Goal: Task Accomplishment & Management: Complete application form

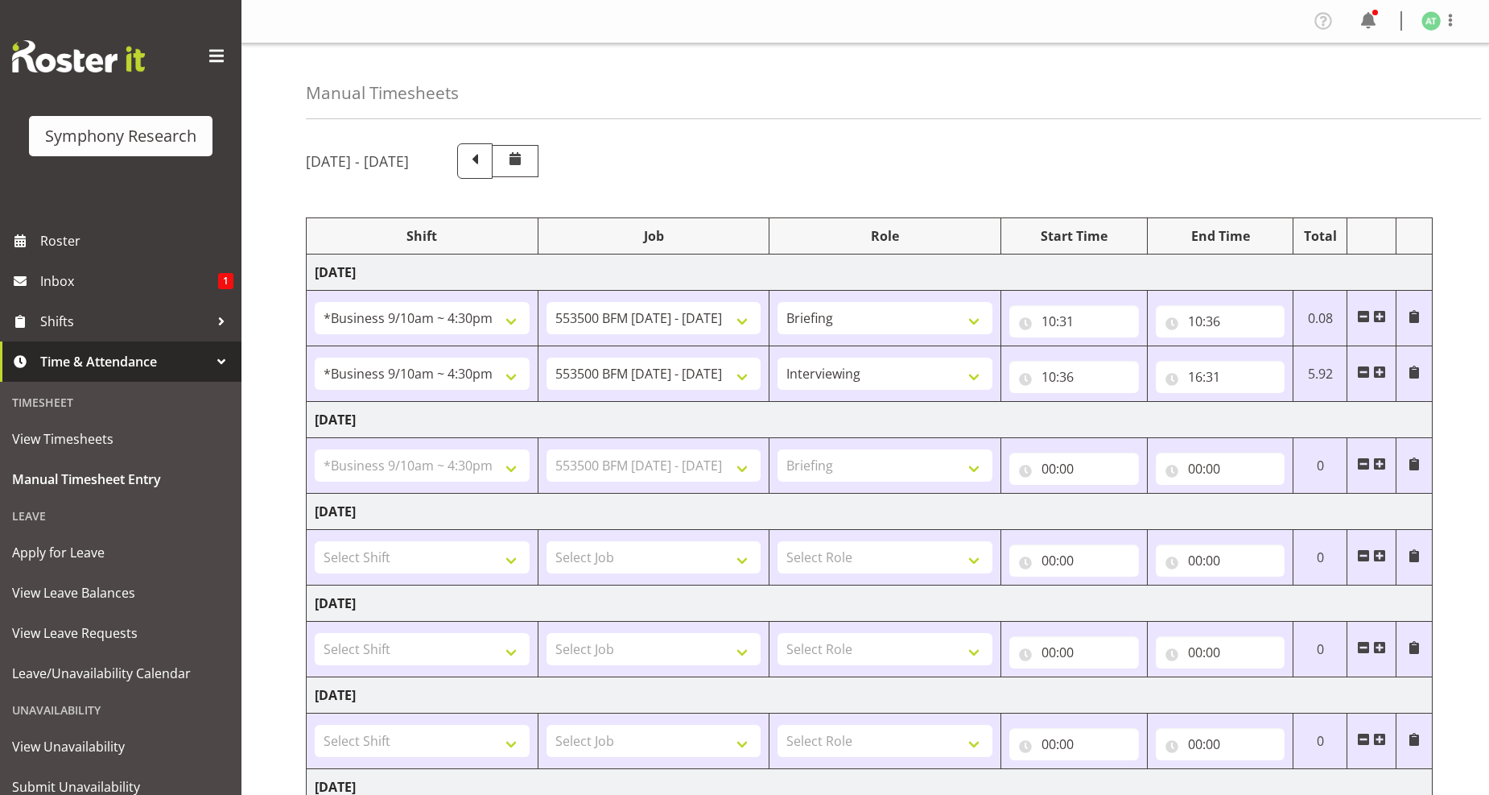
select select "26078"
select select "10242"
select select "26078"
select select "10242"
select select "47"
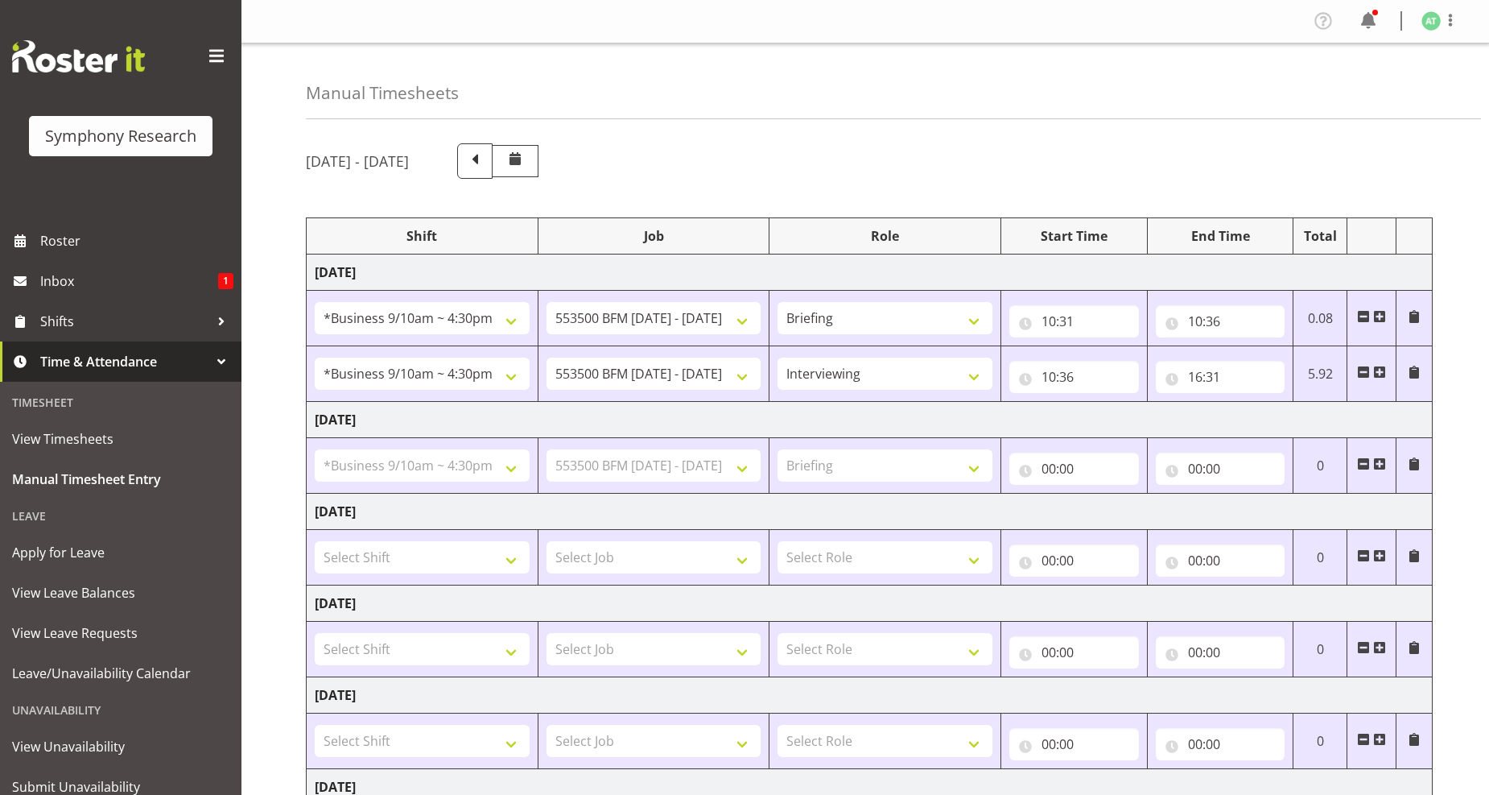
select select "26078"
select select "10242"
select select "297"
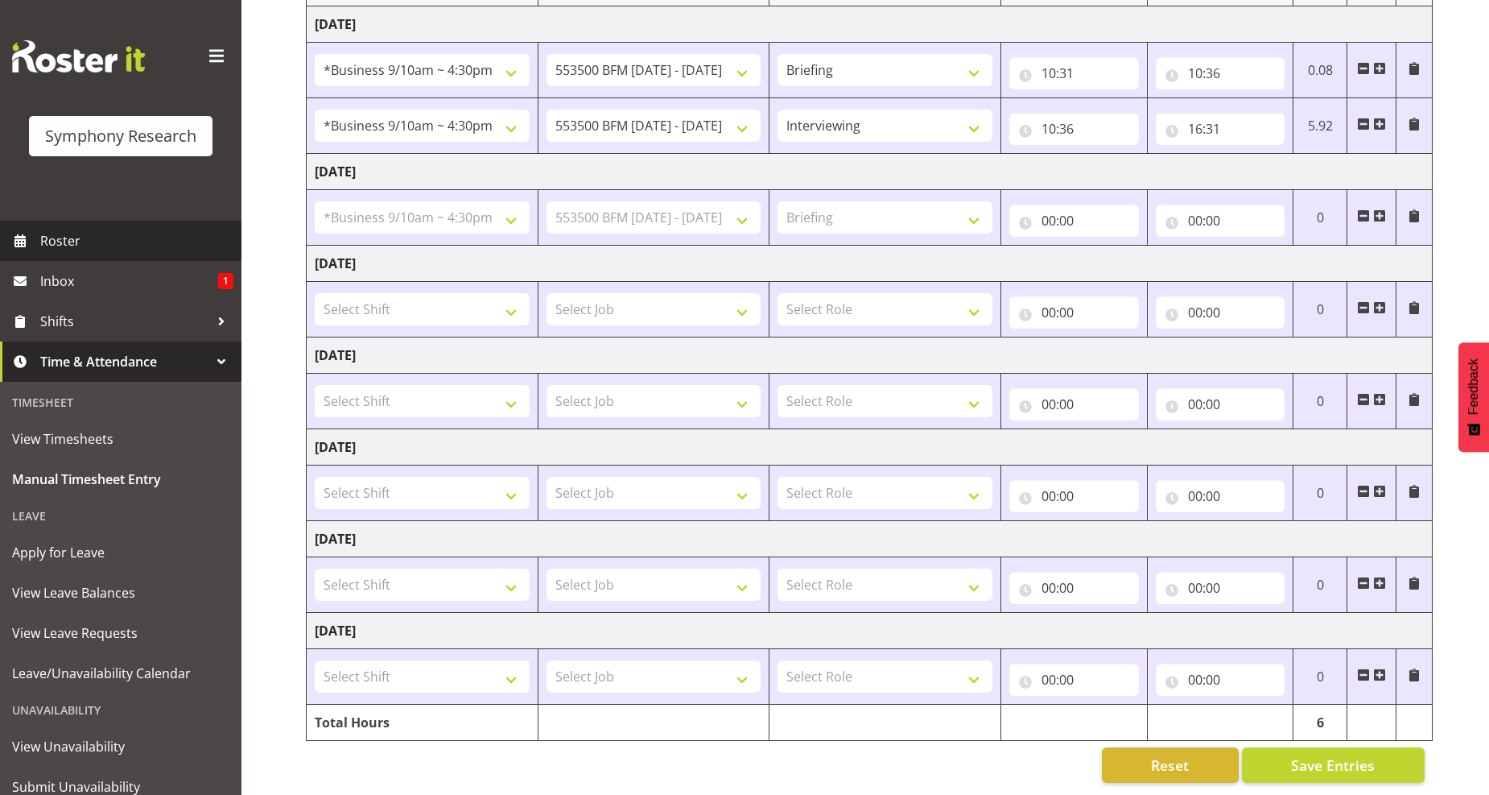
scroll to position [262, 0]
click at [63, 239] on span "Roster" at bounding box center [136, 241] width 193 height 24
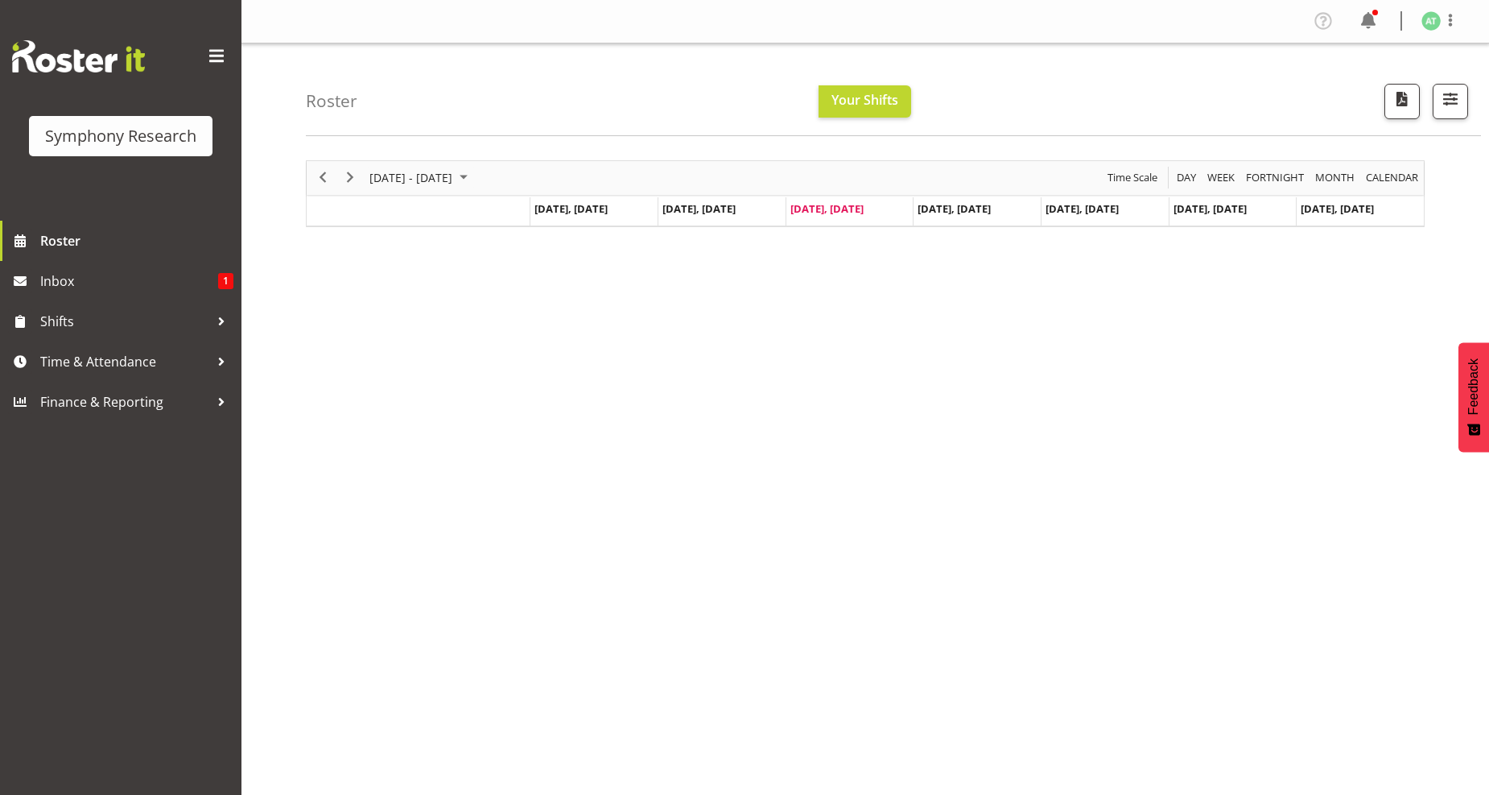
click at [960, 215] on td "Aug 21, Thursday" at bounding box center [977, 211] width 128 height 29
click at [129, 357] on span "Time & Attendance" at bounding box center [124, 361] width 169 height 24
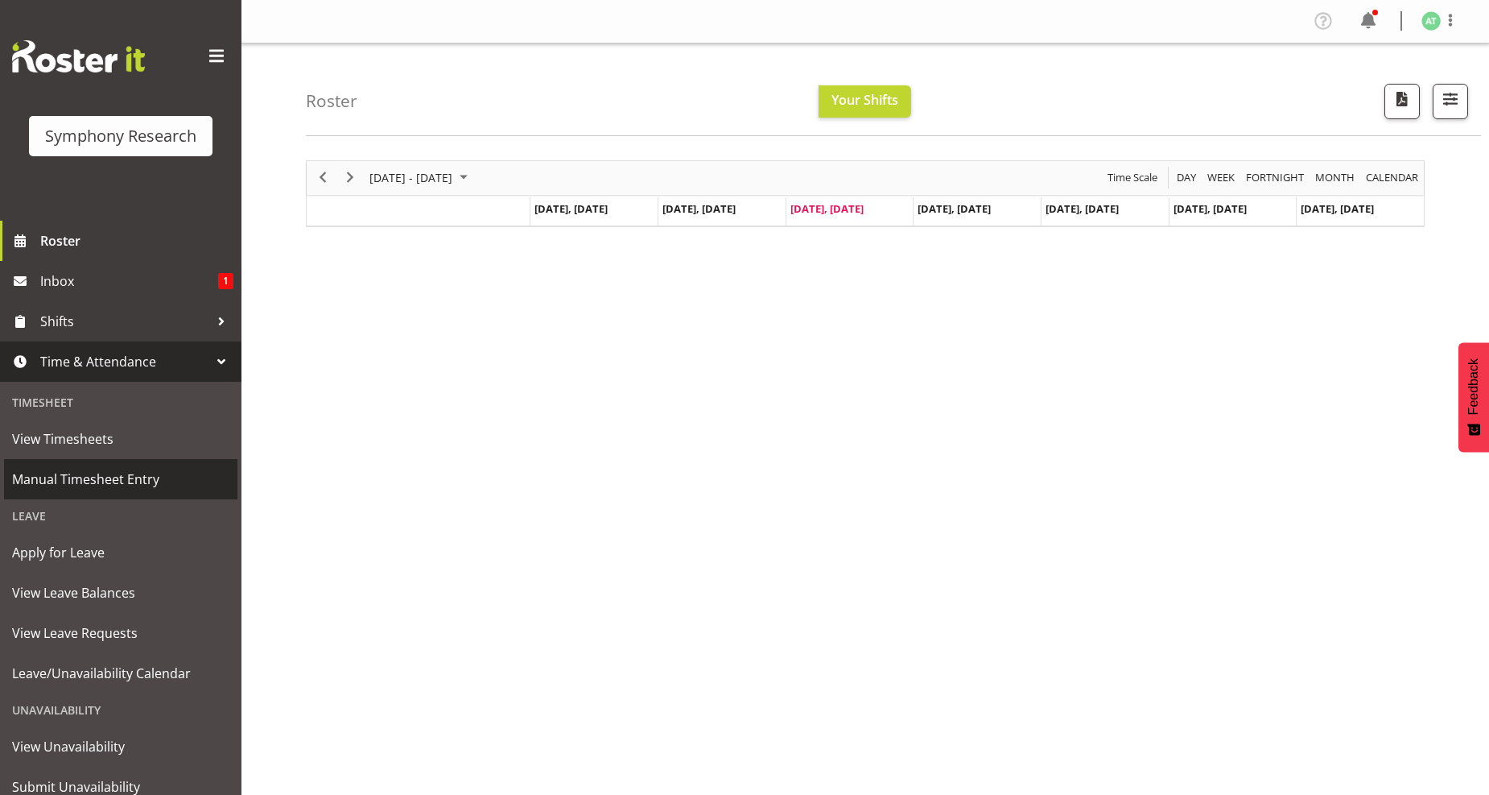
click at [124, 481] on span "Manual Timesheet Entry" at bounding box center [120, 479] width 217 height 24
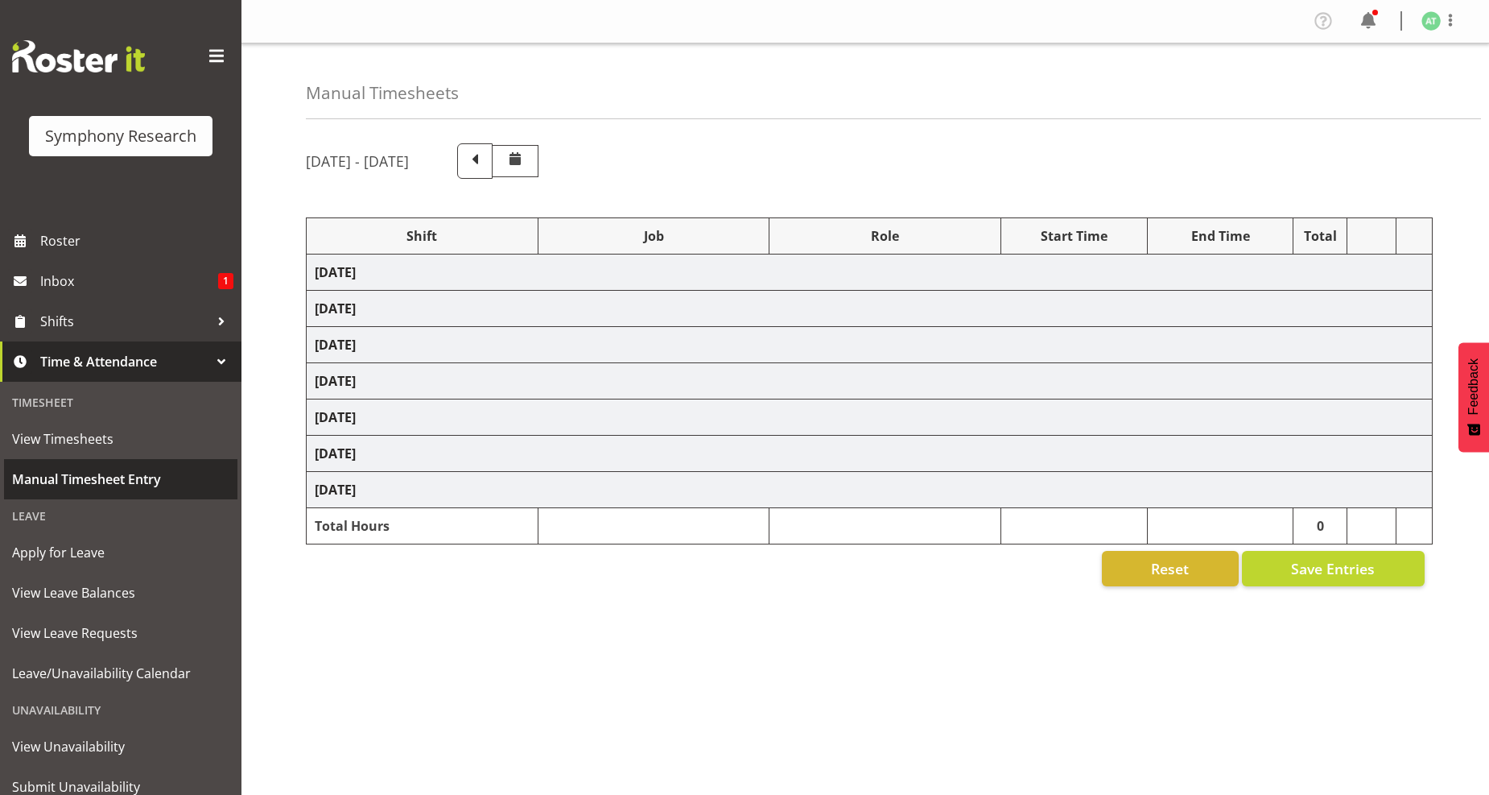
select select "26078"
select select "10242"
select select "26078"
select select "10242"
select select "47"
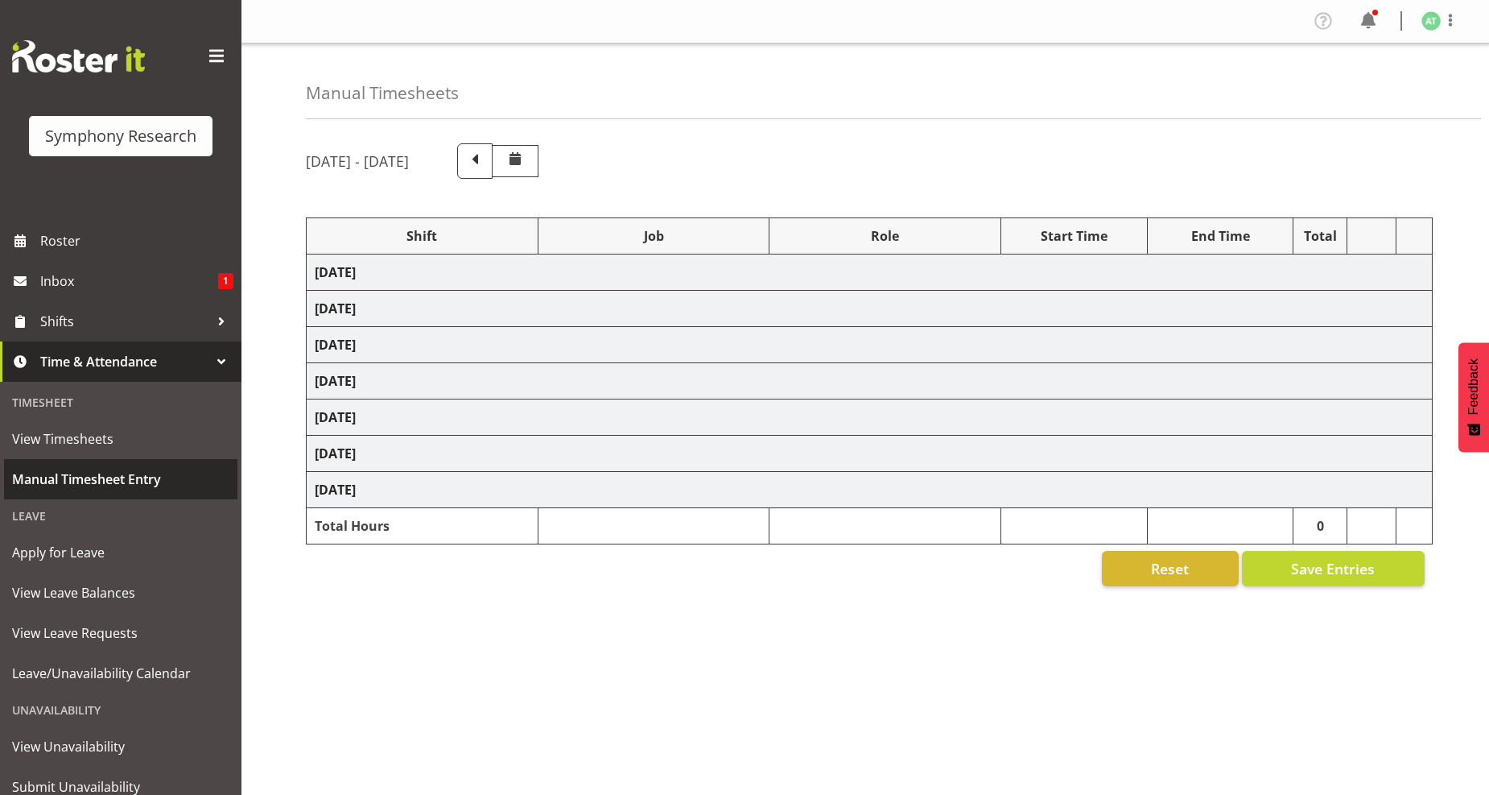
select select "26078"
select select "10242"
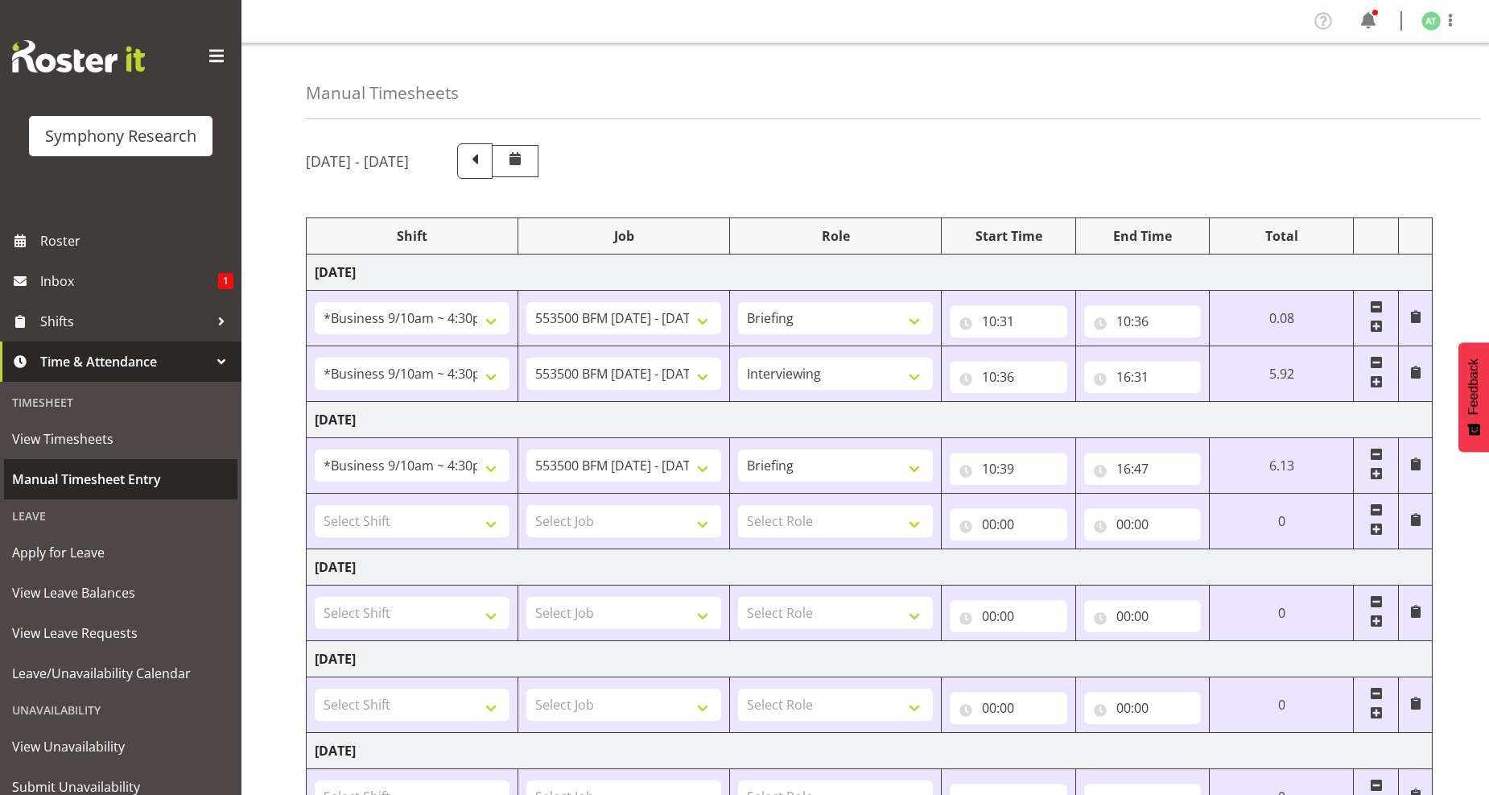
click at [122, 479] on span "Manual Timesheet Entry" at bounding box center [120, 479] width 217 height 24
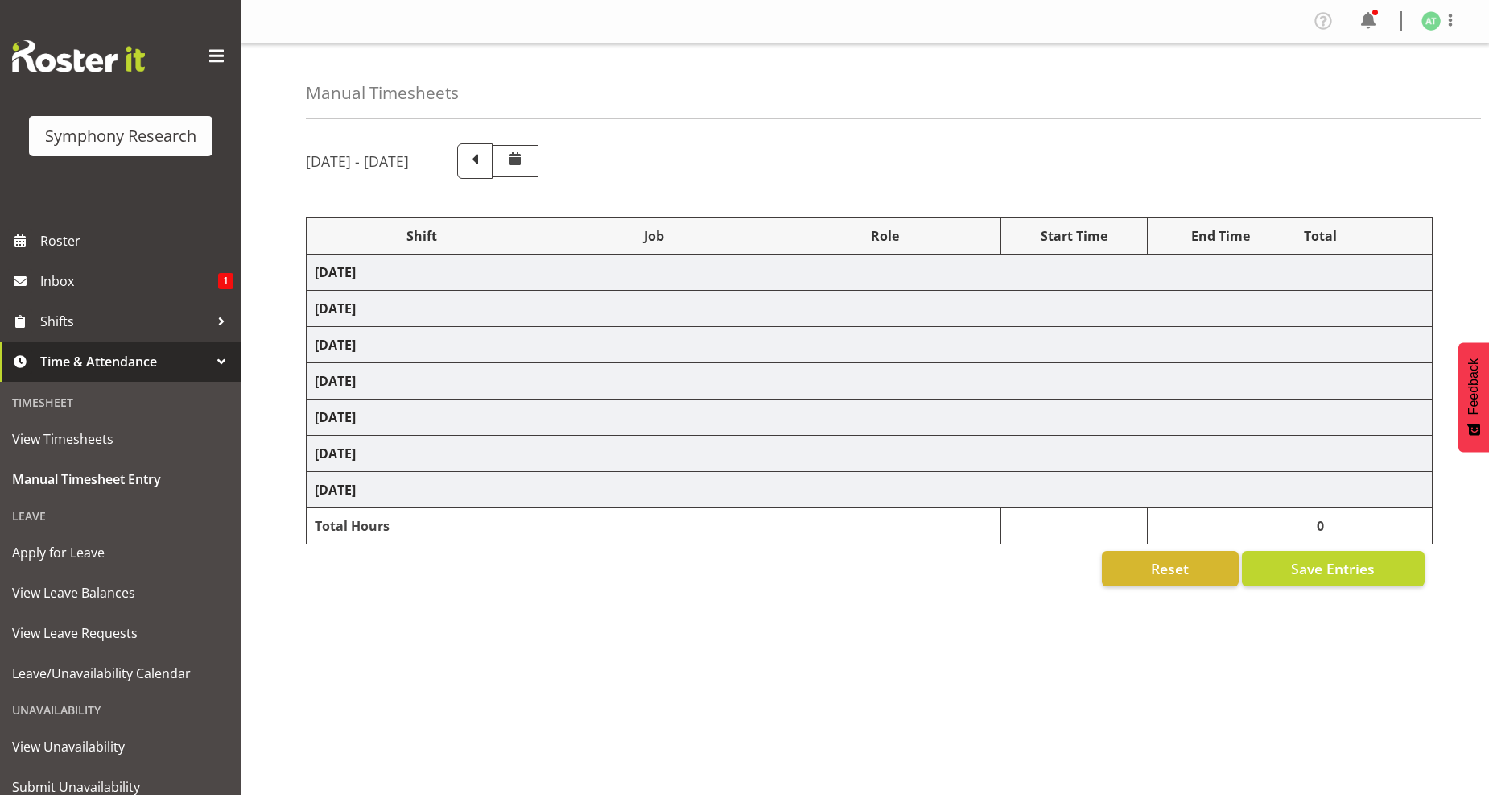
select select "26078"
select select "10242"
select select "26078"
select select "10242"
select select "47"
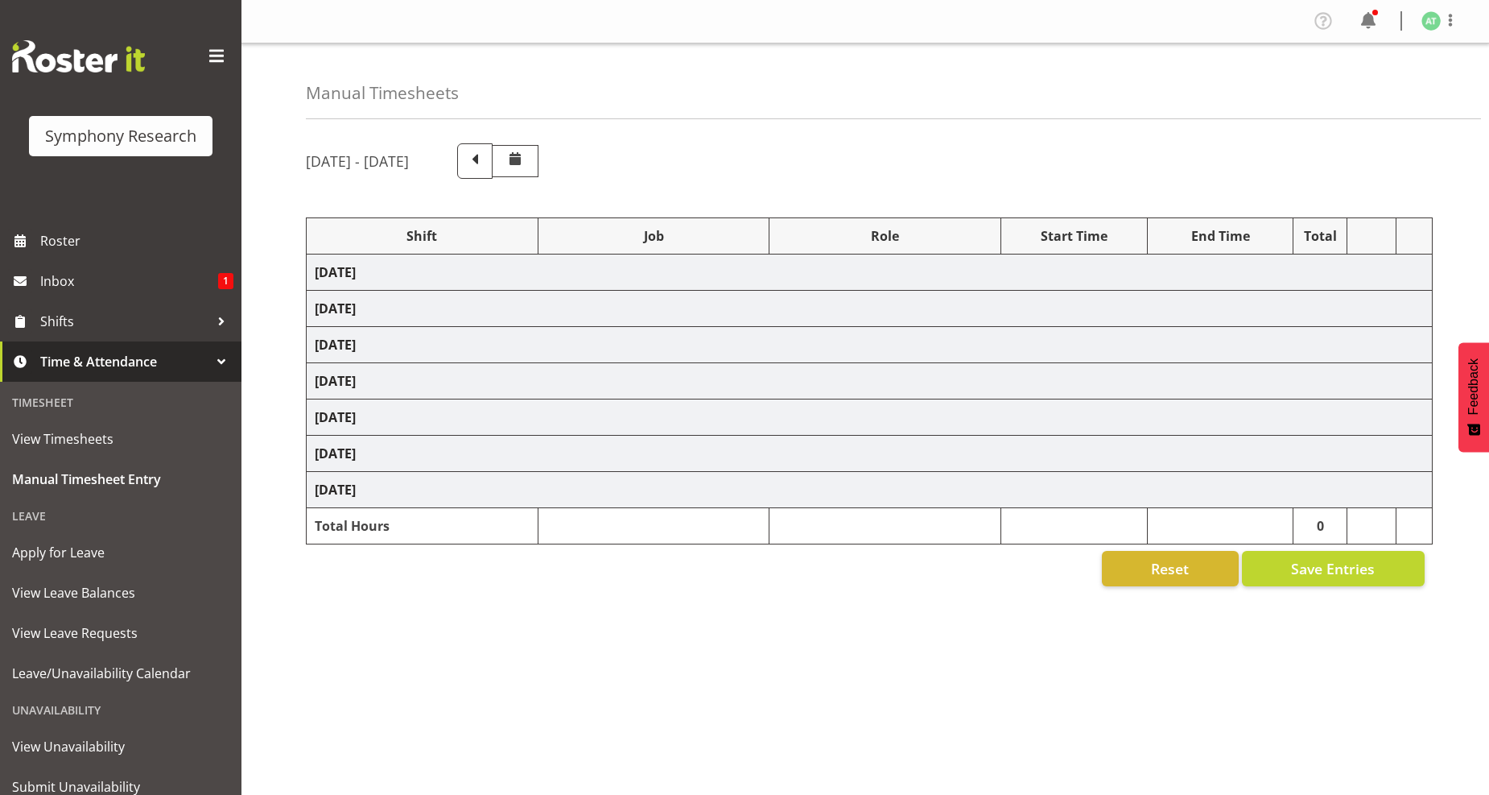
select select "26078"
select select "10242"
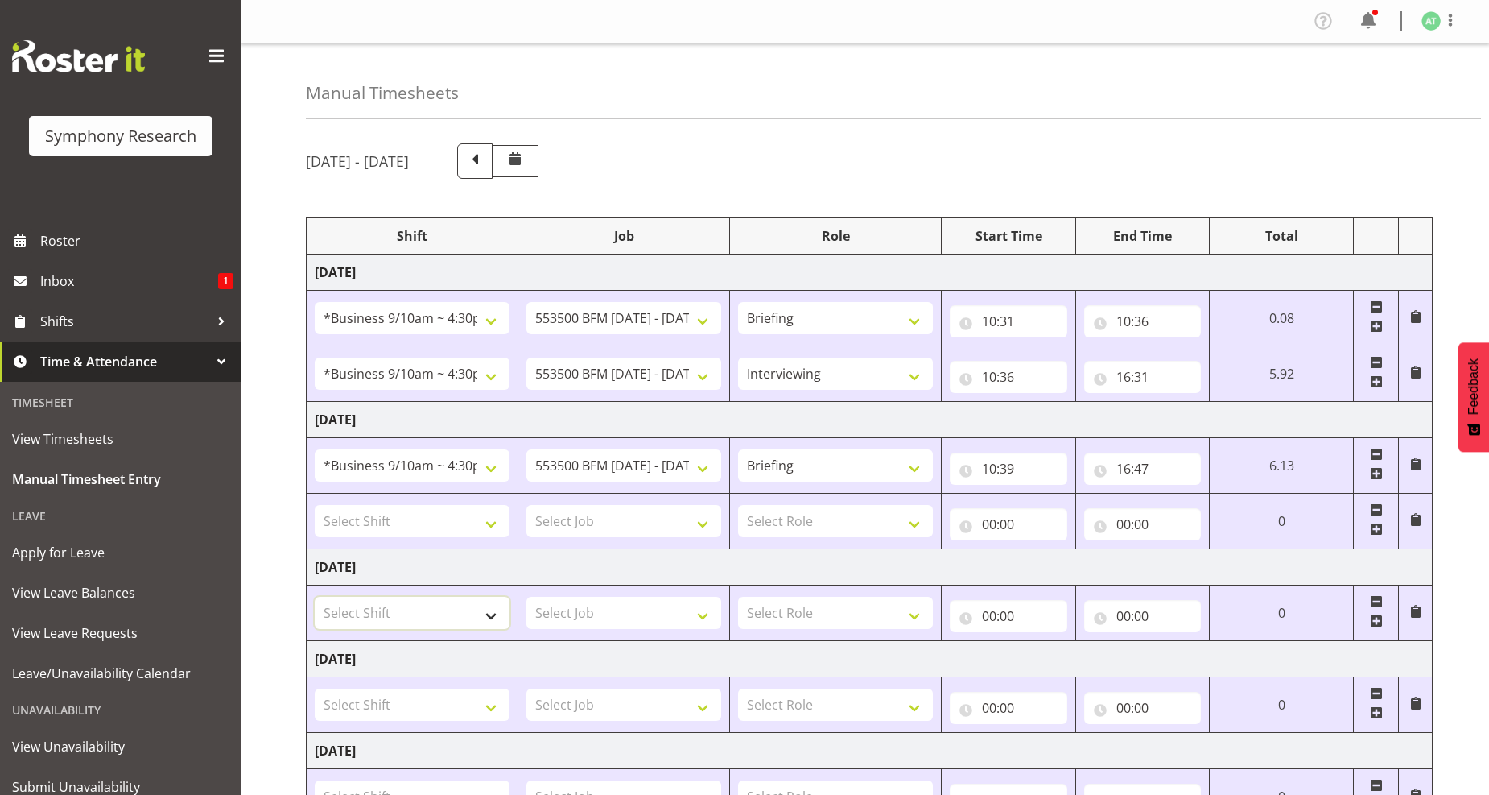
click at [492, 618] on select "Select Shift !!Project Briefing (Job to be assigned) !!Weekend Residential (Ros…" at bounding box center [412, 613] width 195 height 32
click at [489, 614] on select "Select Shift !!Project Briefing (Job to be assigned) !!Weekend Residential (Ros…" at bounding box center [412, 613] width 195 height 32
select select "26078"
click at [315, 597] on select "Select Shift !!Project Briefing (Job to be assigned) !!Weekend Residential (Ros…" at bounding box center [412, 613] width 195 height 32
click at [696, 614] on select "Select Job 550060 IF Admin 553492 World Poll Aus Wave 2 Main 2025 553493 World …" at bounding box center [623, 613] width 195 height 32
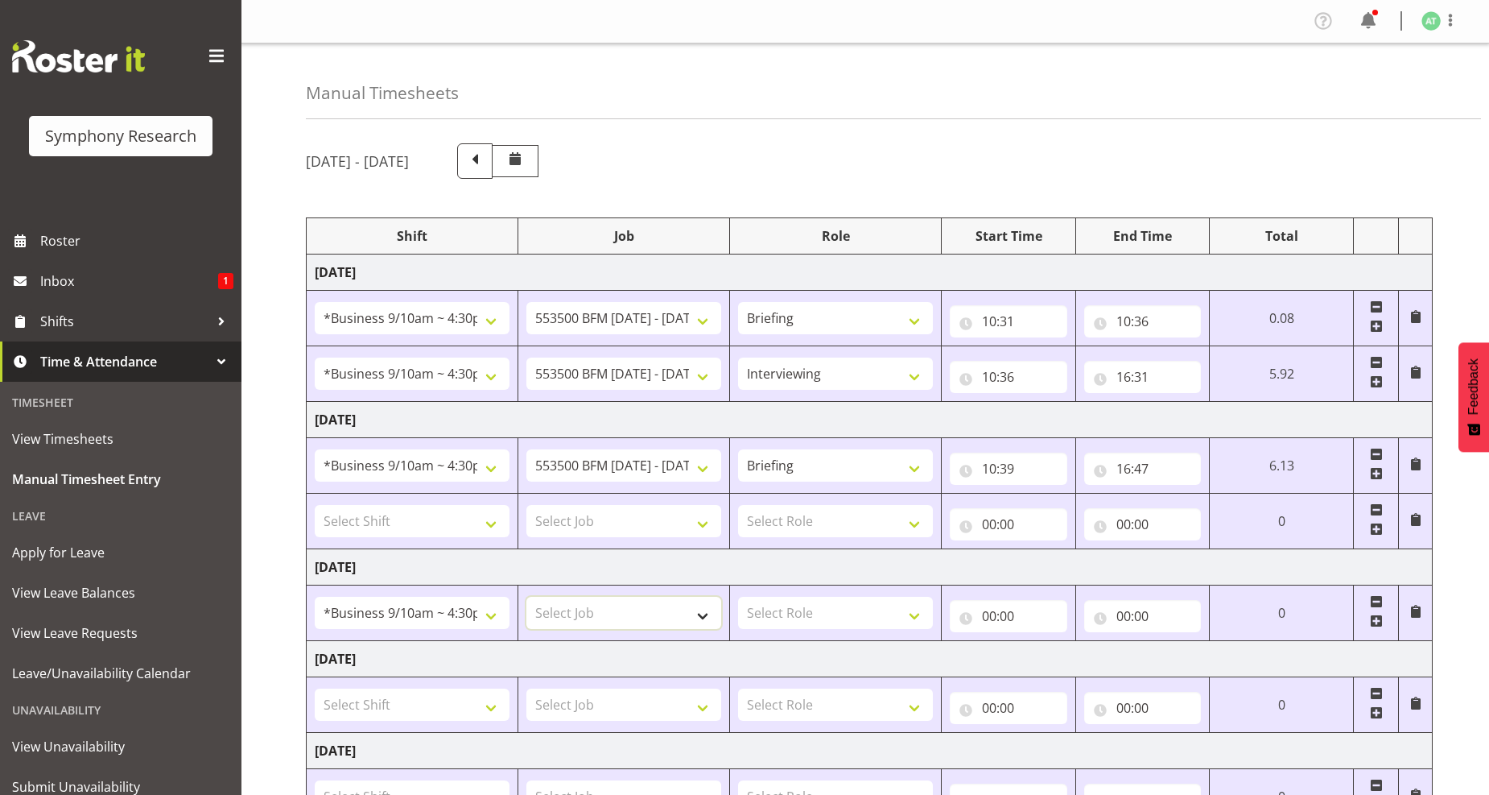
select select "10499"
click at [526, 597] on select "Select Job 550060 IF Admin 553492 World Poll Aus Wave 2 Main 2025 553493 World …" at bounding box center [623, 613] width 195 height 32
click at [911, 623] on select "Select Role Briefing Interviewing" at bounding box center [835, 613] width 195 height 32
select select "47"
click at [738, 597] on select "Select Role Briefing Interviewing" at bounding box center [835, 613] width 195 height 32
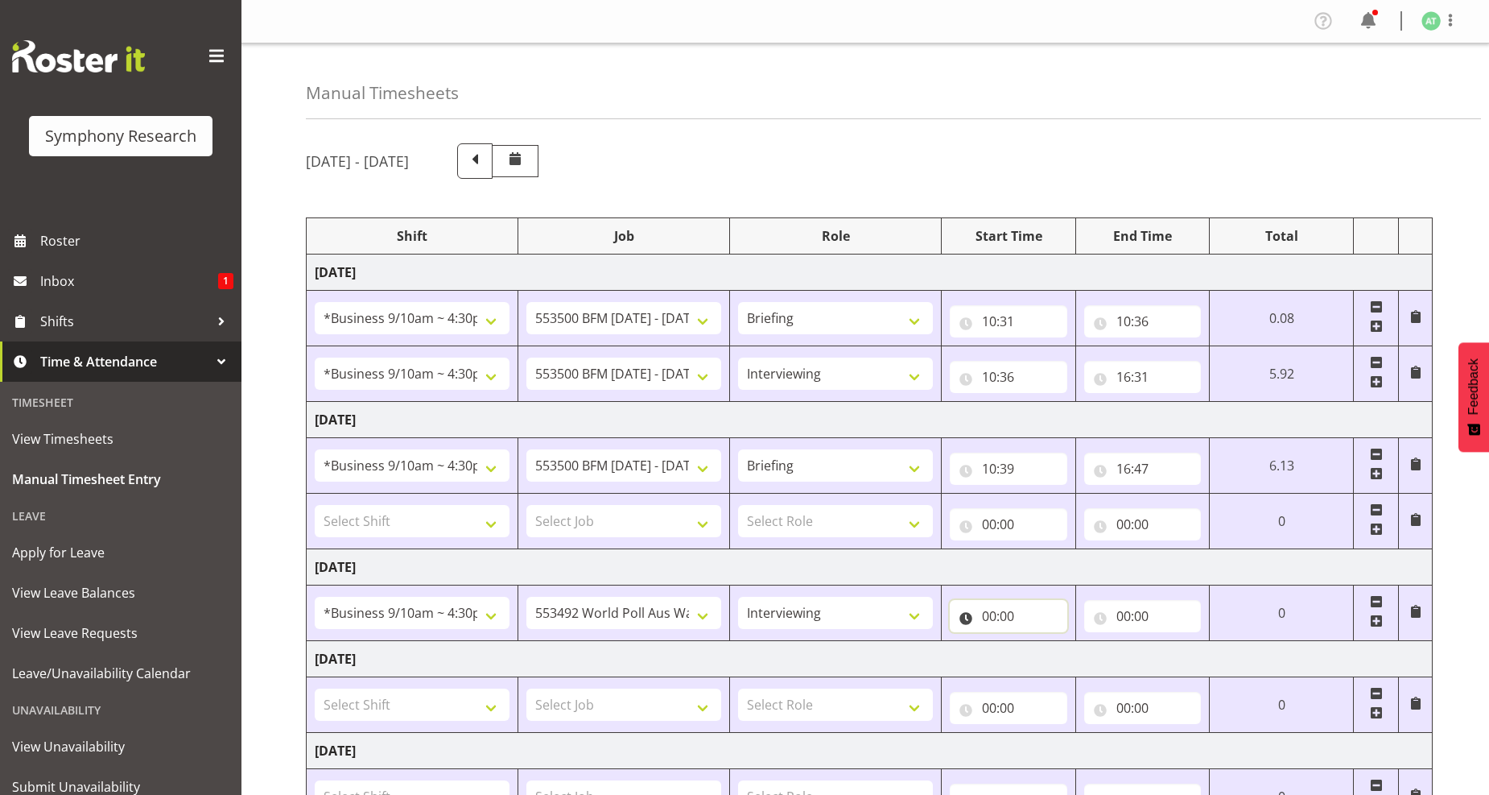
click at [1005, 617] on input "00:00" at bounding box center [1009, 616] width 118 height 32
click at [1057, 660] on select "00 01 02 03 04 05 06 07 08 09 10 11 12 13 14 15 16 17 18 19 20 21 22 23" at bounding box center [1060, 658] width 36 height 32
select select "10"
click at [1078, 642] on select "00 01 02 03 04 05 06 07 08 09 10 11 12 13 14 15 16 17 18 19 20 21 22 23" at bounding box center [1060, 658] width 36 height 32
type input "10:00"
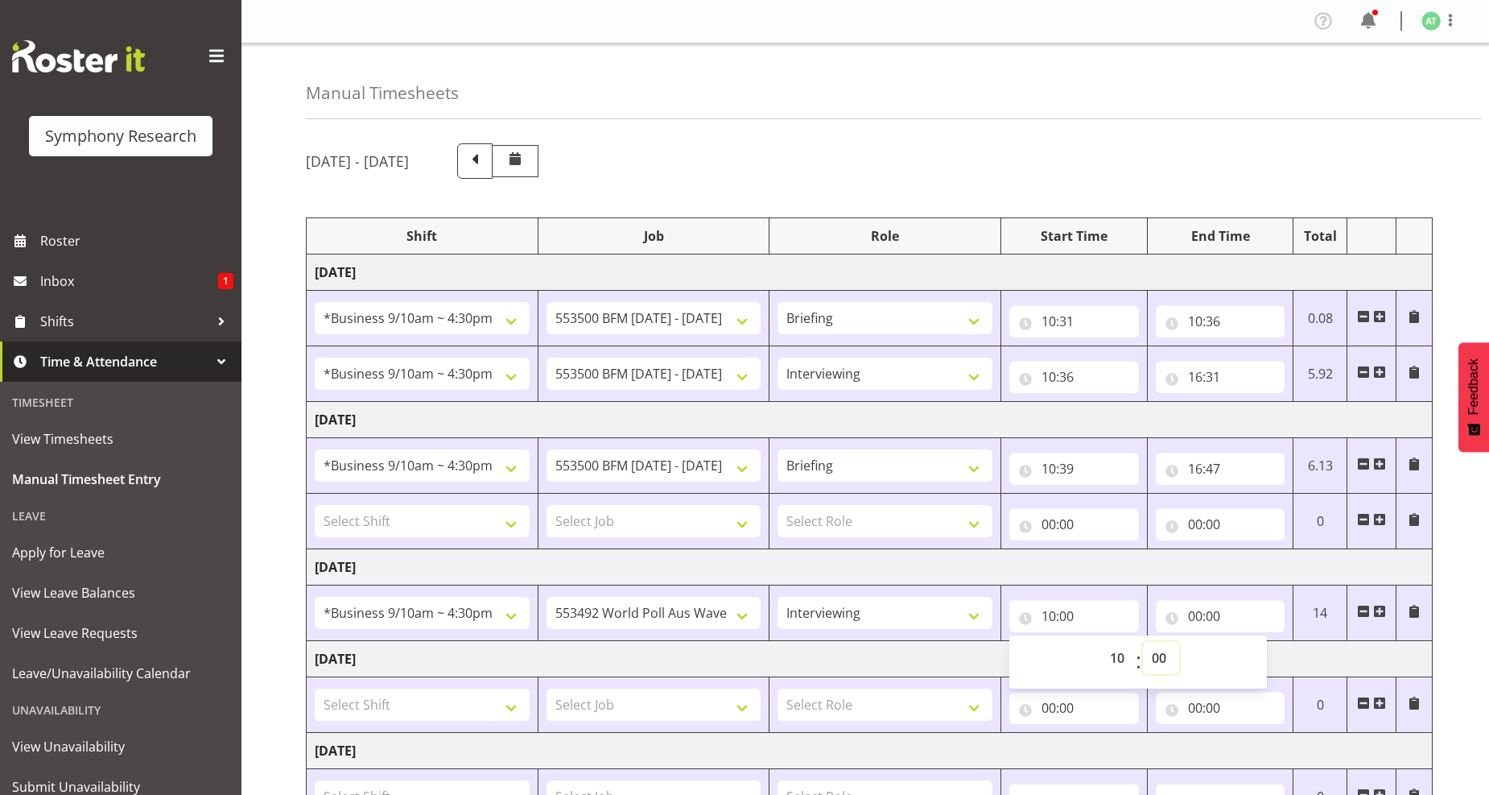
drag, startPoint x: 1159, startPoint y: 655, endPoint x: 1111, endPoint y: 610, distance: 66.1
click at [1159, 655] on select "00 01 02 03 04 05 06 07 08 09 10 11 12 13 14 15 16 17 18 19 20 21 22 23 24 25 2…" at bounding box center [1161, 658] width 36 height 32
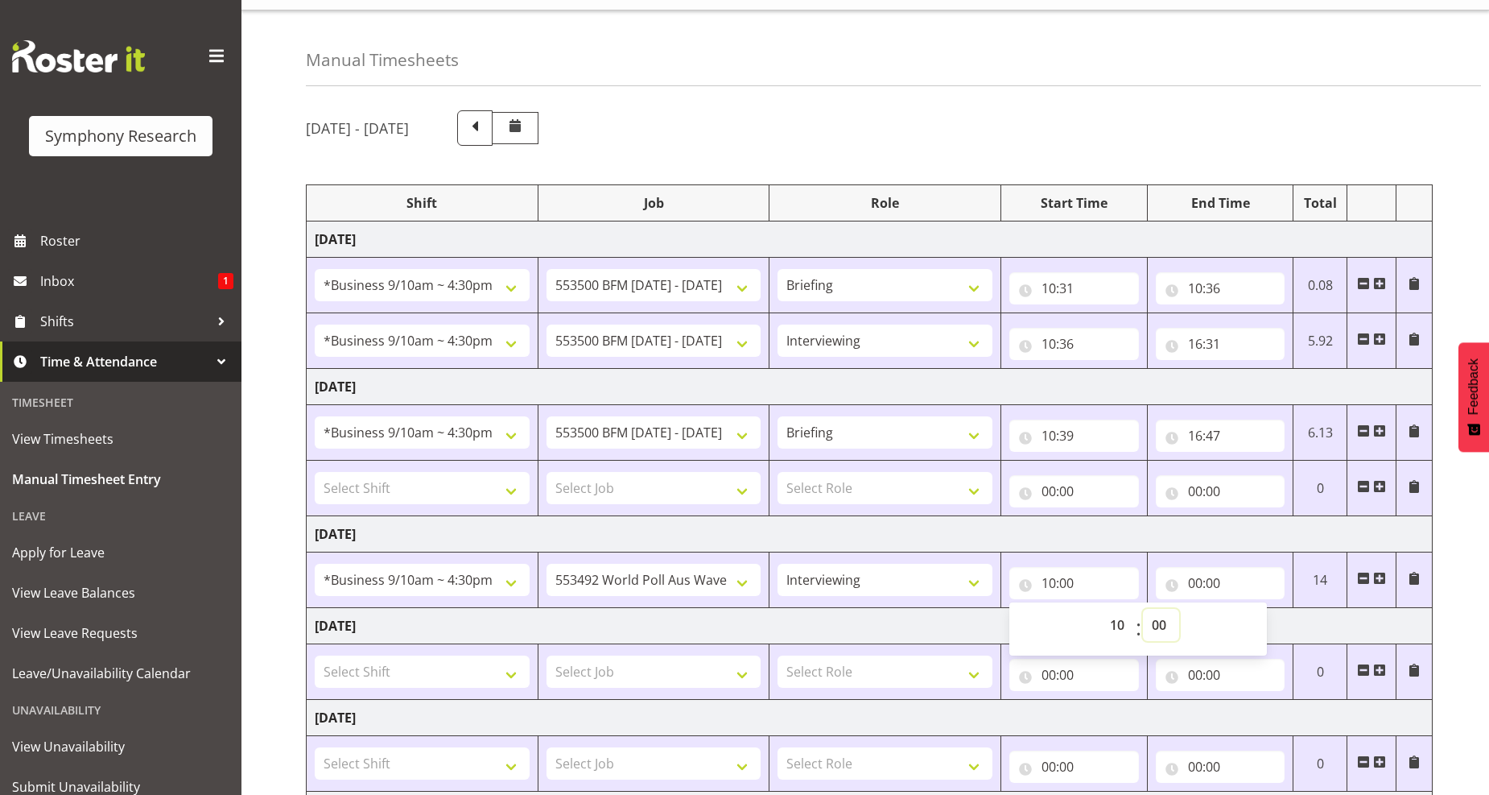
scroll to position [89, 0]
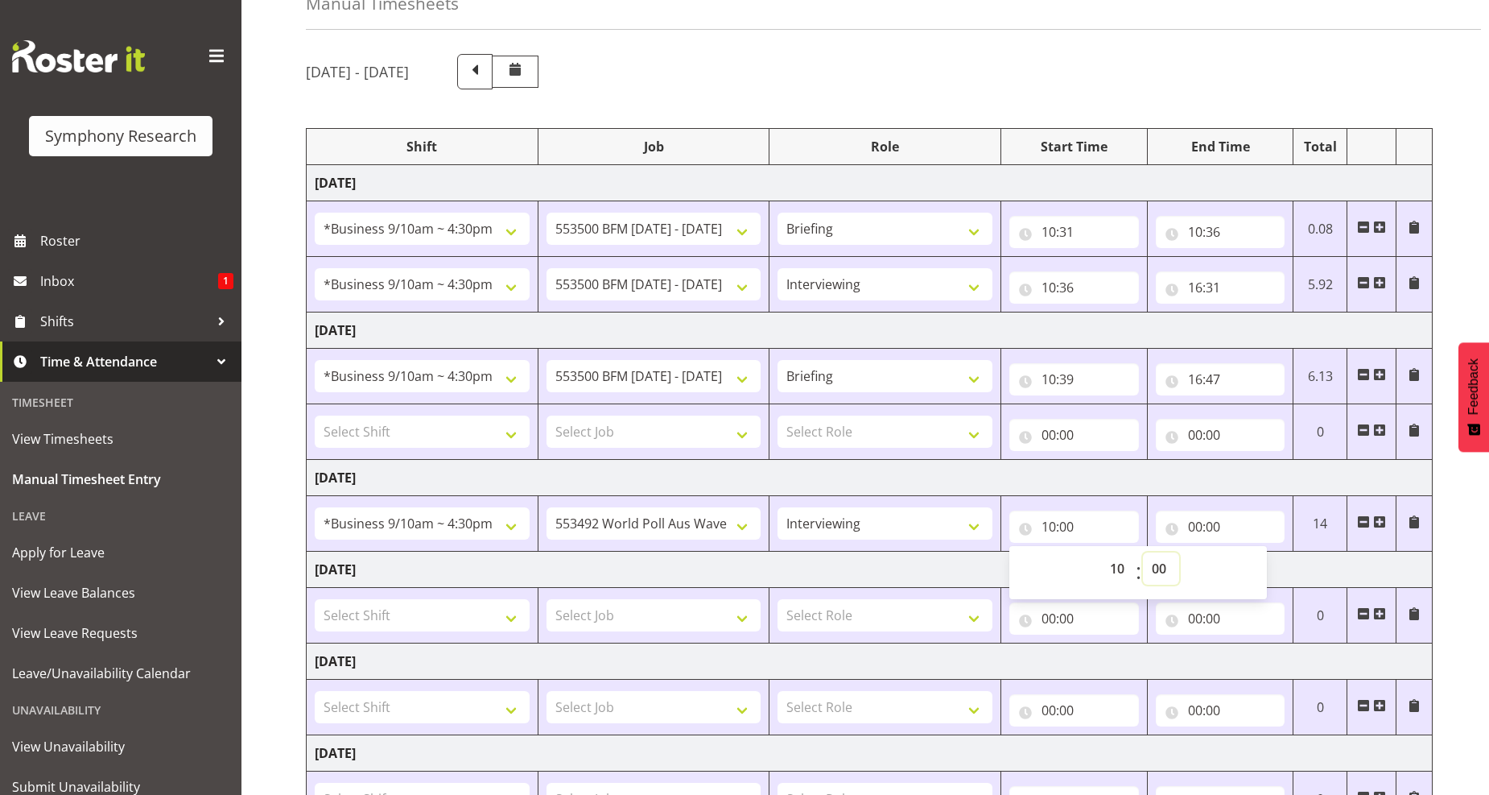
drag, startPoint x: 1151, startPoint y: 568, endPoint x: 1154, endPoint y: 559, distance: 8.7
click at [1151, 568] on select "00 01 02 03 04 05 06 07 08 09 10 11 12 13 14 15 16 17 18 19 20 21 22 23 24 25 2…" at bounding box center [1161, 568] width 36 height 32
select select "30"
click at [1143, 553] on select "00 01 02 03 04 05 06 07 08 09 10 11 12 13 14 15 16 17 18 19 20 21 22 23 24 25 2…" at bounding box center [1161, 568] width 36 height 32
type input "10:30"
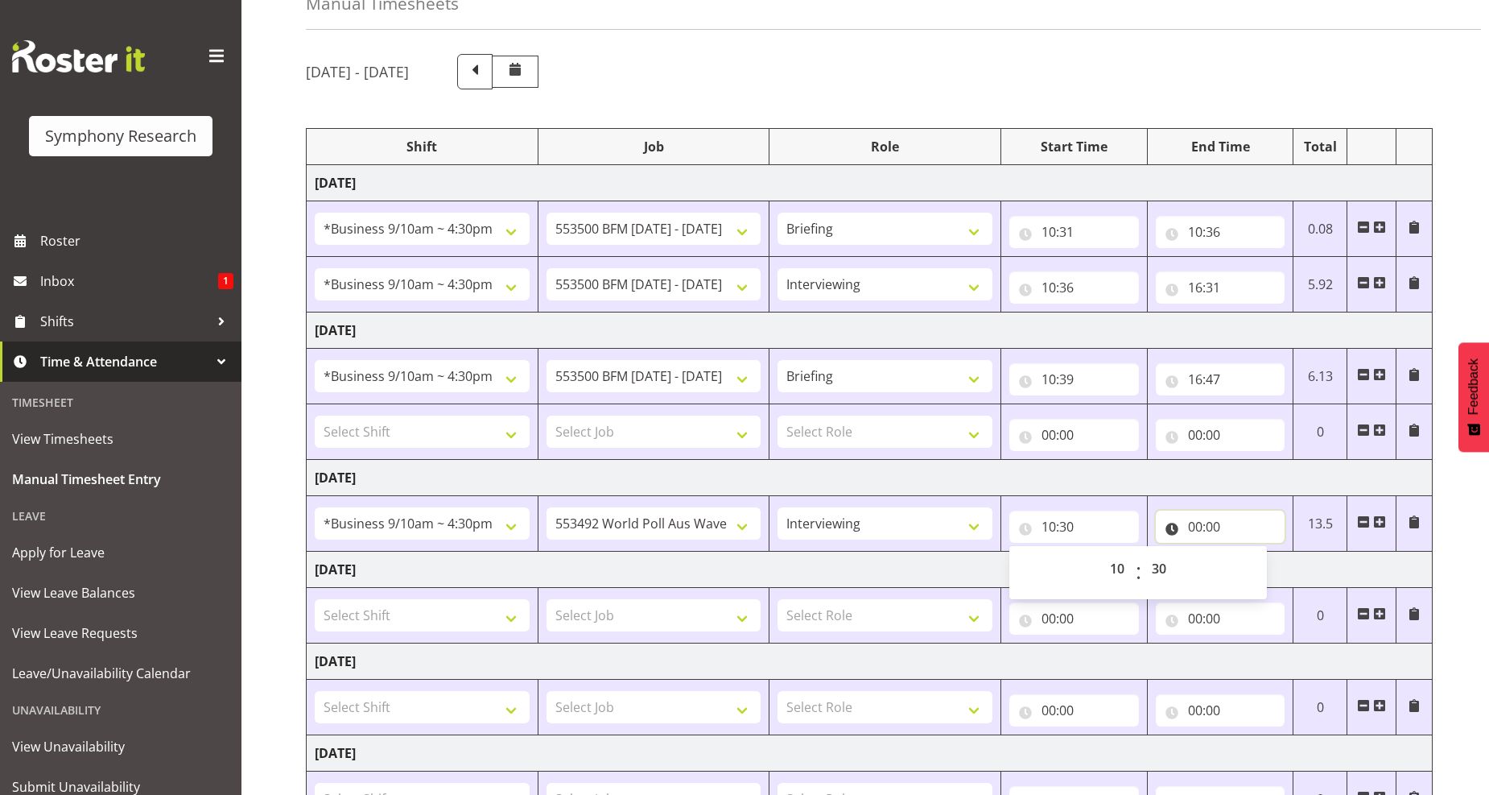
click at [1212, 525] on input "00:00" at bounding box center [1221, 526] width 130 height 32
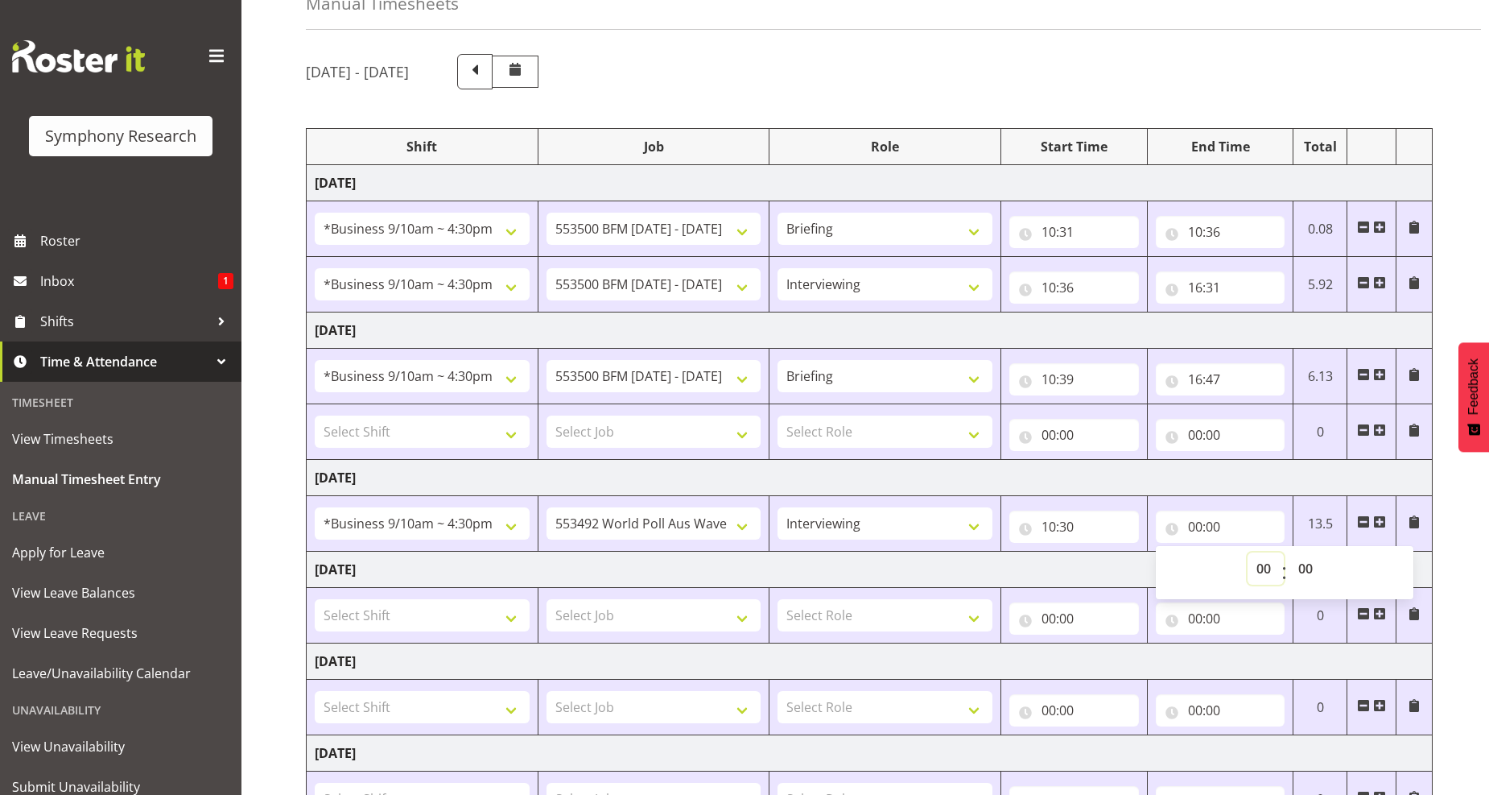
click at [1265, 568] on select "00 01 02 03 04 05 06 07 08 09 10 11 12 13 14 15 16 17 18 19 20 21 22 23" at bounding box center [1266, 568] width 36 height 32
select select "11"
click at [1248, 553] on select "00 01 02 03 04 05 06 07 08 09 10 11 12 13 14 15 16 17 18 19 20 21 22 23" at bounding box center [1266, 568] width 36 height 32
type input "11:00"
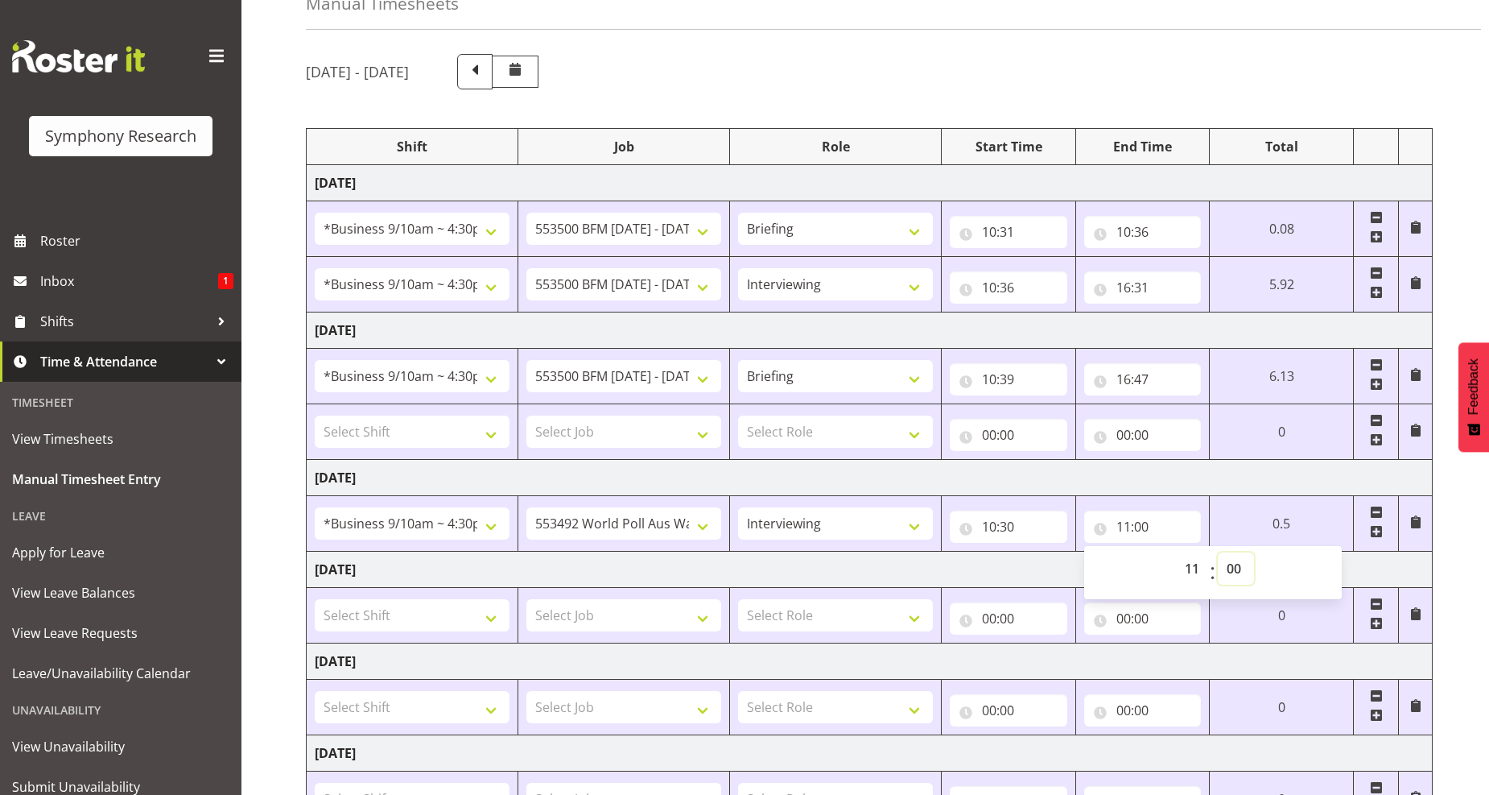
drag, startPoint x: 1238, startPoint y: 570, endPoint x: 1238, endPoint y: 553, distance: 16.9
click at [1238, 570] on select "00 01 02 03 04 05 06 07 08 09 10 11 12 13 14 15 16 17 18 19 20 21 22 23 24 25 2…" at bounding box center [1236, 568] width 36 height 32
select select "15"
click at [1218, 553] on select "00 01 02 03 04 05 06 07 08 09 10 11 12 13 14 15 16 17 18 19 20 21 22 23 24 25 2…" at bounding box center [1236, 568] width 36 height 32
type input "11:15"
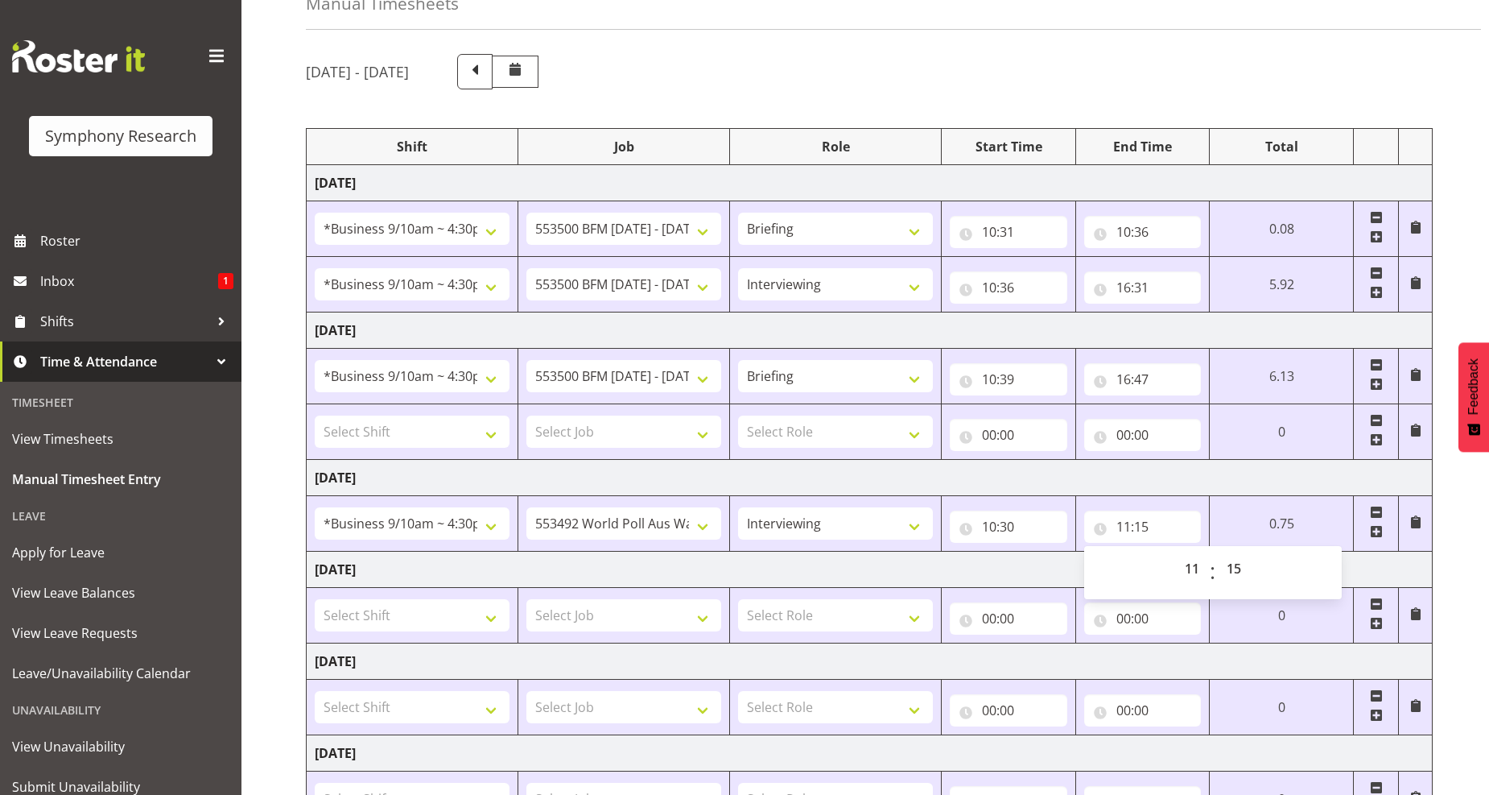
click at [1371, 529] on span at bounding box center [1376, 531] width 13 height 13
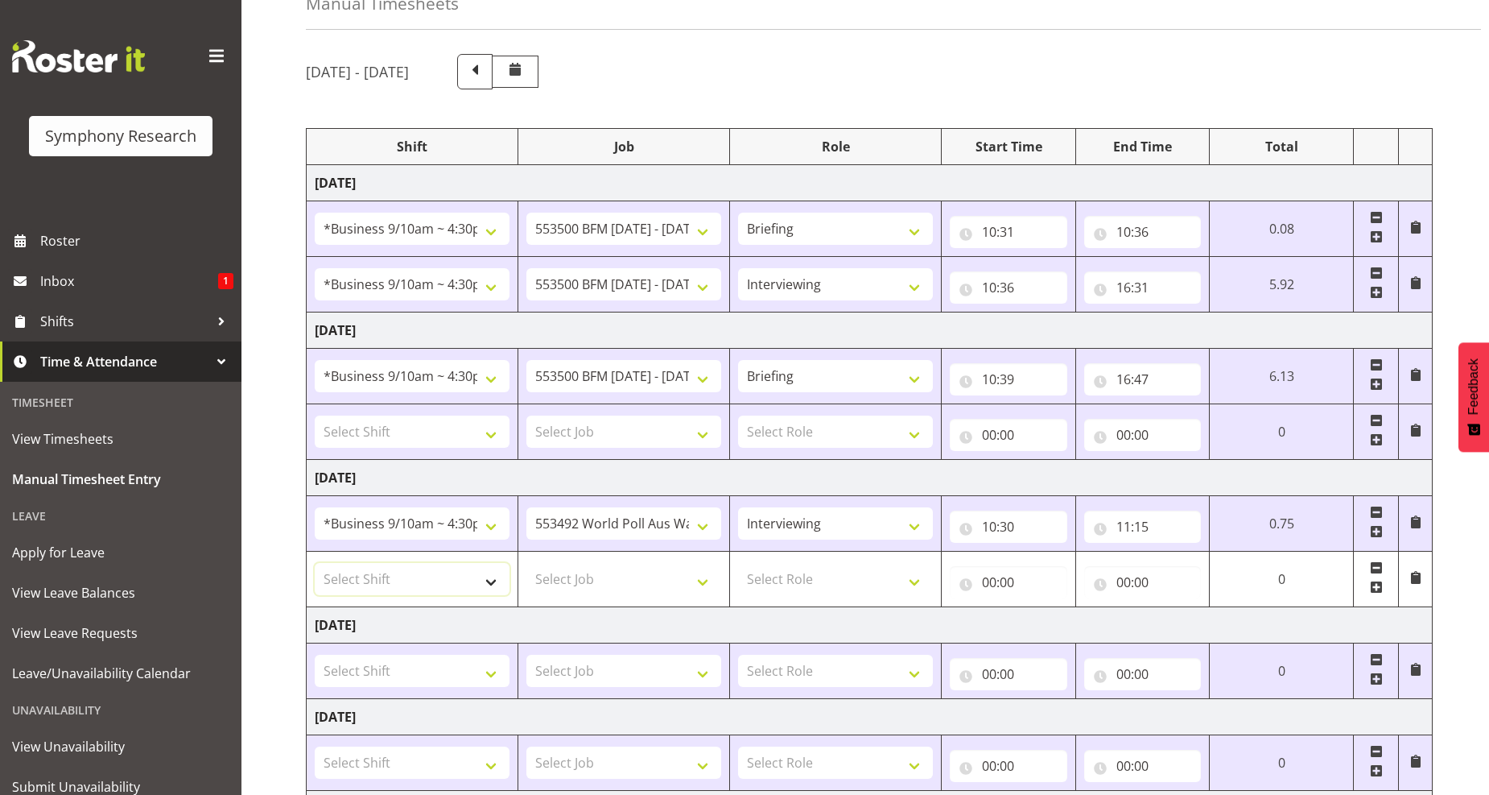
click at [492, 591] on select "Select Shift !!Project Briefing (Job to be assigned) !!Weekend Residential (Ros…" at bounding box center [412, 579] width 195 height 32
select select "26078"
click at [315, 564] on select "Select Shift !!Project Briefing (Job to be assigned) !!Weekend Residential (Ros…" at bounding box center [412, 579] width 195 height 32
click at [697, 583] on select "Select Job 550060 IF Admin 553492 World Poll Aus Wave 2 Main 2025 553493 World …" at bounding box center [623, 579] width 195 height 32
select select "10242"
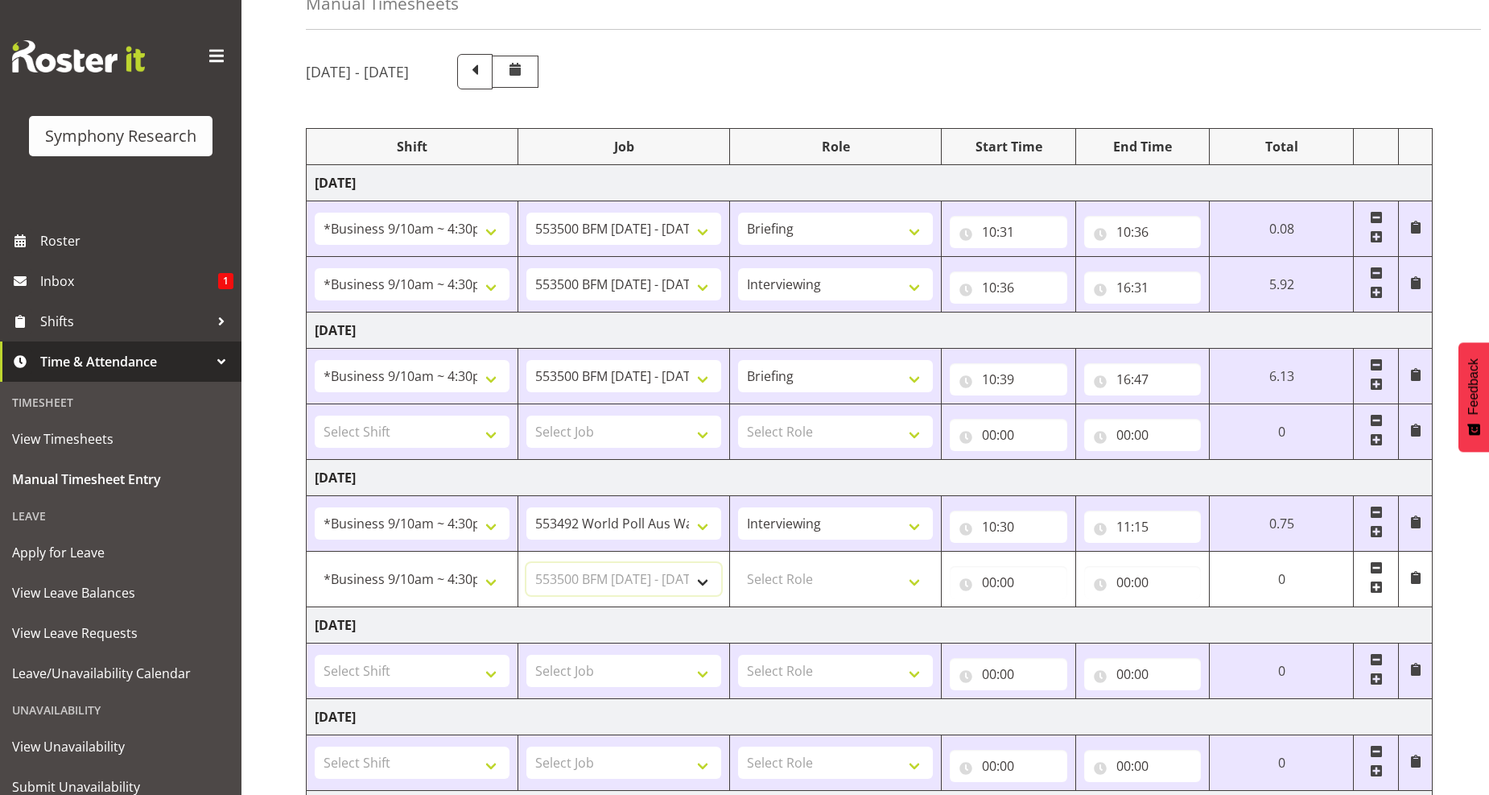
click at [526, 564] on select "Select Job 550060 IF Admin 553492 World Poll Aus Wave 2 Main 2025 553493 World …" at bounding box center [623, 579] width 195 height 32
click at [913, 585] on select "Select Role Briefing Interviewing" at bounding box center [835, 579] width 195 height 32
select select "297"
click at [738, 564] on select "Select Role Briefing Interviewing" at bounding box center [835, 579] width 195 height 32
click at [981, 584] on input "00:00" at bounding box center [1009, 582] width 118 height 32
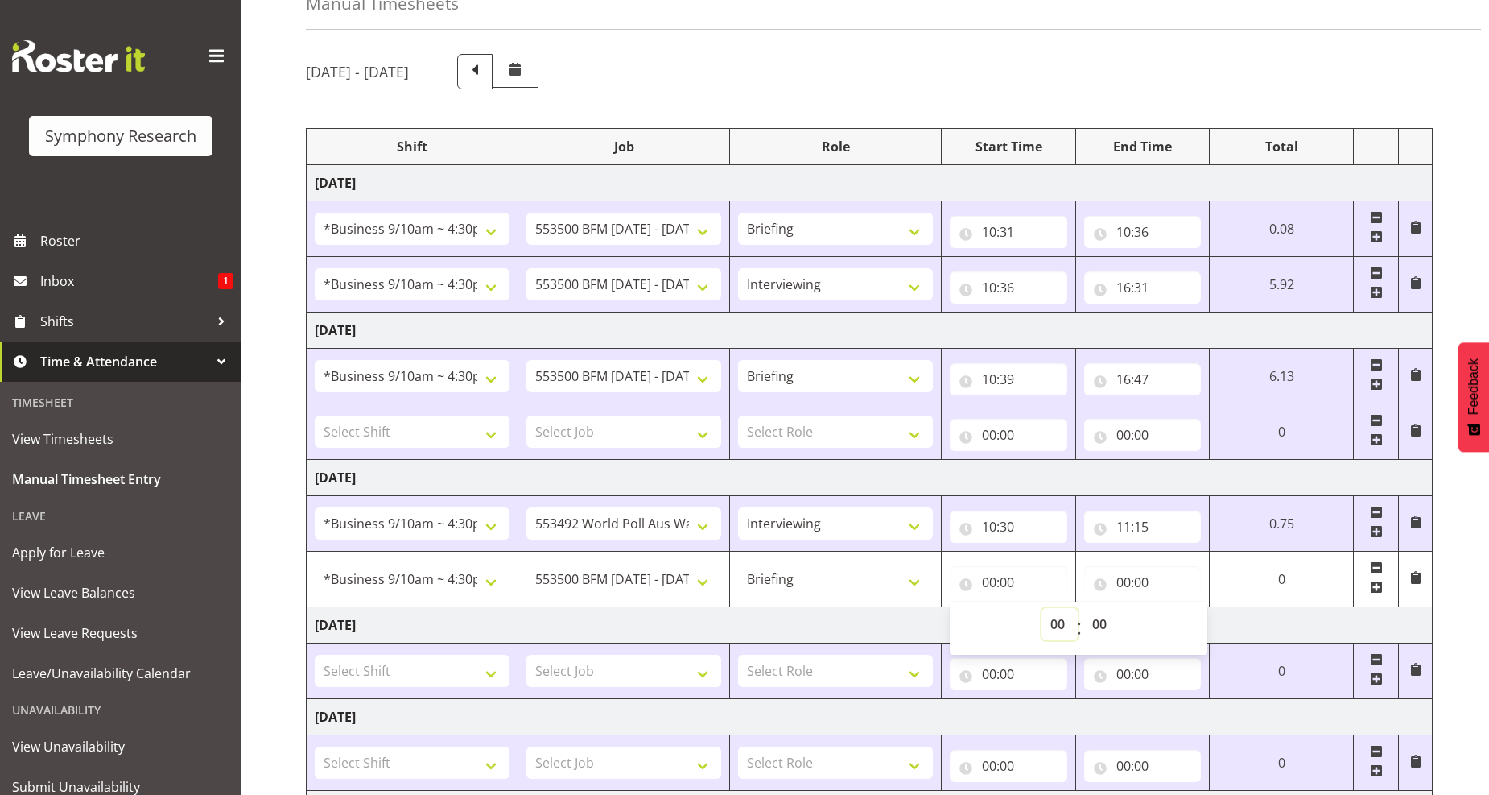
drag, startPoint x: 1057, startPoint y: 630, endPoint x: 1047, endPoint y: 632, distance: 10.6
click at [1050, 632] on select "00 01 02 03 04 05 06 07 08 09 10 11 12 13 14 15 16 17 18 19 20 21 22 23" at bounding box center [1060, 624] width 36 height 32
select select "11"
click at [1078, 609] on select "00 01 02 03 04 05 06 07 08 09 10 11 12 13 14 15 16 17 18 19 20 21 22 23" at bounding box center [1060, 624] width 36 height 32
type input "11:00"
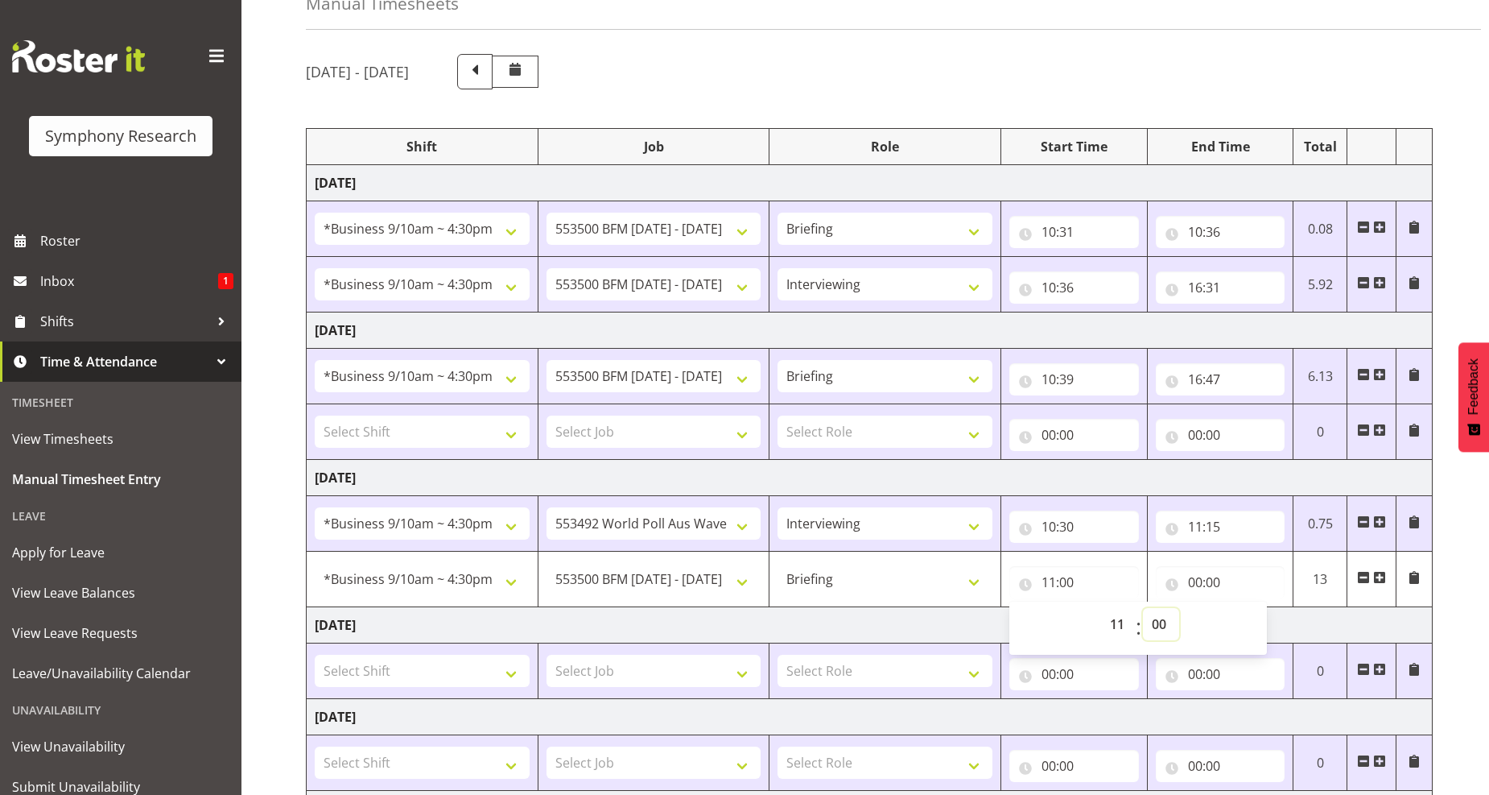
drag, startPoint x: 1157, startPoint y: 622, endPoint x: 1135, endPoint y: 607, distance: 26.6
click at [1157, 622] on select "00 01 02 03 04 05 06 07 08 09 10 11 12 13 14 15 16 17 18 19 20 21 22 23 24 25 2…" at bounding box center [1161, 624] width 36 height 32
select select "15"
click at [1143, 609] on select "00 01 02 03 04 05 06 07 08 09 10 11 12 13 14 15 16 17 18 19 20 21 22 23 24 25 2…" at bounding box center [1161, 624] width 36 height 32
type input "11:15"
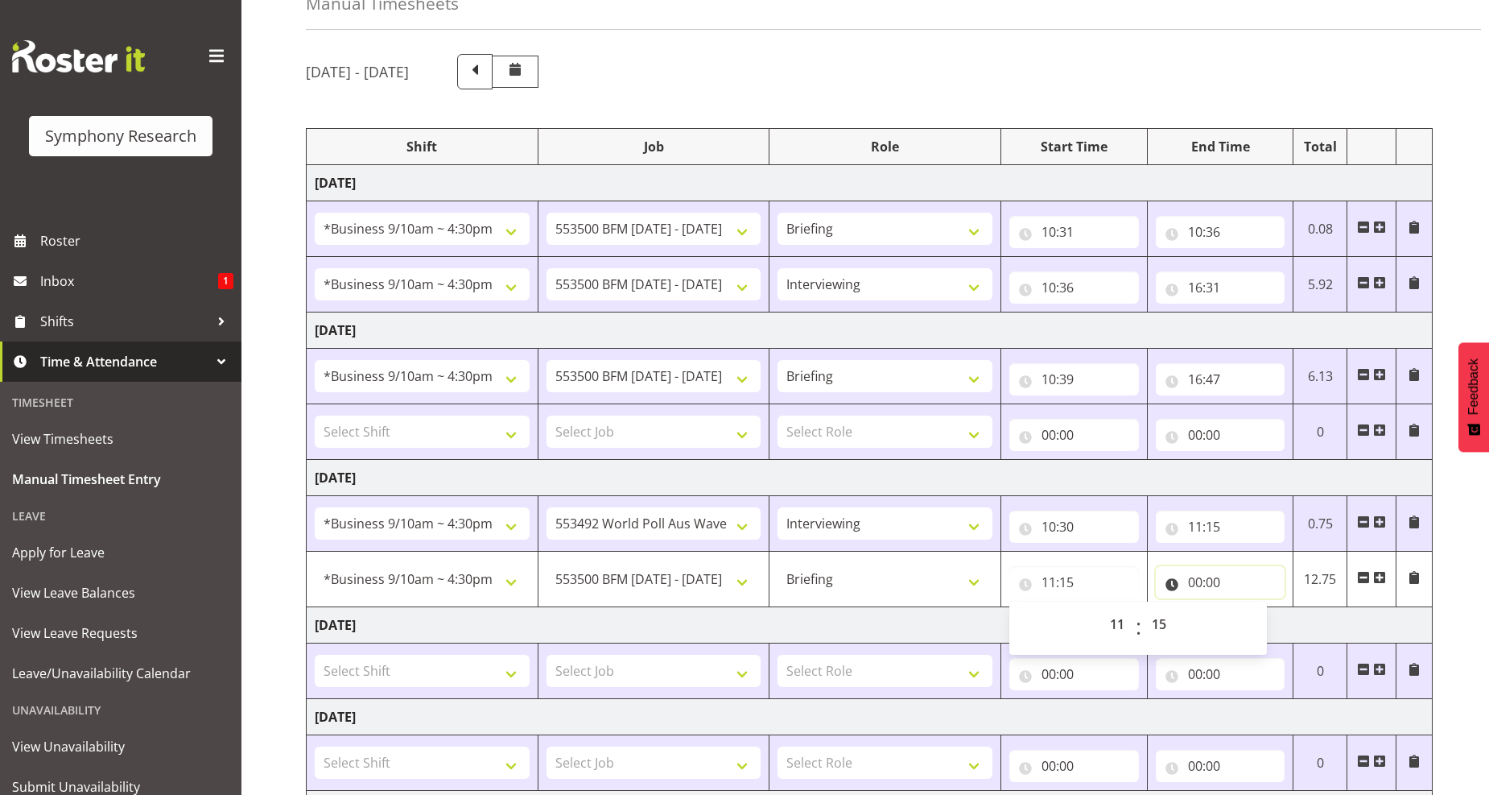
click at [1208, 582] on input "00:00" at bounding box center [1221, 582] width 130 height 32
click at [1261, 621] on select "00 01 02 03 04 05 06 07 08 09 10 11 12 13 14 15 16 17 18 19 20 21 22 23" at bounding box center [1266, 624] width 36 height 32
select select "11"
click at [1248, 609] on select "00 01 02 03 04 05 06 07 08 09 10 11 12 13 14 15 16 17 18 19 20 21 22 23" at bounding box center [1266, 624] width 36 height 32
type input "11:00"
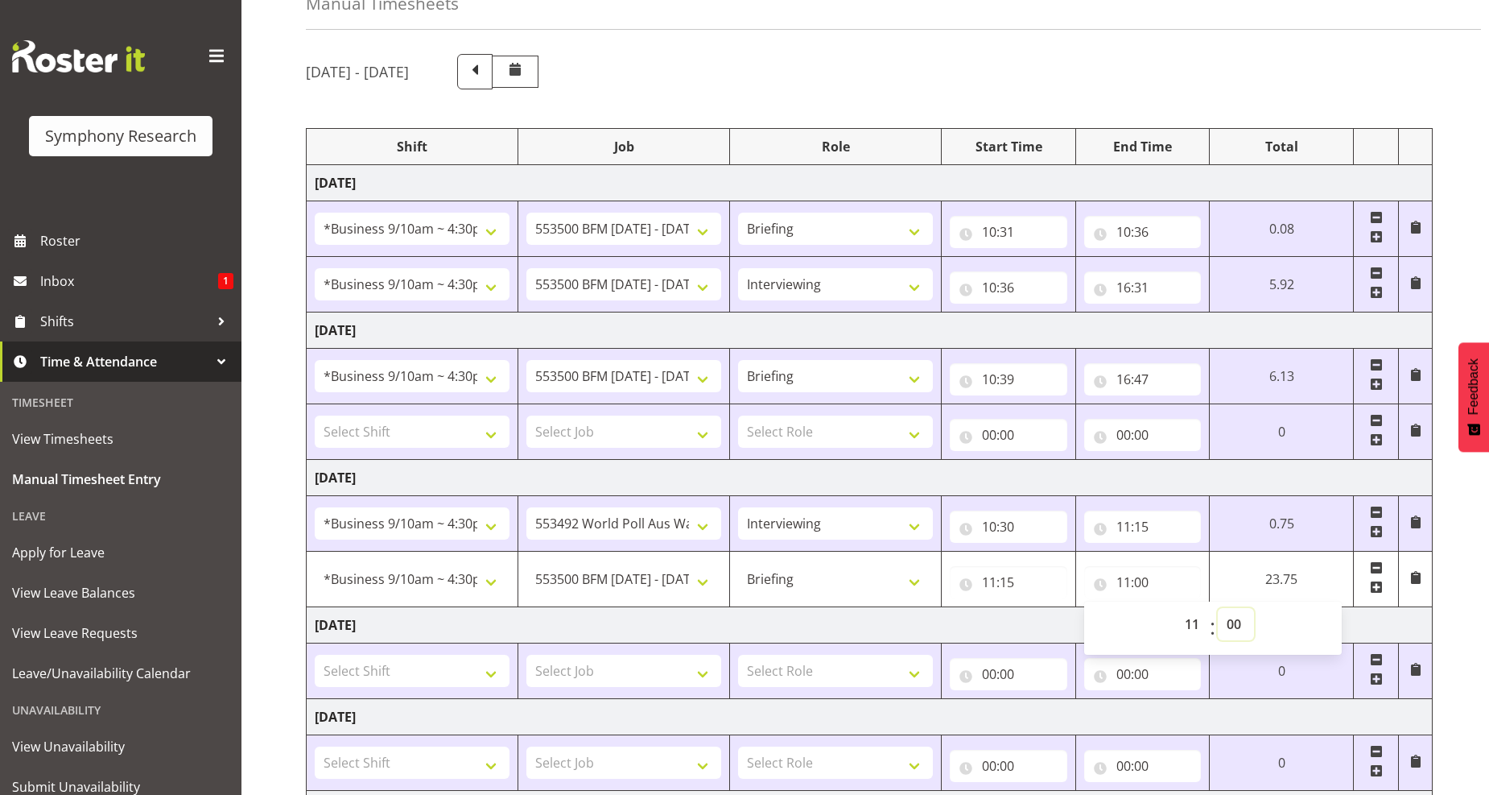
drag, startPoint x: 1230, startPoint y: 625, endPoint x: 1230, endPoint y: 613, distance: 12.1
click at [1232, 624] on select "00 01 02 03 04 05 06 07 08 09 10 11 12 13 14 15 16 17 18 19 20 21 22 23 24 25 2…" at bounding box center [1236, 624] width 36 height 32
select select "25"
click at [1218, 609] on select "00 01 02 03 04 05 06 07 08 09 10 11 12 13 14 15 16 17 18 19 20 21 22 23 24 25 2…" at bounding box center [1236, 624] width 36 height 32
type input "11:25"
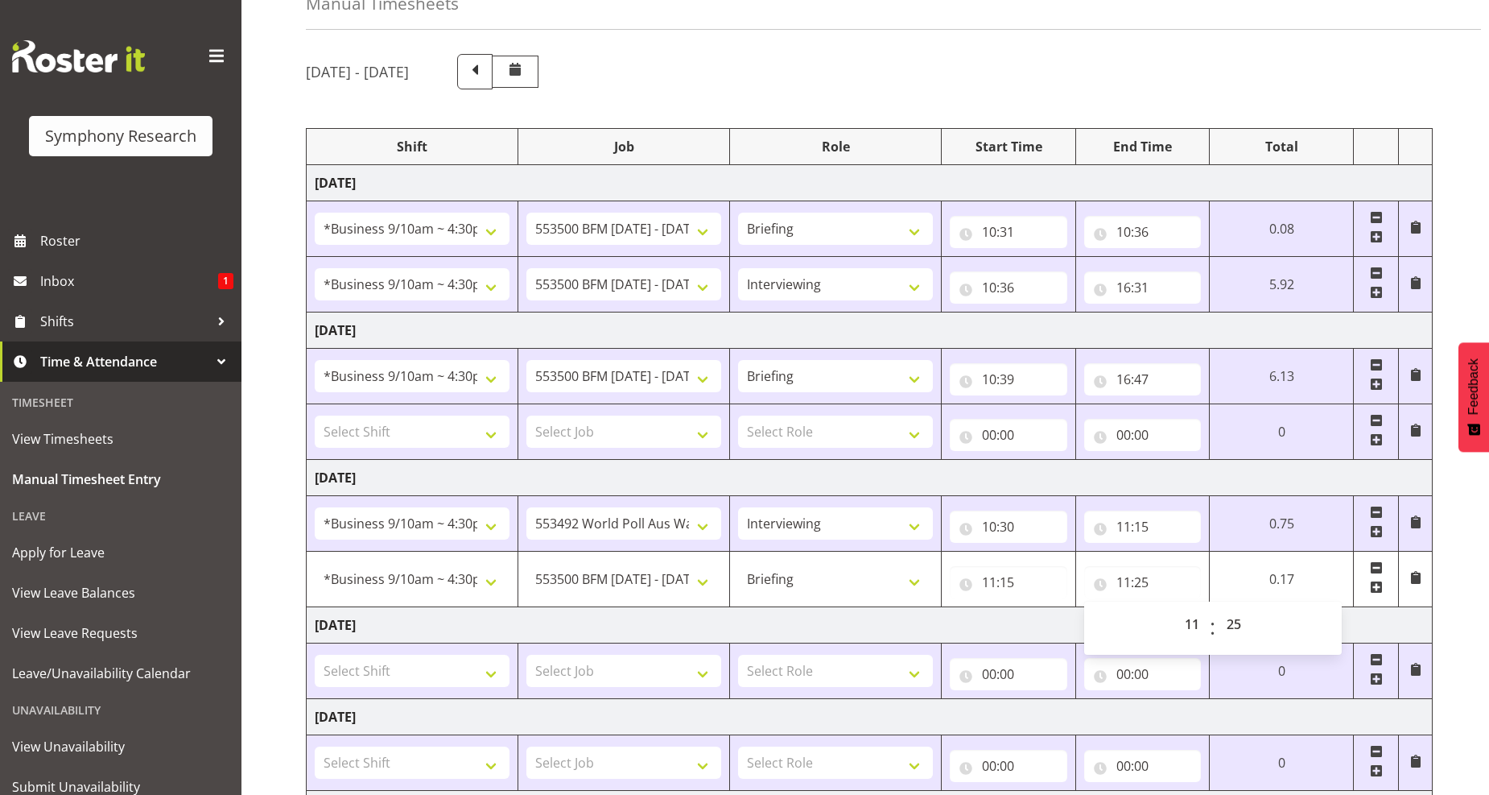
click at [1375, 588] on span at bounding box center [1376, 586] width 13 height 13
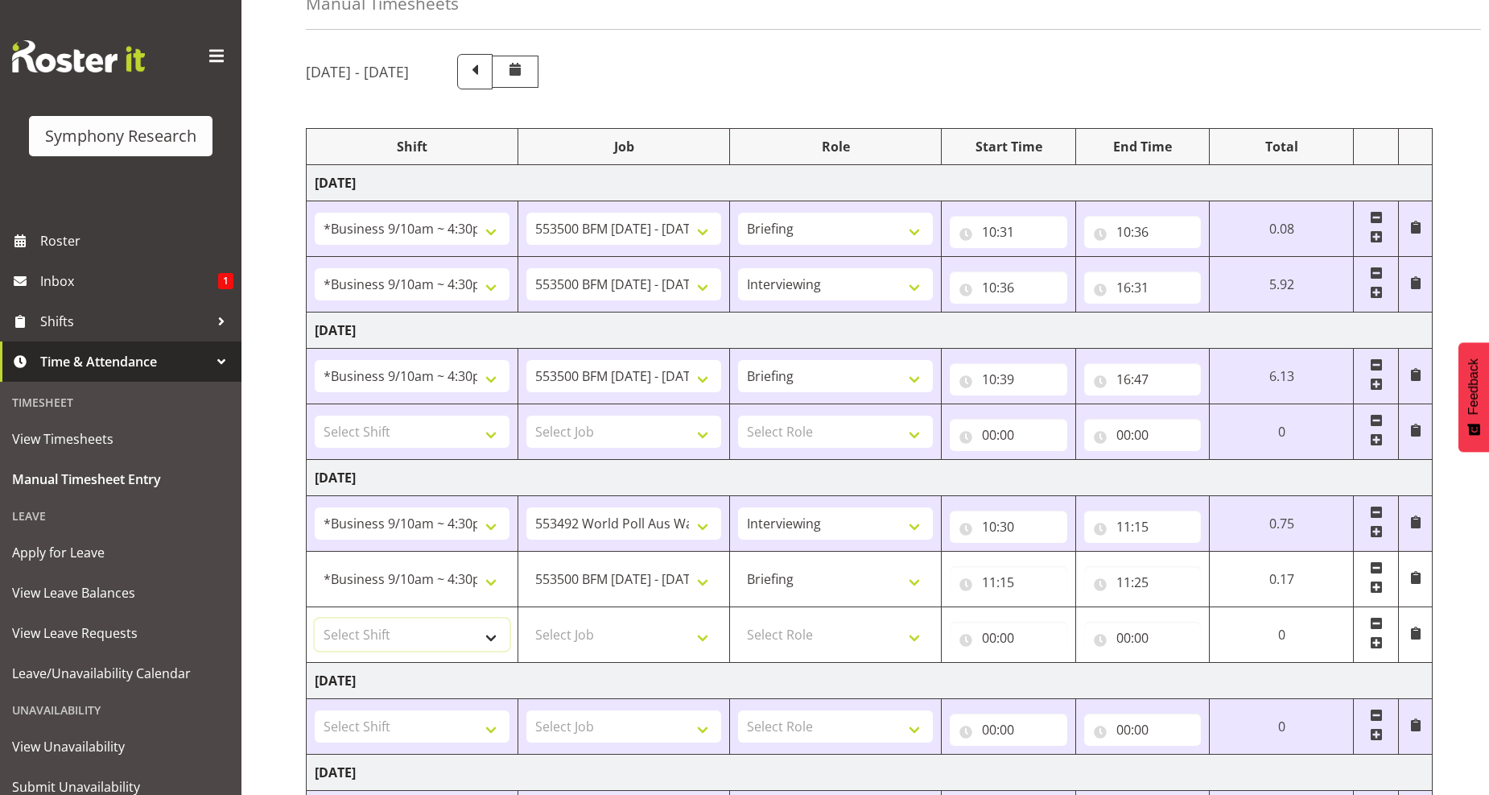
click at [493, 642] on select "Select Shift !!Project Briefing (Job to be assigned) !!Weekend Residential (Ros…" at bounding box center [412, 634] width 195 height 32
select select "26078"
click at [315, 619] on select "Select Shift !!Project Briefing (Job to be assigned) !!Weekend Residential (Ros…" at bounding box center [412, 634] width 195 height 32
click at [697, 634] on select "Select Job 550060 IF Admin 553492 World Poll Aus Wave 2 Main 2025 553493 World …" at bounding box center [623, 634] width 195 height 32
select select "10242"
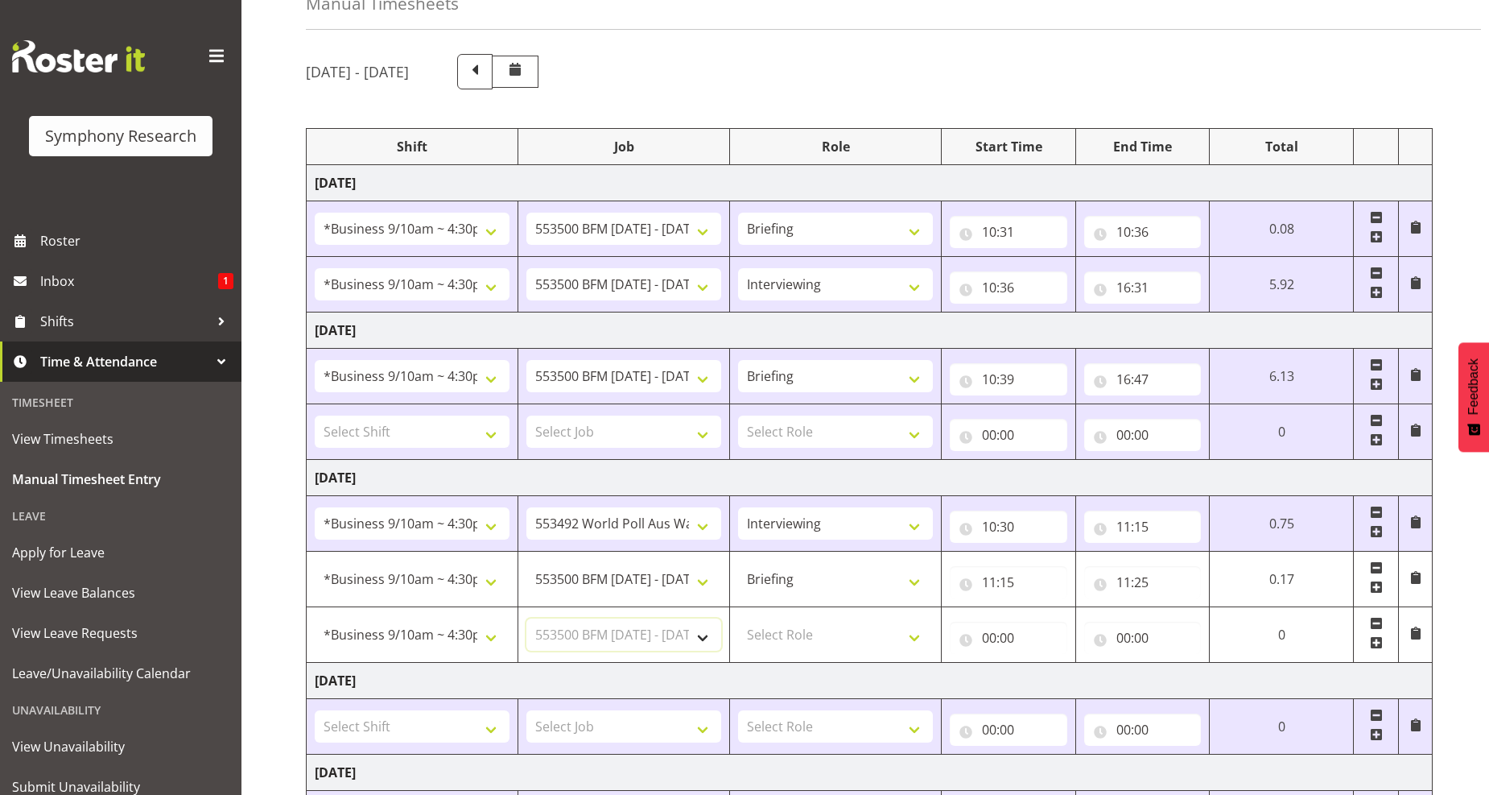
click at [526, 619] on select "Select Job 550060 IF Admin 553492 World Poll Aus Wave 2 Main 2025 553493 World …" at bounding box center [623, 634] width 195 height 32
click at [919, 634] on select "Select Role Briefing Interviewing" at bounding box center [835, 634] width 195 height 32
select select "47"
click at [738, 619] on select "Select Role Briefing Interviewing" at bounding box center [835, 634] width 195 height 32
drag, startPoint x: 989, startPoint y: 636, endPoint x: 1004, endPoint y: 631, distance: 16.0
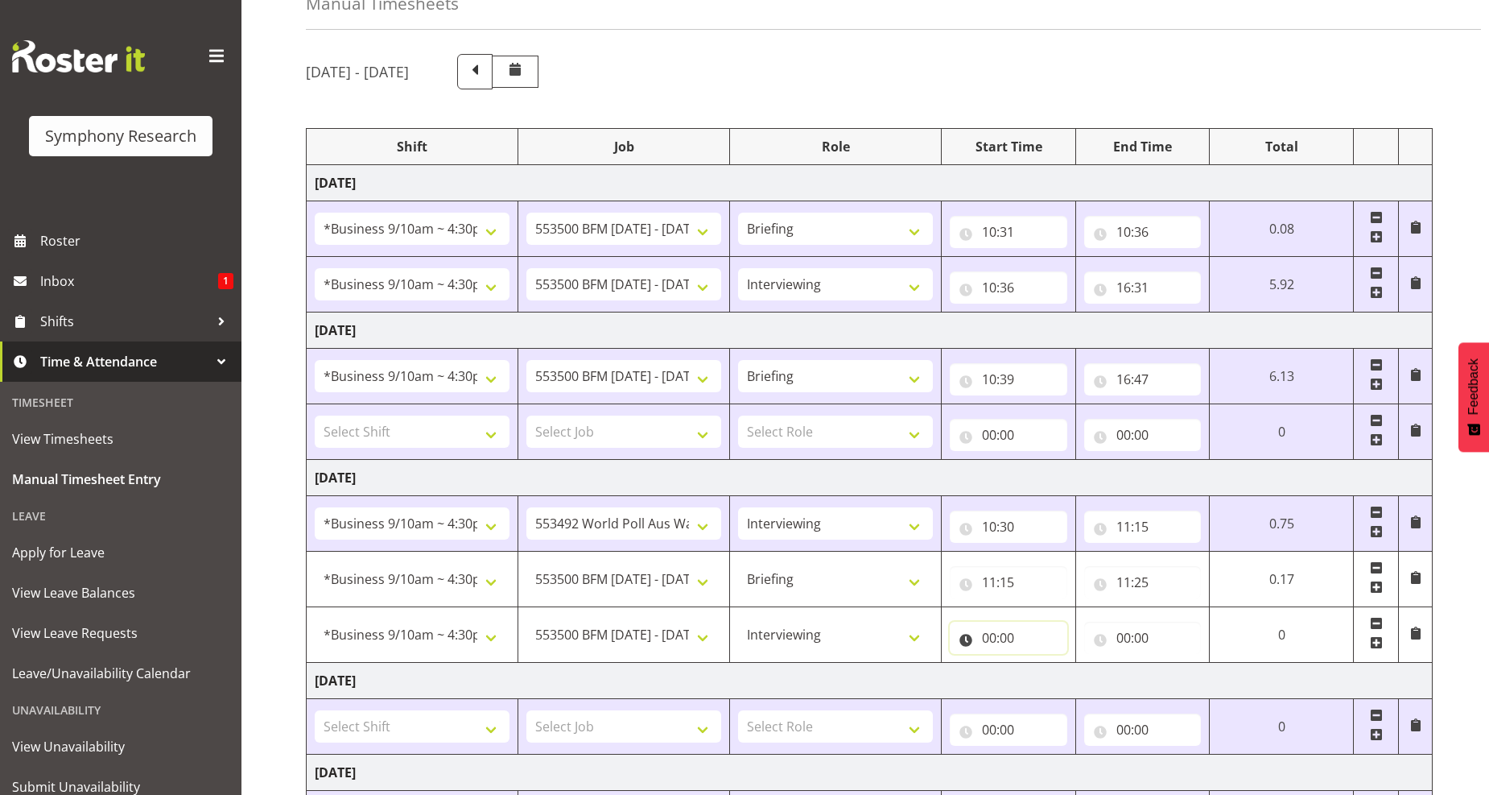
click at [990, 636] on input "00:00" at bounding box center [1009, 637] width 118 height 32
drag, startPoint x: 1061, startPoint y: 681, endPoint x: 1045, endPoint y: 666, distance: 22.2
click at [1060, 682] on select "00 01 02 03 04 05 06 07 08 09 10 11 12 13 14 15 16 17 18 19 20 21 22 23" at bounding box center [1060, 679] width 36 height 32
select select "11"
click at [1042, 664] on select "00 01 02 03 04 05 06 07 08 09 10 11 12 13 14 15 16 17 18 19 20 21 22 23" at bounding box center [1060, 679] width 36 height 32
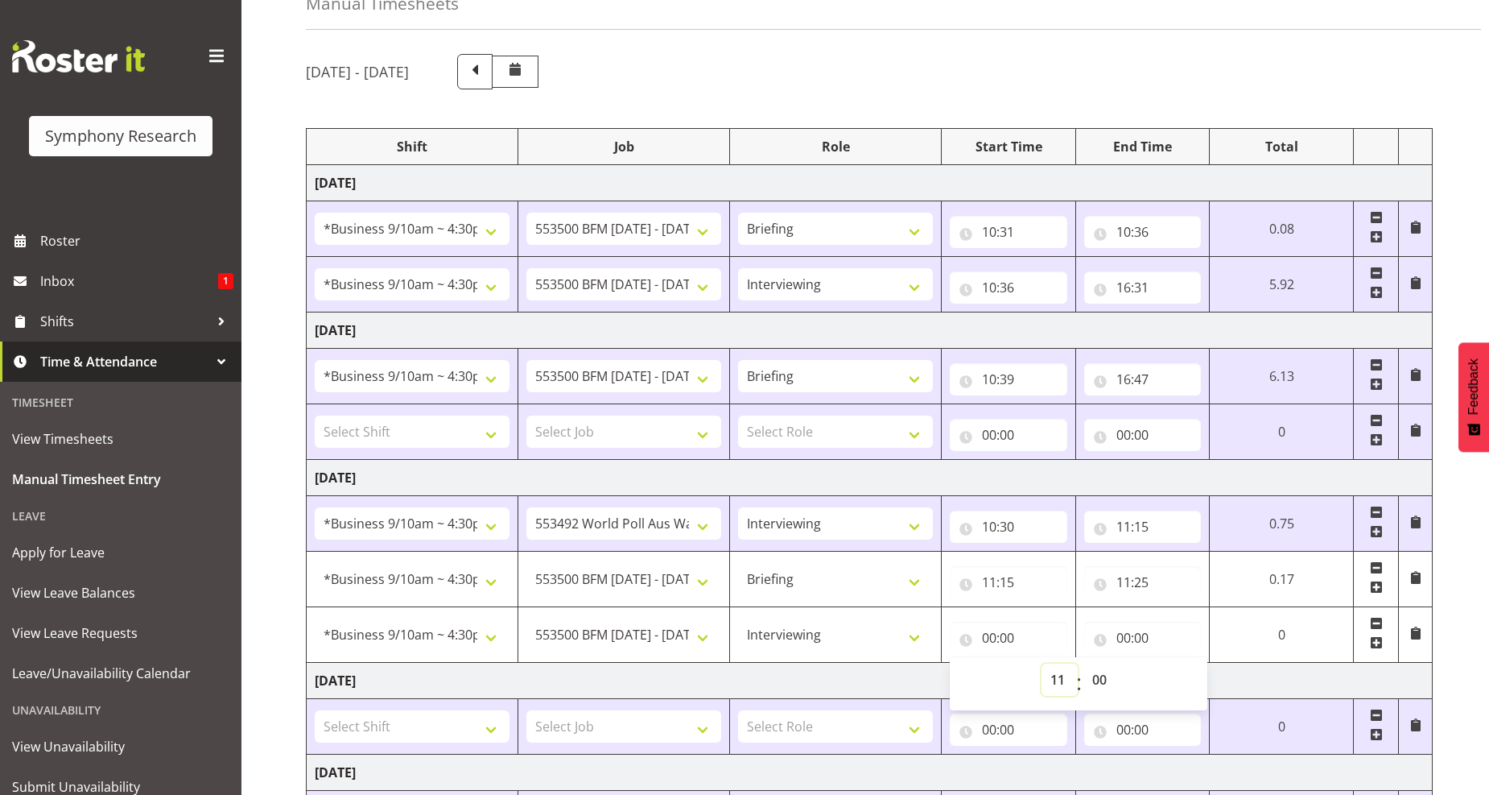
type input "11:00"
click at [1096, 679] on select "00 01 02 03 04 05 06 07 08 09 10 11 12 13 14 15 16 17 18 19 20 21 22 23 24 25 2…" at bounding box center [1102, 679] width 36 height 32
select select "25"
click at [1120, 664] on select "00 01 02 03 04 05 06 07 08 09 10 11 12 13 14 15 16 17 18 19 20 21 22 23 24 25 2…" at bounding box center [1102, 679] width 36 height 32
type input "11:25"
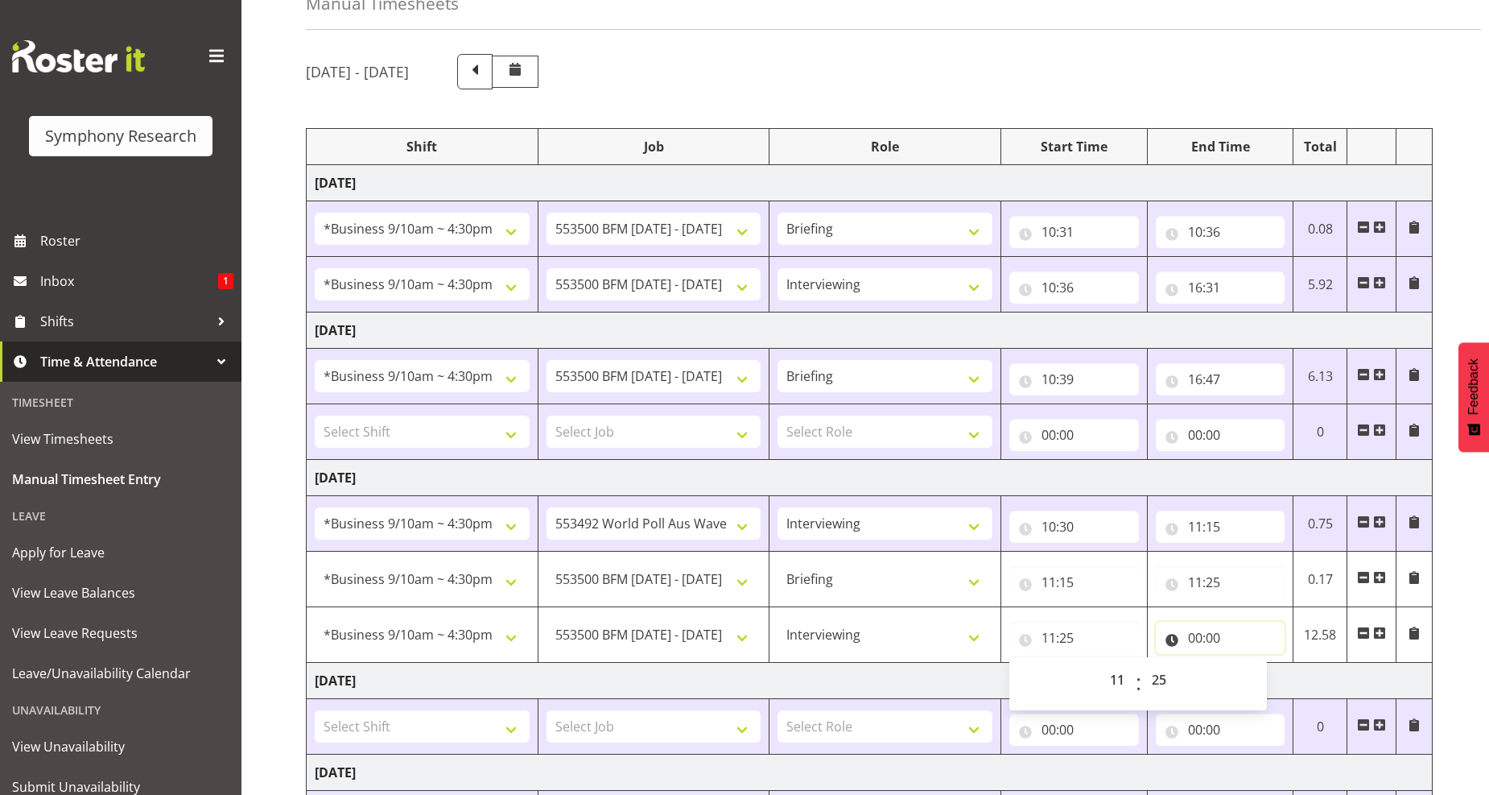
click at [1205, 640] on input "00:00" at bounding box center [1221, 637] width 130 height 32
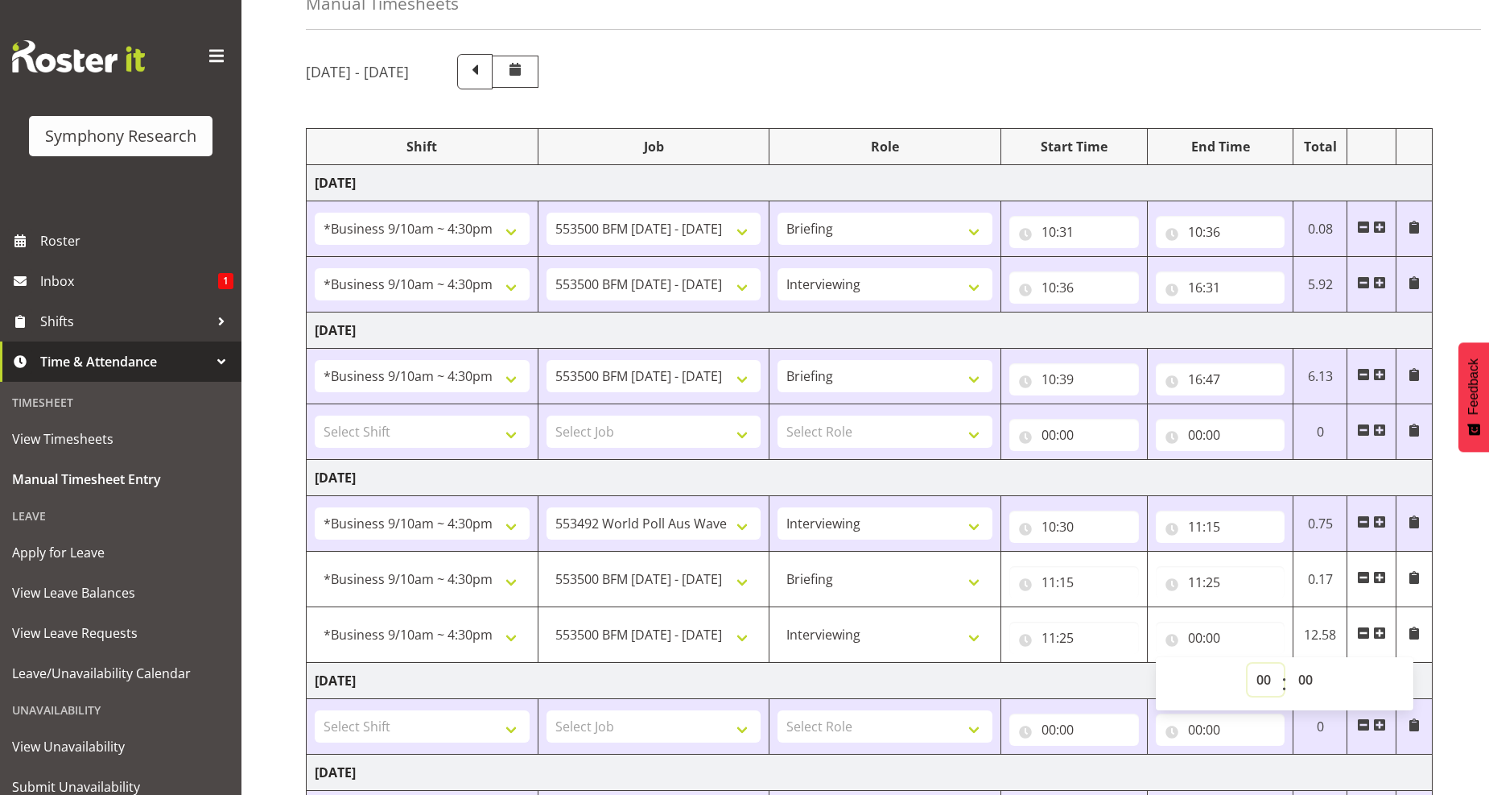
click at [1269, 684] on select "00 01 02 03 04 05 06 07 08 09 10 11 12 13 14 15 16 17 18 19 20 21 22 23" at bounding box center [1266, 679] width 36 height 32
select select "16"
click at [1248, 664] on select "00 01 02 03 04 05 06 07 08 09 10 11 12 13 14 15 16 17 18 19 20 21 22 23" at bounding box center [1266, 679] width 36 height 32
type input "16:00"
click at [1304, 685] on select "00 01 02 03 04 05 06 07 08 09 10 11 12 13 14 15 16 17 18 19 20 21 22 23 24 25 2…" at bounding box center [1308, 679] width 36 height 32
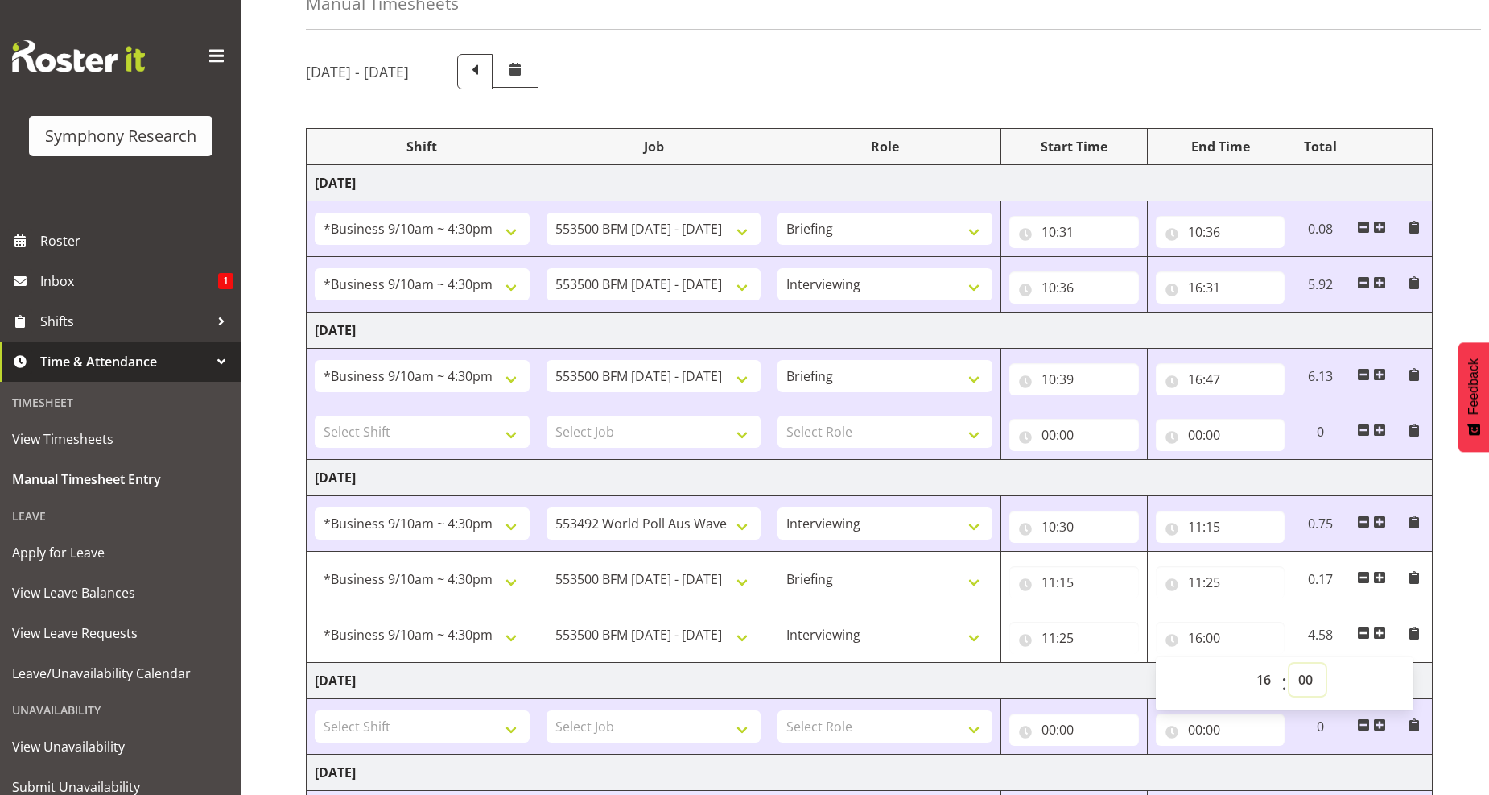
select select "30"
click at [1290, 664] on select "00 01 02 03 04 05 06 07 08 09 10 11 12 13 14 15 16 17 18 19 20 21 22 23 24 25 2…" at bounding box center [1308, 679] width 36 height 32
type input "16:30"
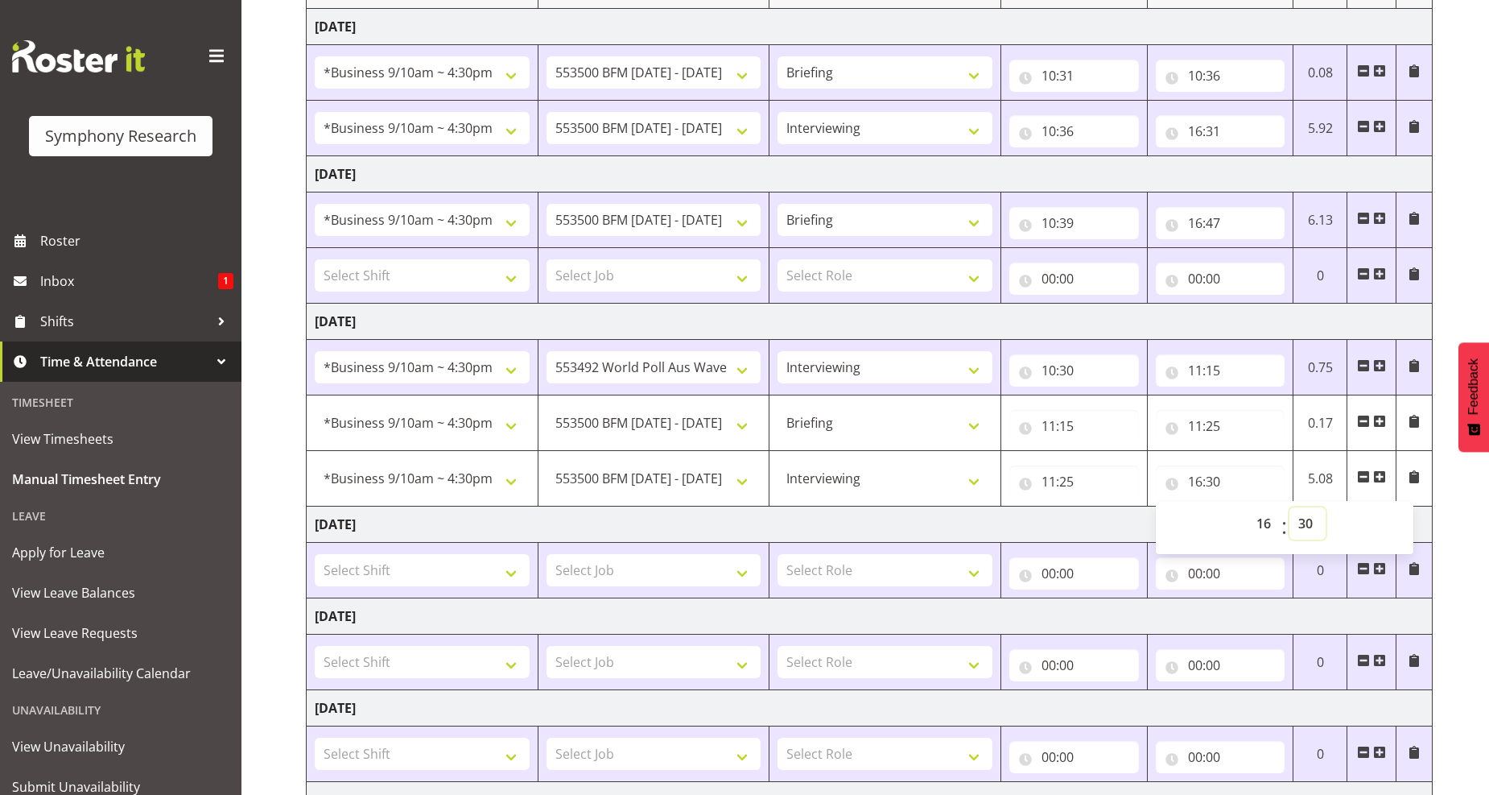
scroll to position [429, 0]
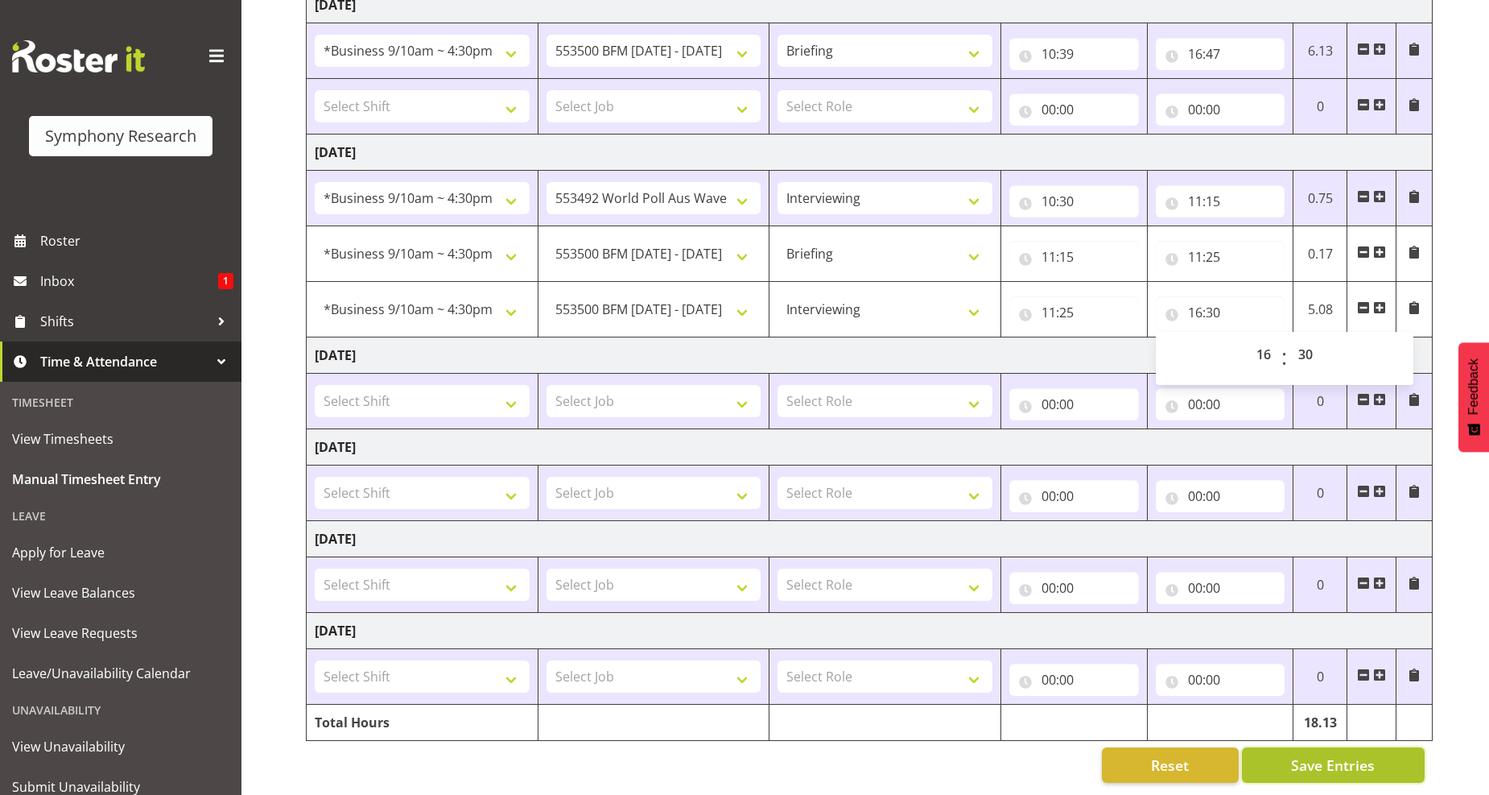
click at [1335, 754] on span "Save Entries" at bounding box center [1333, 764] width 84 height 21
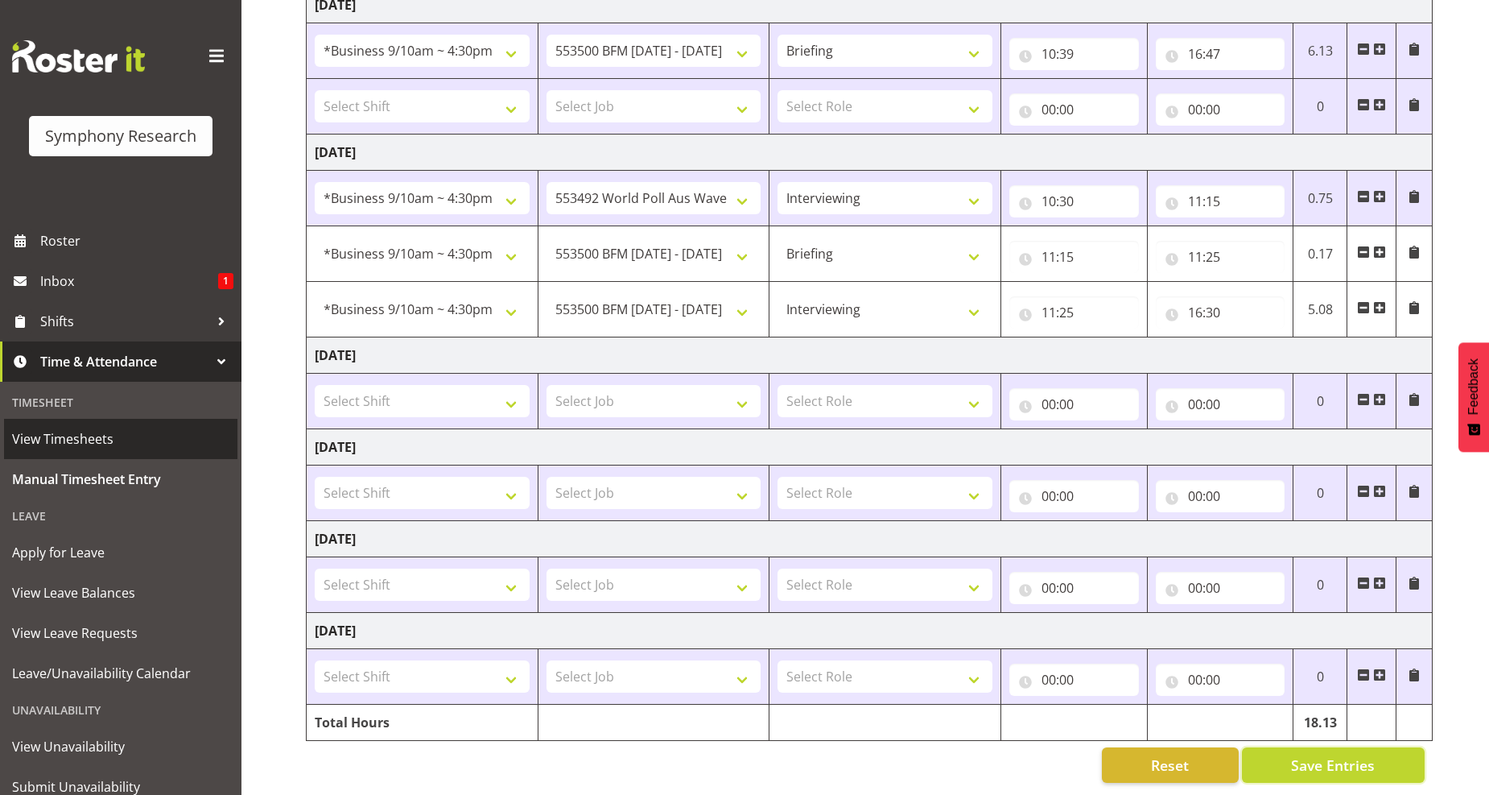
select select "10242"
select select "297"
type input "11:15"
type input "11:25"
select select "47"
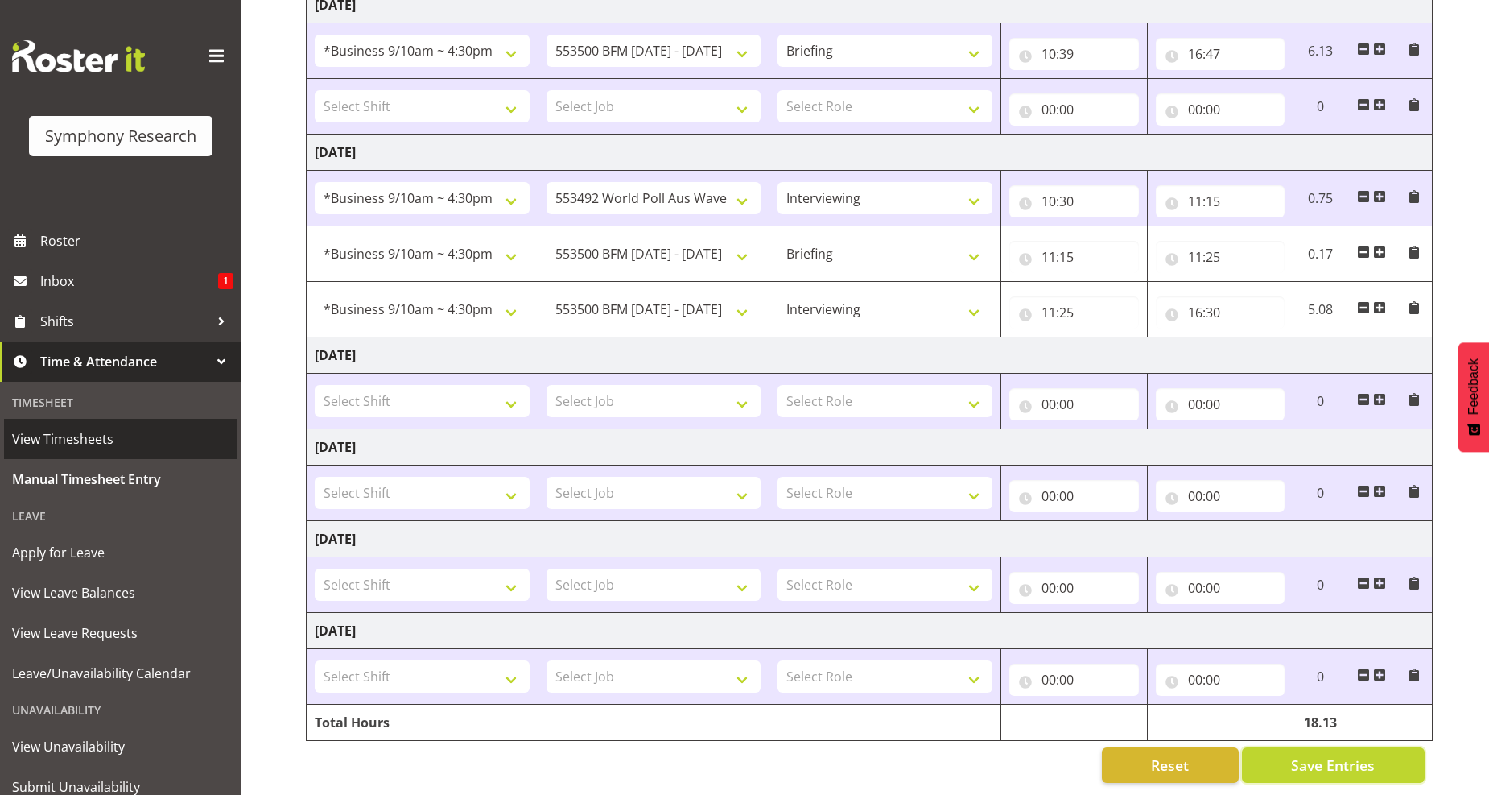
type input "11:25"
type input "16:30"
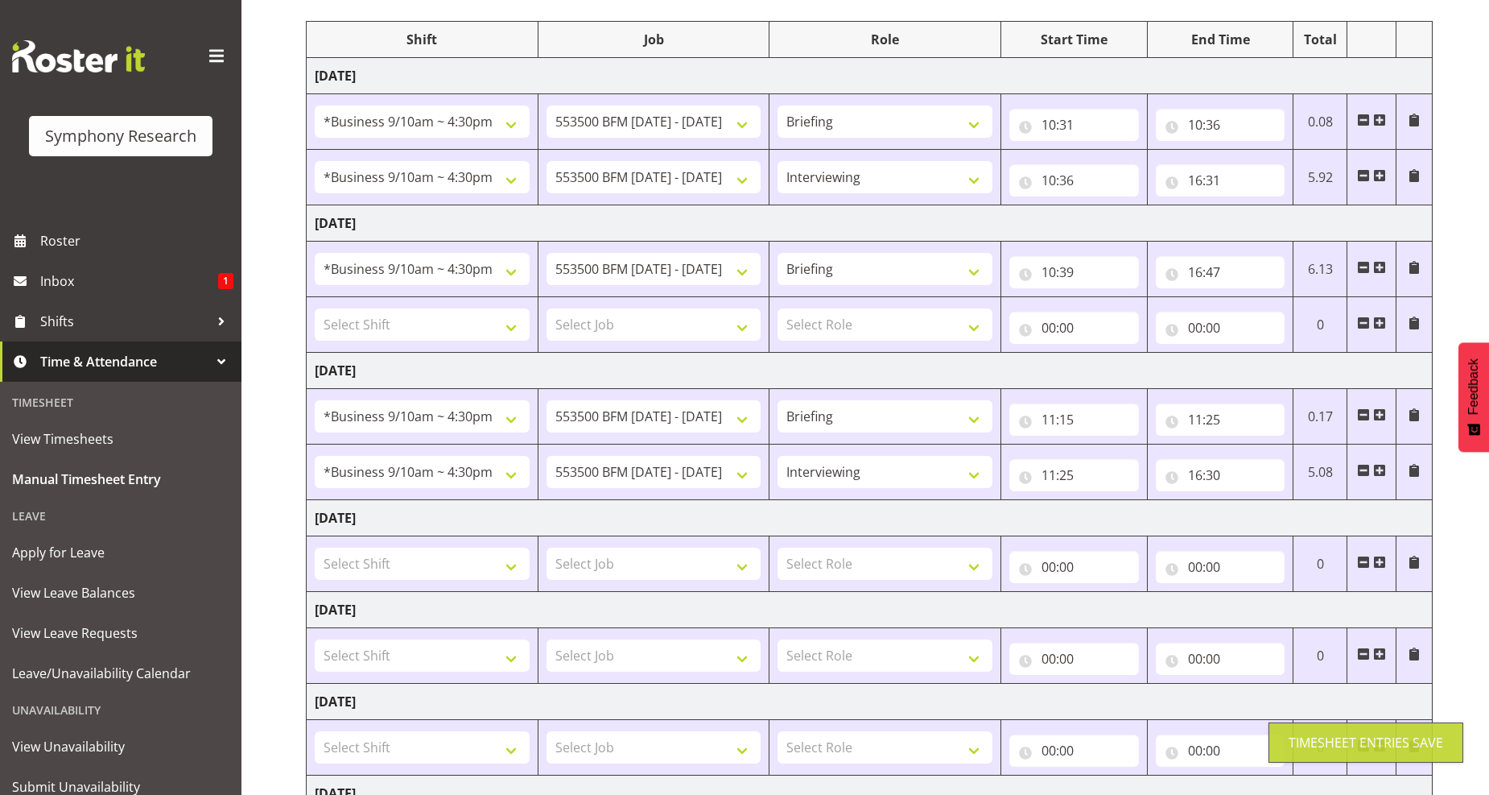
scroll to position [195, 0]
click at [969, 475] on select "Briefing Interviewing" at bounding box center [885, 473] width 215 height 32
click at [741, 479] on select "550060 IF Admin 553492 World Poll Aus Wave 2 Main 2025 553493 World Poll NZ Wav…" at bounding box center [654, 473] width 215 height 32
select select "10499"
click at [547, 458] on select "550060 IF Admin 553492 World Poll Aus Wave 2 Main 2025 553493 World Poll NZ Wav…" at bounding box center [654, 473] width 215 height 32
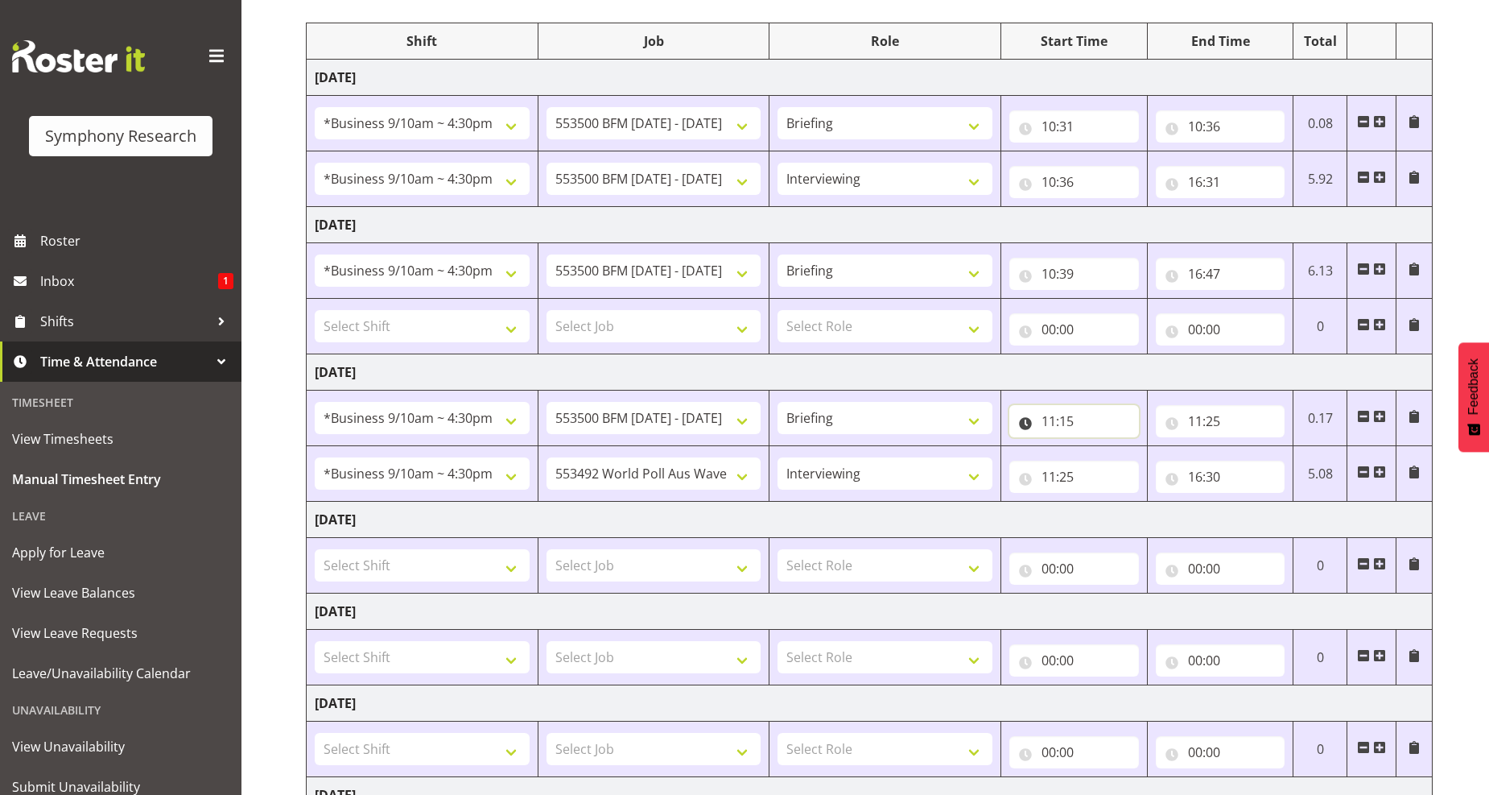
click at [1061, 424] on input "11:15" at bounding box center [1074, 421] width 130 height 32
click at [1117, 464] on select "00 01 02 03 04 05 06 07 08 09 10 11 12 13 14 15 16 17 18 19 20 21 22 23" at bounding box center [1119, 463] width 36 height 32
select select "10"
click at [1101, 448] on select "00 01 02 03 04 05 06 07 08 09 10 11 12 13 14 15 16 17 18 19 20 21 22 23" at bounding box center [1119, 463] width 36 height 32
type input "10:15"
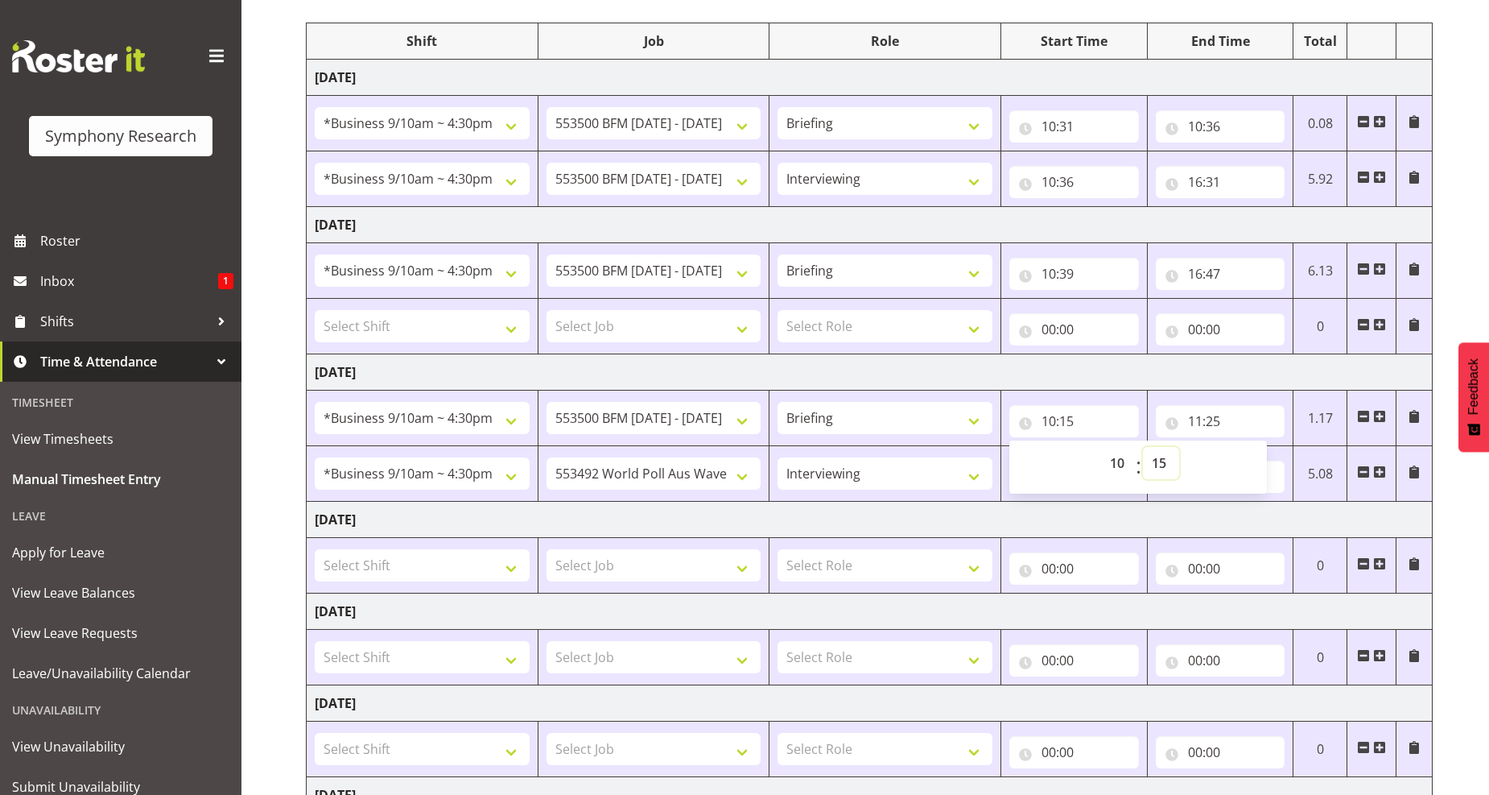
click at [1158, 465] on select "00 01 02 03 04 05 06 07 08 09 10 11 12 13 14 15 16 17 18 19 20 21 22 23 24 25 2…" at bounding box center [1161, 463] width 36 height 32
select select "30"
click at [1143, 448] on select "00 01 02 03 04 05 06 07 08 09 10 11 12 13 14 15 16 17 18 19 20 21 22 23 24 25 2…" at bounding box center [1161, 463] width 36 height 32
type input "10:30"
click at [1205, 427] on input "11:25" at bounding box center [1221, 421] width 130 height 32
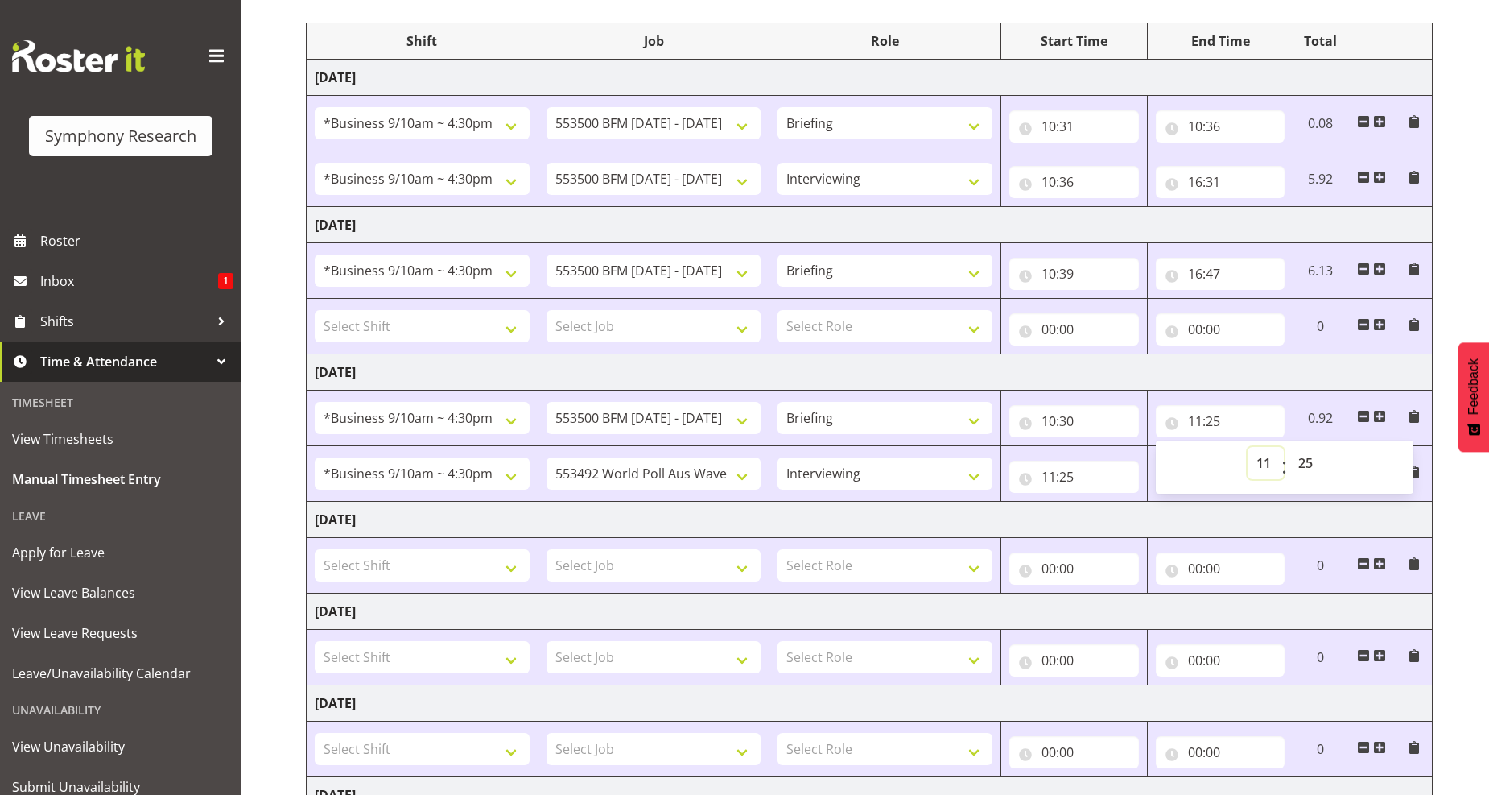
click at [1266, 464] on select "00 01 02 03 04 05 06 07 08 09 10 11 12 13 14 15 16 17 18 19 20 21 22 23" at bounding box center [1266, 463] width 36 height 32
select select "10"
click at [1248, 448] on select "00 01 02 03 04 05 06 07 08 09 10 11 12 13 14 15 16 17 18 19 20 21 22 23" at bounding box center [1266, 463] width 36 height 32
type input "10:25"
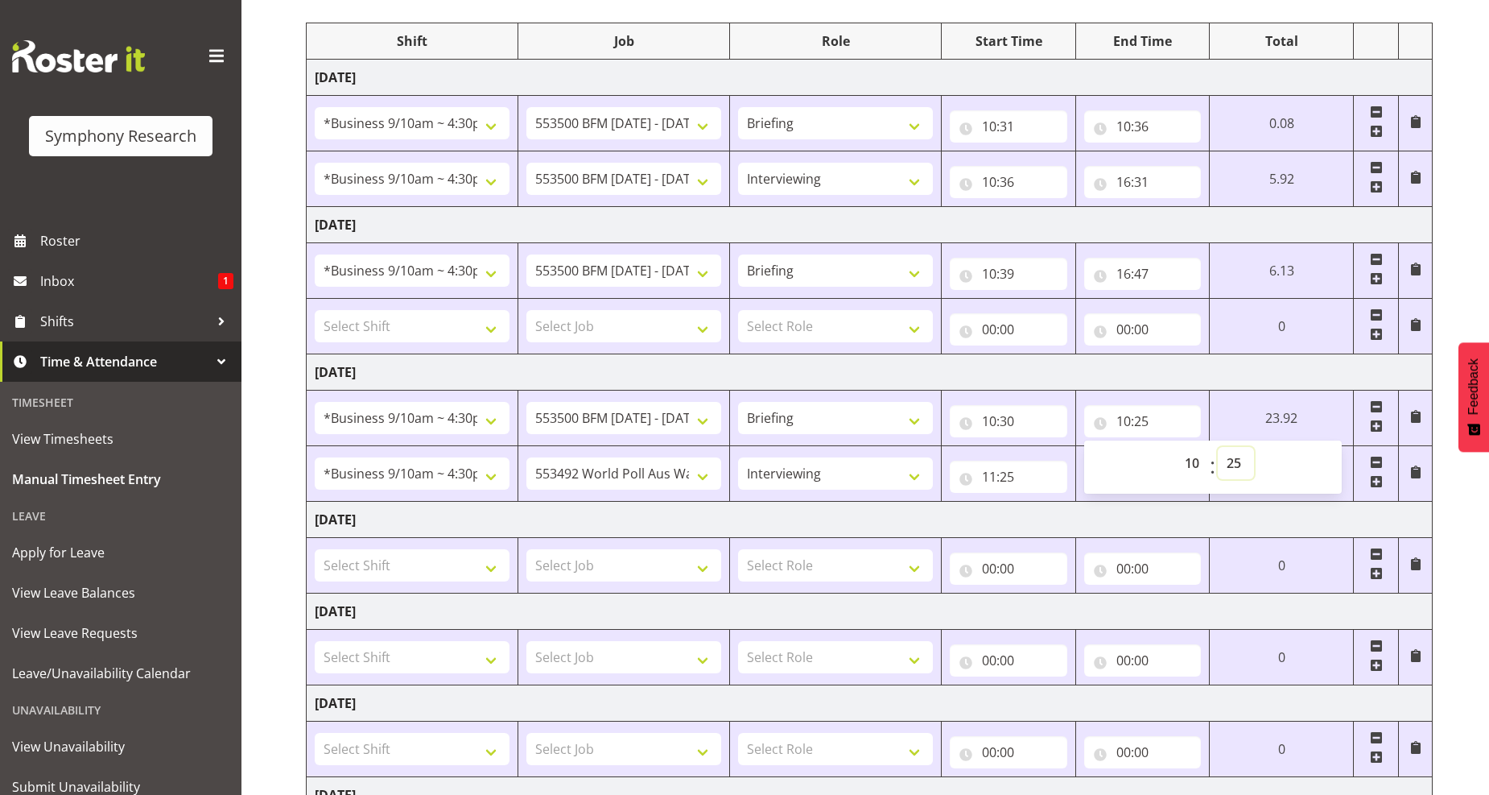
drag, startPoint x: 1229, startPoint y: 464, endPoint x: 1233, endPoint y: 456, distance: 9.0
click at [1229, 464] on select "00 01 02 03 04 05 06 07 08 09 10 11 12 13 14 15 16 17 18 19 20 21 22 23 24 25 2…" at bounding box center [1236, 463] width 36 height 32
select select "40"
click at [1254, 448] on select "00 01 02 03 04 05 06 07 08 09 10 11 12 13 14 15 16 17 18 19 20 21 22 23 24 25 2…" at bounding box center [1236, 463] width 36 height 32
type input "10:40"
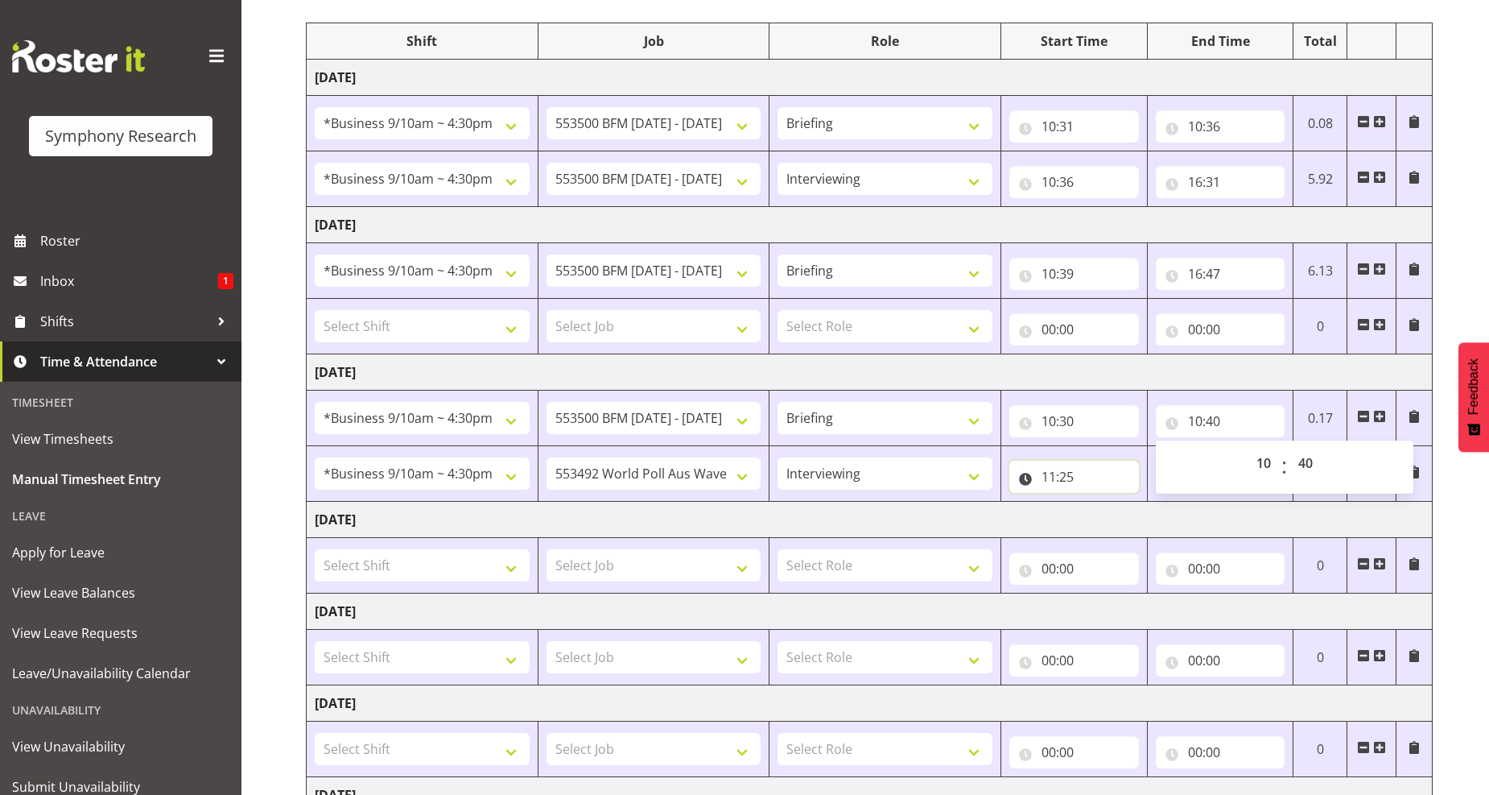
click at [1055, 485] on input "11:25" at bounding box center [1074, 476] width 130 height 32
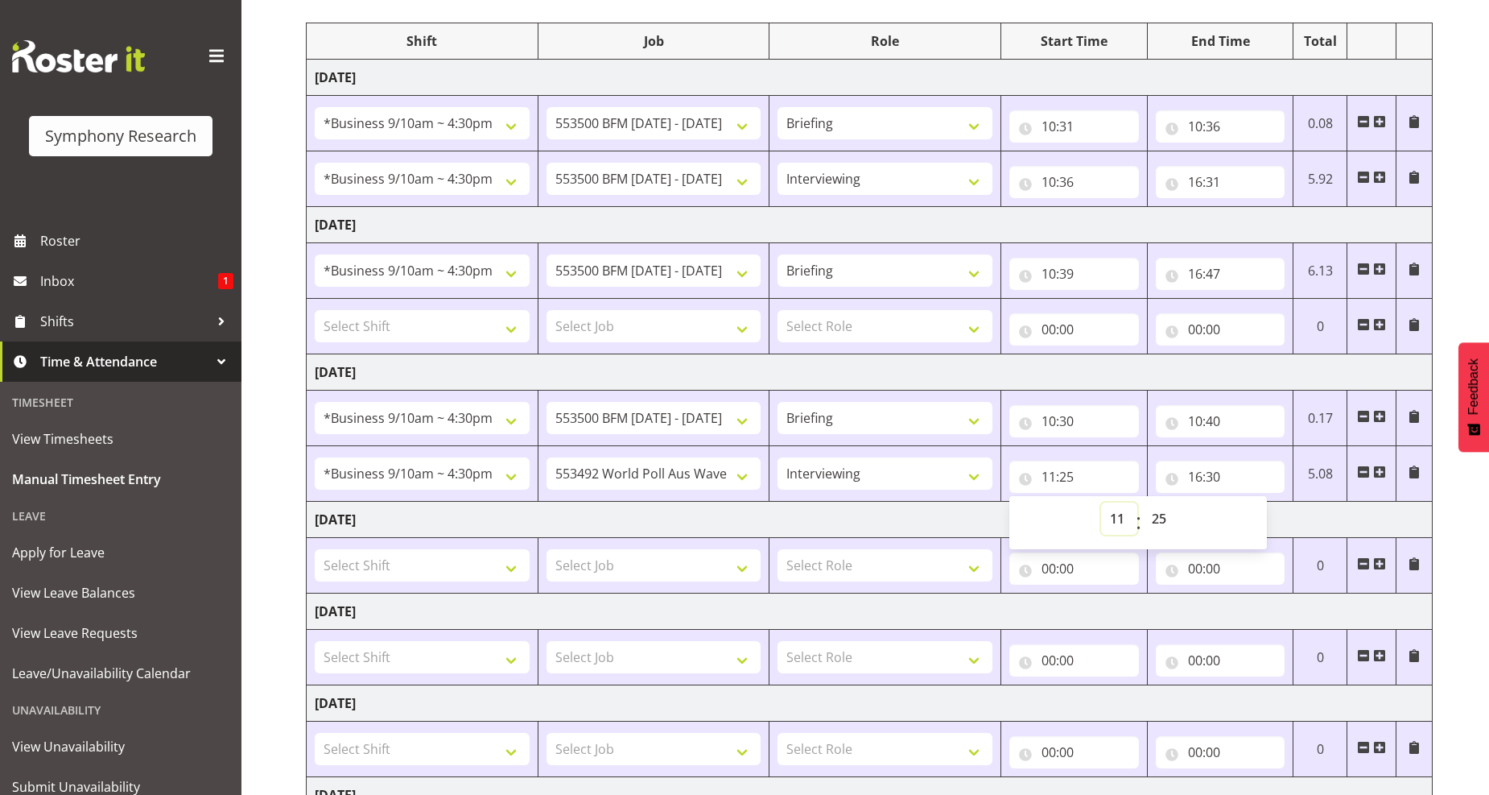
click at [1114, 518] on select "00 01 02 03 04 05 06 07 08 09 10 11 12 13 14 15 16 17 18 19 20 21 22 23" at bounding box center [1119, 518] width 36 height 32
select select "10"
click at [1101, 503] on select "00 01 02 03 04 05 06 07 08 09 10 11 12 13 14 15 16 17 18 19 20 21 22 23" at bounding box center [1119, 518] width 36 height 32
type input "10:25"
click at [1152, 520] on select "00 01 02 03 04 05 06 07 08 09 10 11 12 13 14 15 16 17 18 19 20 21 22 23 24 25 2…" at bounding box center [1161, 518] width 36 height 32
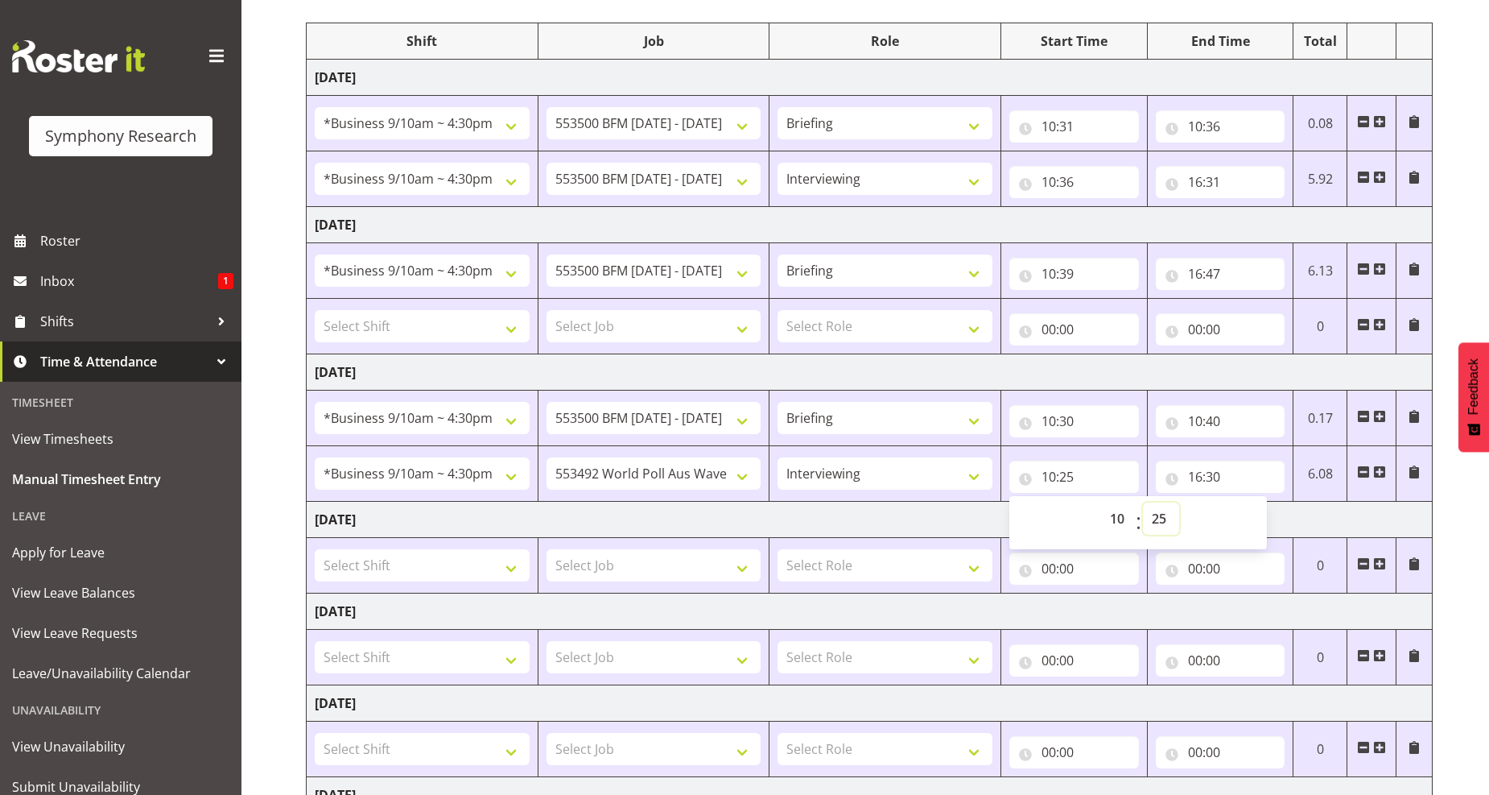
select select "40"
click at [1143, 503] on select "00 01 02 03 04 05 06 07 08 09 10 11 12 13 14 15 16 17 18 19 20 21 22 23 24 25 2…" at bounding box center [1161, 518] width 36 height 32
type input "10:40"
click at [1208, 477] on input "16:30" at bounding box center [1221, 476] width 130 height 32
click at [1266, 522] on select "00 01 02 03 04 05 06 07 08 09 10 11 12 13 14 15 16 17 18 19 20 21 22 23" at bounding box center [1266, 518] width 36 height 32
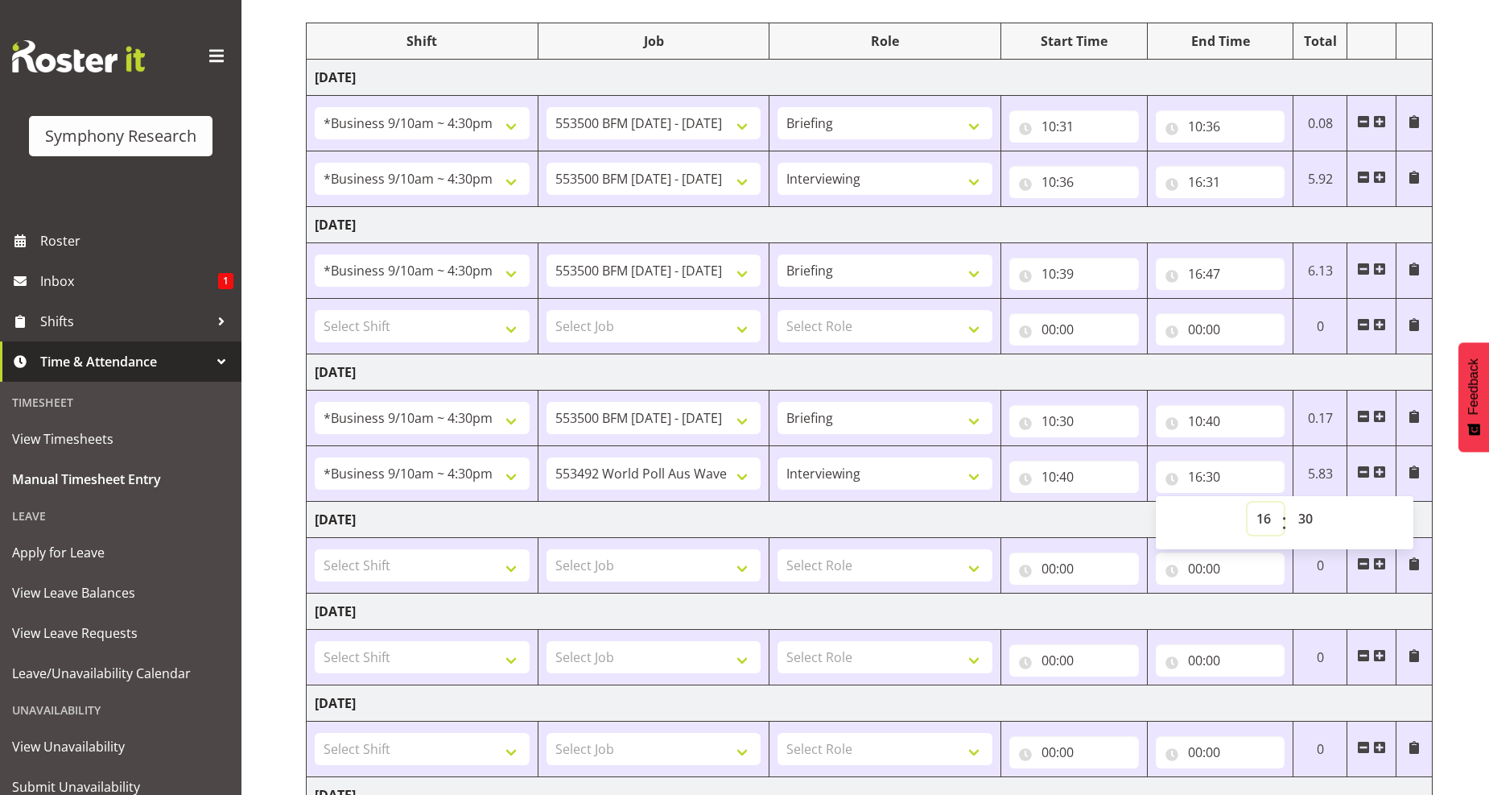
select select "11"
click at [1248, 503] on select "00 01 02 03 04 05 06 07 08 09 10 11 12 13 14 15 16 17 18 19 20 21 22 23" at bounding box center [1266, 518] width 36 height 32
type input "11:30"
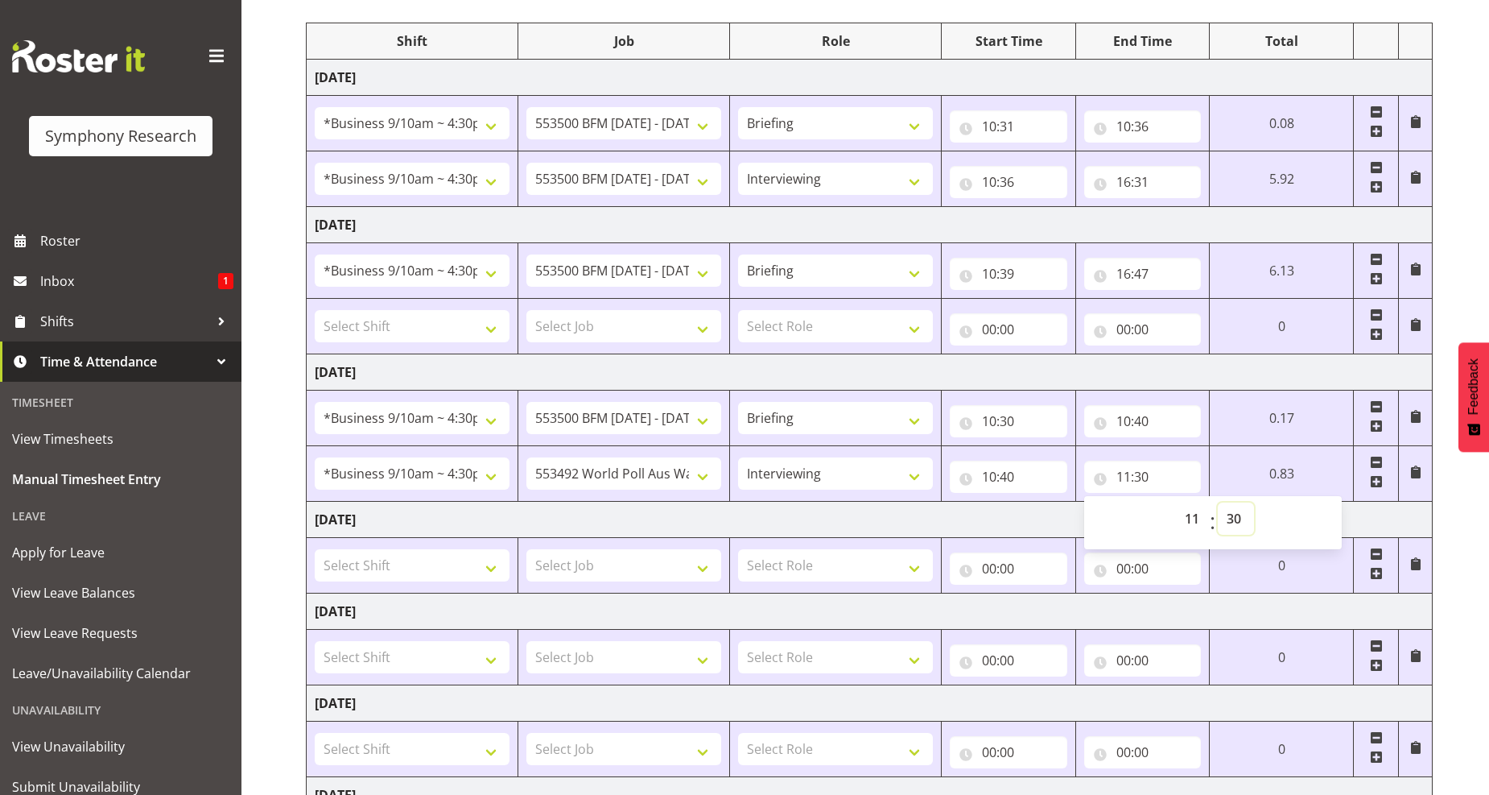
click at [1228, 522] on select "00 01 02 03 04 05 06 07 08 09 10 11 12 13 14 15 16 17 18 19 20 21 22 23 24 25 2…" at bounding box center [1236, 518] width 36 height 32
select select "25"
click at [1218, 503] on select "00 01 02 03 04 05 06 07 08 09 10 11 12 13 14 15 16 17 18 19 20 21 22 23 24 25 2…" at bounding box center [1236, 518] width 36 height 32
type input "11:25"
click at [1373, 483] on span at bounding box center [1376, 481] width 13 height 13
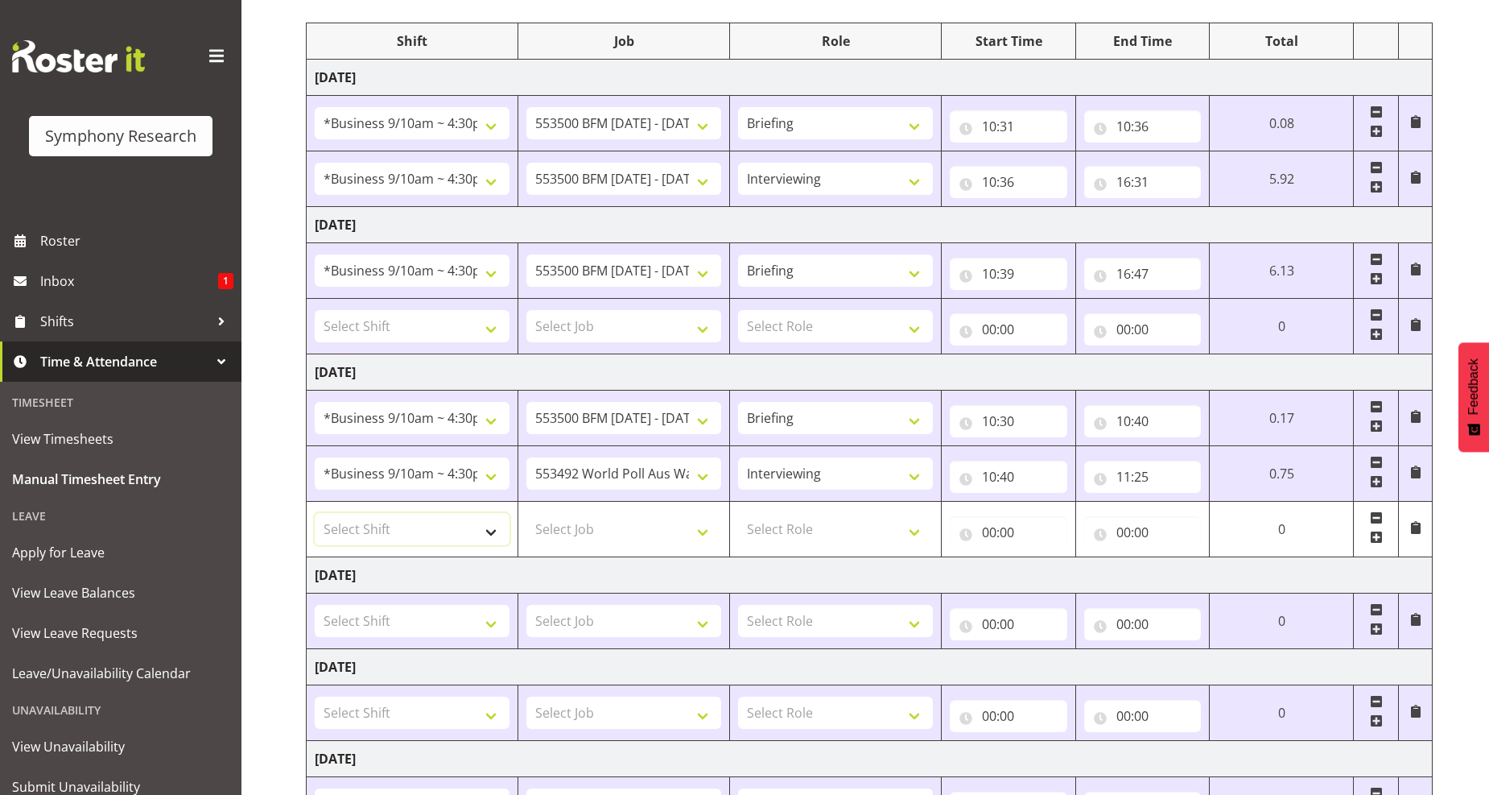
click at [497, 537] on select "Select Shift !!Project Briefing (Job to be assigned) !!Weekend Residential (Ros…" at bounding box center [412, 529] width 195 height 32
select select "26078"
click at [315, 514] on select "Select Shift !!Project Briefing (Job to be assigned) !!Weekend Residential (Ros…" at bounding box center [412, 529] width 195 height 32
click at [696, 536] on select "Select Job 550060 IF Admin 553492 World Poll Aus Wave 2 Main 2025 553493 World …" at bounding box center [623, 529] width 195 height 32
select select "10242"
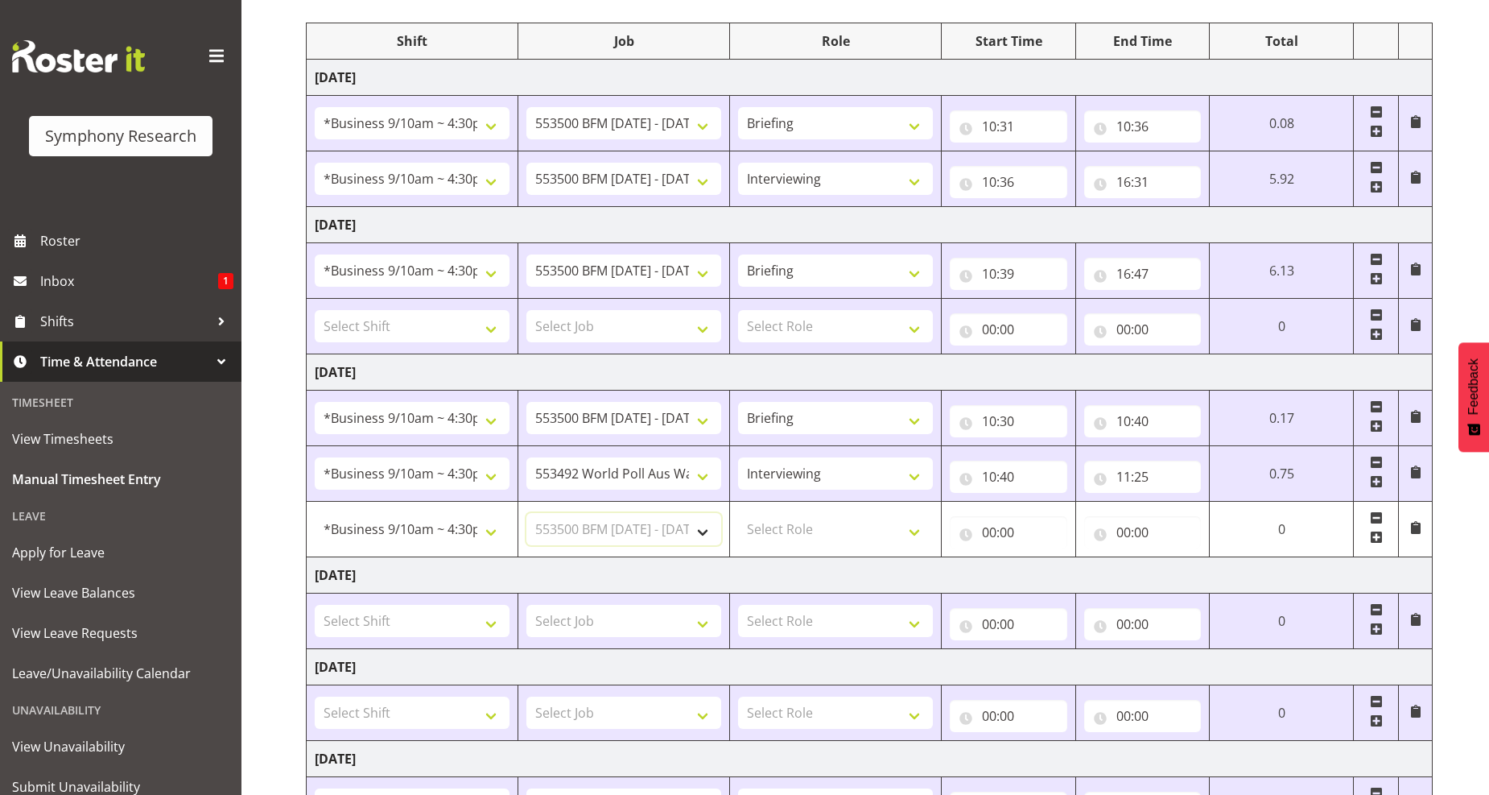
click at [526, 514] on select "Select Job 550060 IF Admin 553492 World Poll Aus Wave 2 Main 2025 553493 World …" at bounding box center [623, 529] width 195 height 32
drag, startPoint x: 913, startPoint y: 533, endPoint x: 881, endPoint y: 530, distance: 31.6
click at [913, 530] on select "Select Role Briefing Interviewing" at bounding box center [835, 529] width 195 height 32
select select "47"
click at [738, 514] on select "Select Role Briefing Interviewing" at bounding box center [835, 529] width 195 height 32
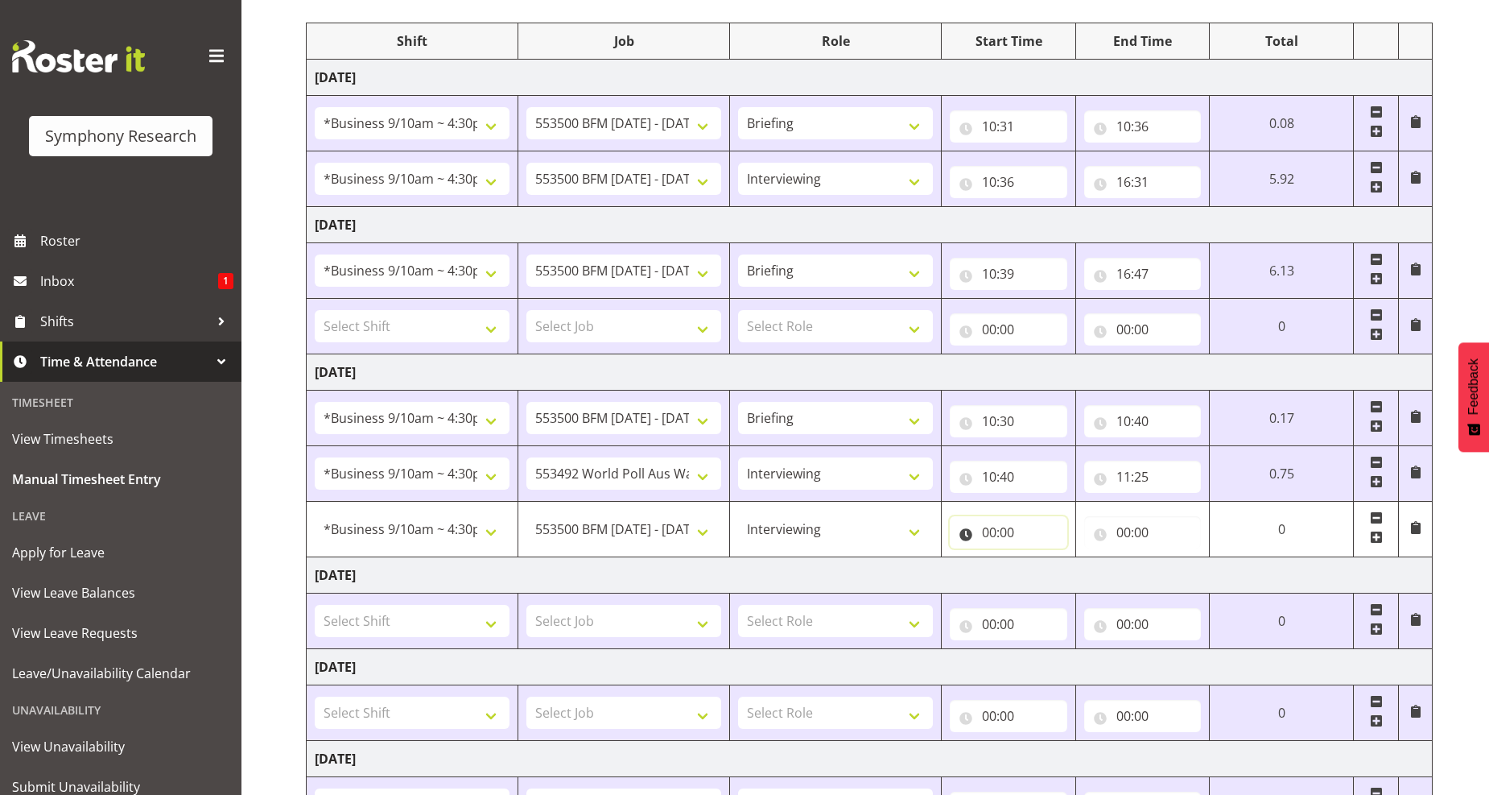
click at [1006, 527] on input "00:00" at bounding box center [1009, 532] width 118 height 32
drag, startPoint x: 1060, startPoint y: 576, endPoint x: 1042, endPoint y: 562, distance: 23.5
click at [1060, 576] on select "00 01 02 03 04 05 06 07 08 09 10 11 12 13 14 15 16 17 18 19 20 21 22 23" at bounding box center [1060, 574] width 36 height 32
select select "11"
click at [1042, 559] on select "00 01 02 03 04 05 06 07 08 09 10 11 12 13 14 15 16 17 18 19 20 21 22 23" at bounding box center [1060, 574] width 36 height 32
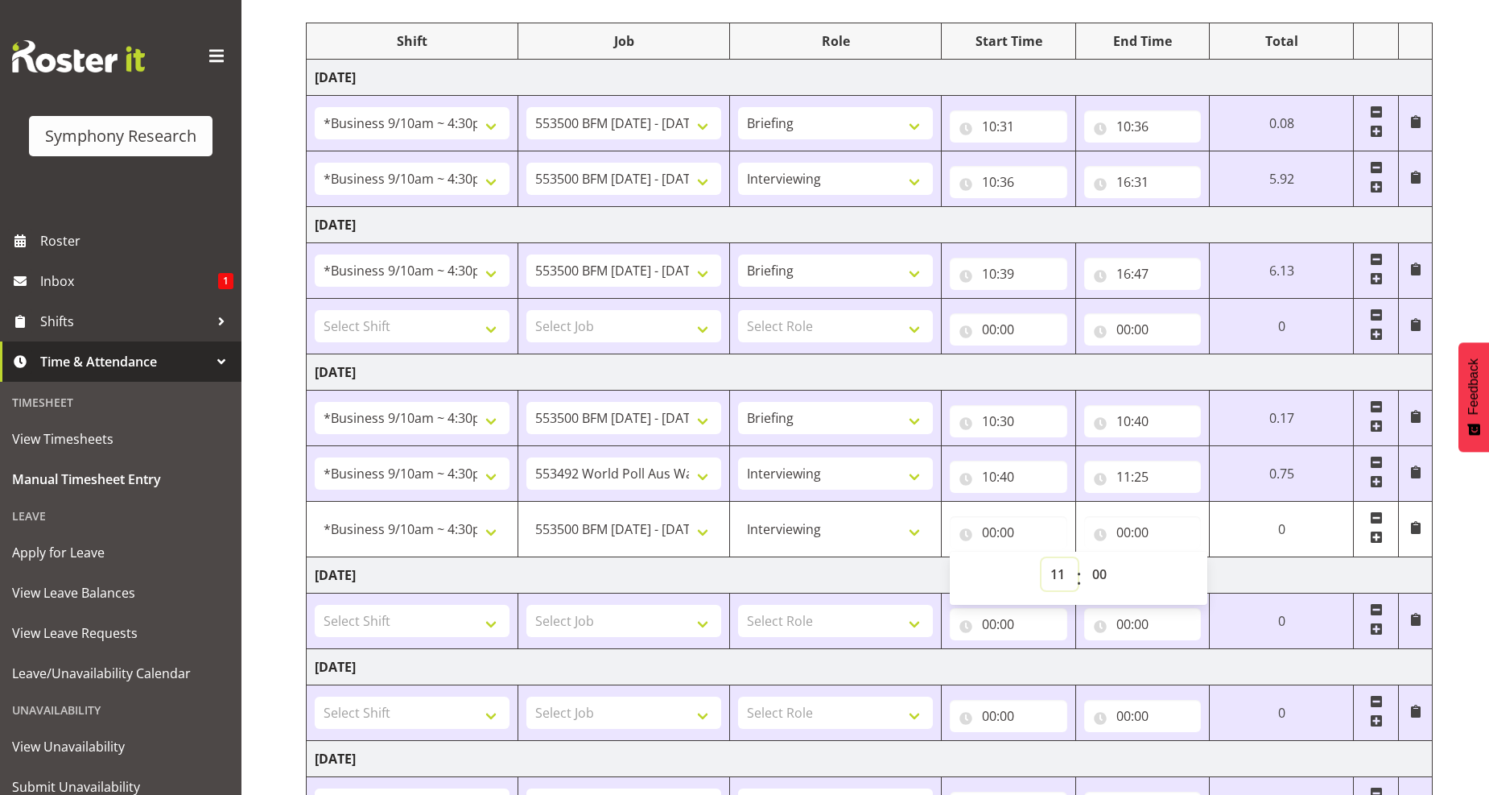
type input "11:00"
click at [1097, 577] on select "00 01 02 03 04 05 06 07 08 09 10 11 12 13 14 15 16 17 18 19 20 21 22 23 24 25 2…" at bounding box center [1102, 574] width 36 height 32
select select "25"
click at [1120, 559] on select "00 01 02 03 04 05 06 07 08 09 10 11 12 13 14 15 16 17 18 19 20 21 22 23 24 25 2…" at bounding box center [1102, 574] width 36 height 32
type input "11:25"
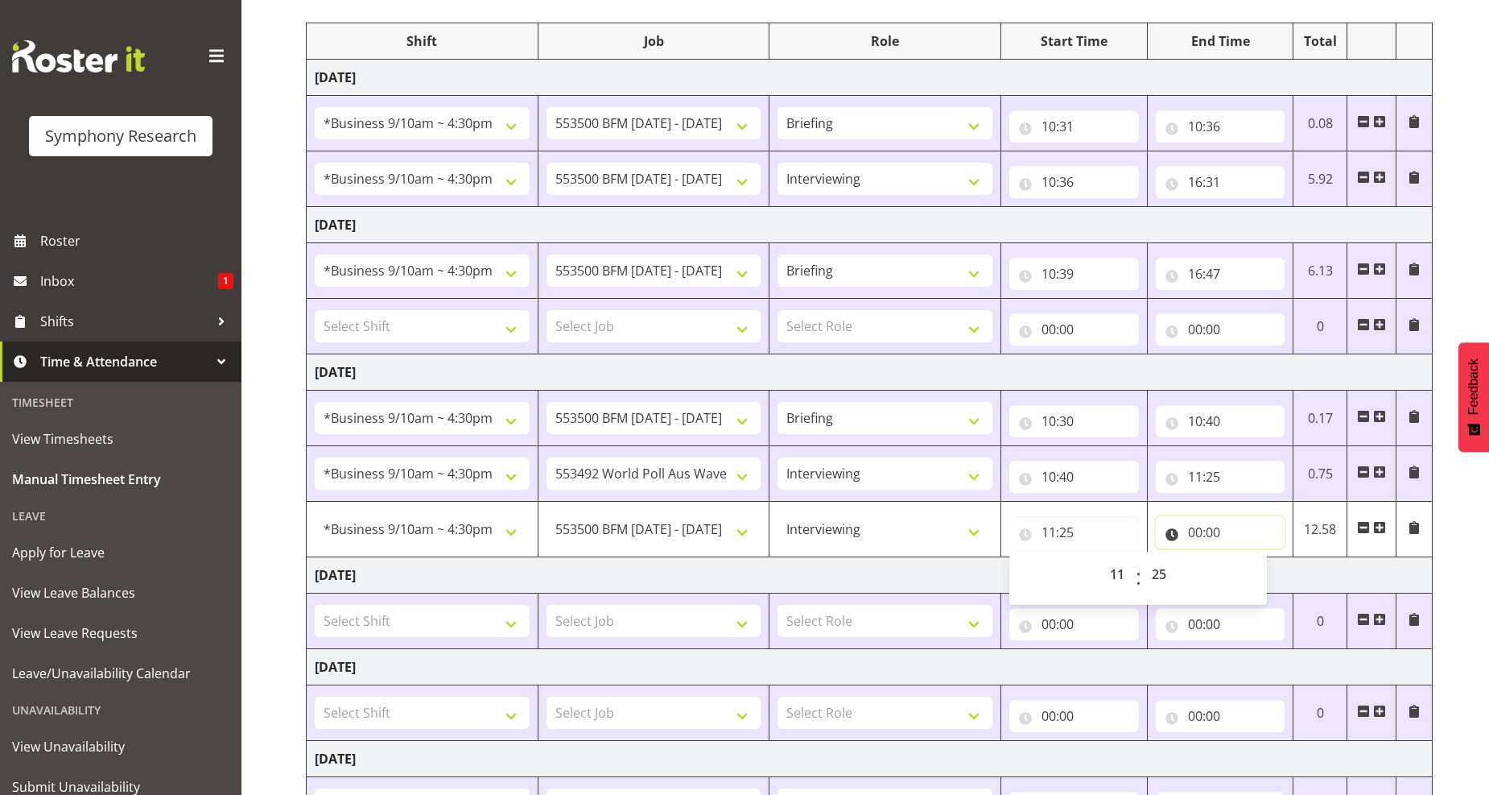
click at [1196, 532] on input "00:00" at bounding box center [1221, 532] width 130 height 32
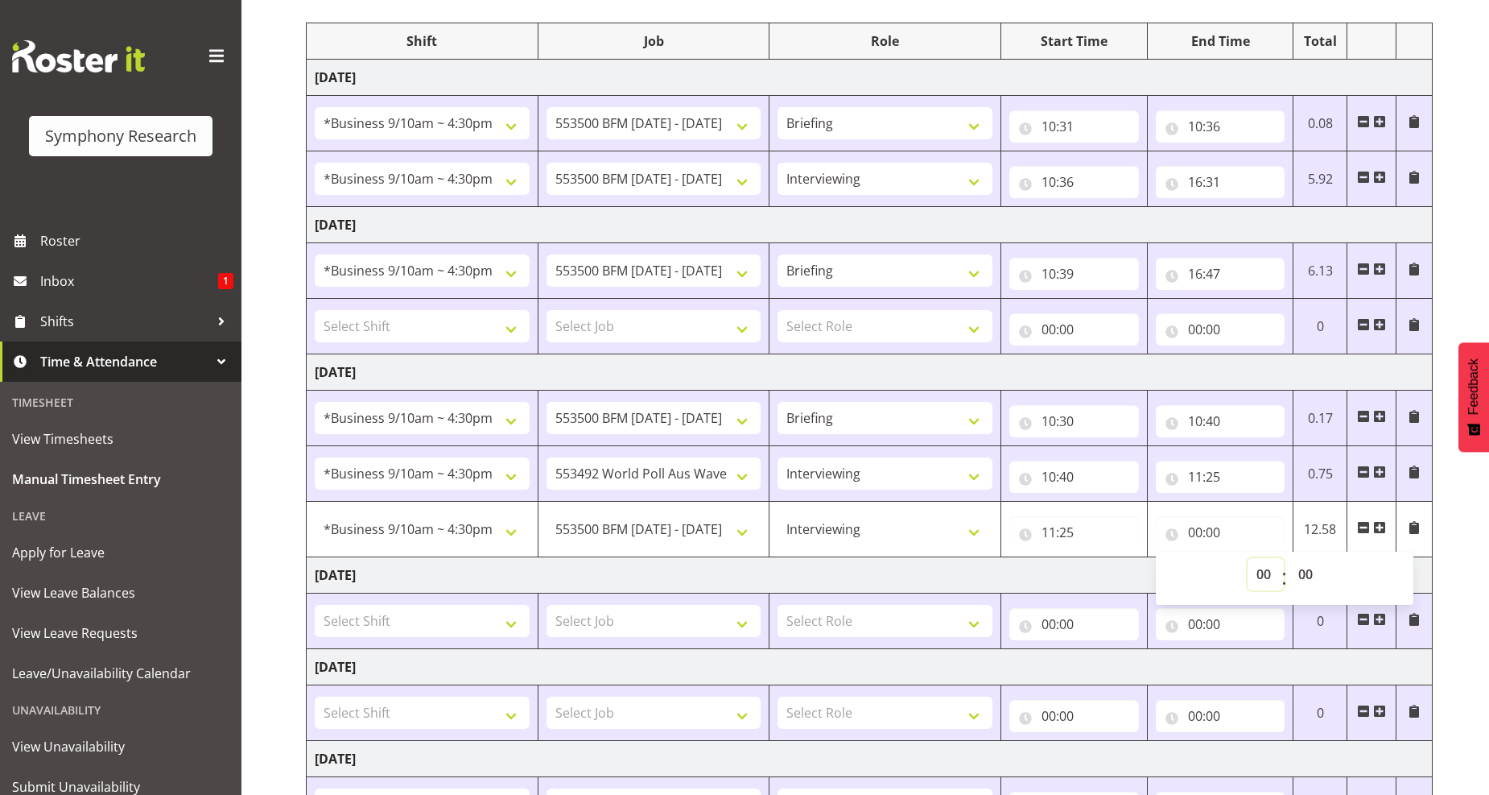
click at [1262, 575] on select "00 01 02 03 04 05 06 07 08 09 10 11 12 13 14 15 16 17 18 19 20 21 22 23" at bounding box center [1266, 574] width 36 height 32
select select "16"
click at [1248, 559] on select "00 01 02 03 04 05 06 07 08 09 10 11 12 13 14 15 16 17 18 19 20 21 22 23" at bounding box center [1266, 574] width 36 height 32
type input "16:00"
drag, startPoint x: 1305, startPoint y: 576, endPoint x: 1311, endPoint y: 560, distance: 17.1
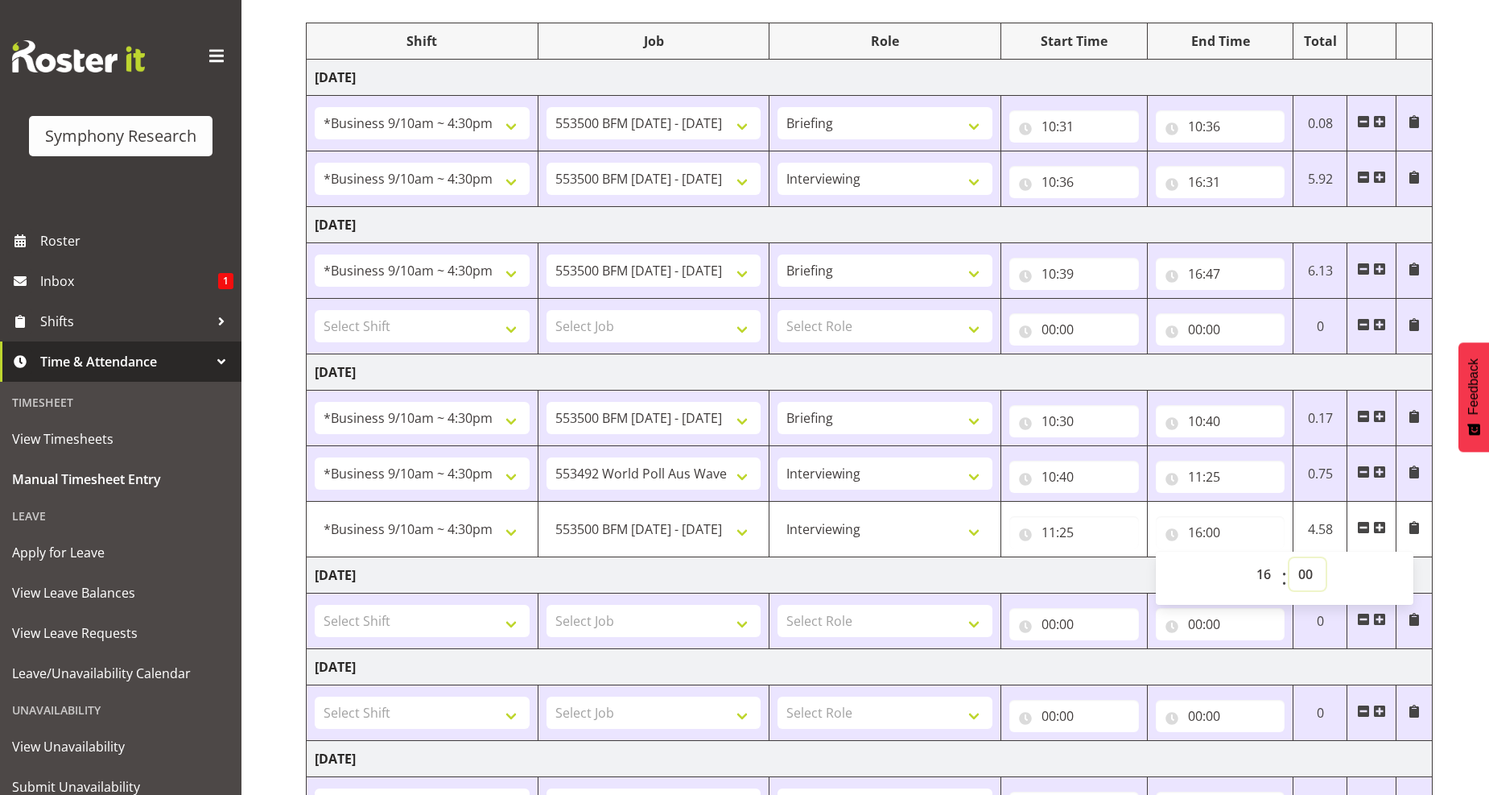
click at [1304, 576] on select "00 01 02 03 04 05 06 07 08 09 10 11 12 13 14 15 16 17 18 19 20 21 22 23 24 25 2…" at bounding box center [1308, 574] width 36 height 32
select select "30"
click at [1290, 559] on select "00 01 02 03 04 05 06 07 08 09 10 11 12 13 14 15 16 17 18 19 20 21 22 23 24 25 2…" at bounding box center [1308, 574] width 36 height 32
type input "16:30"
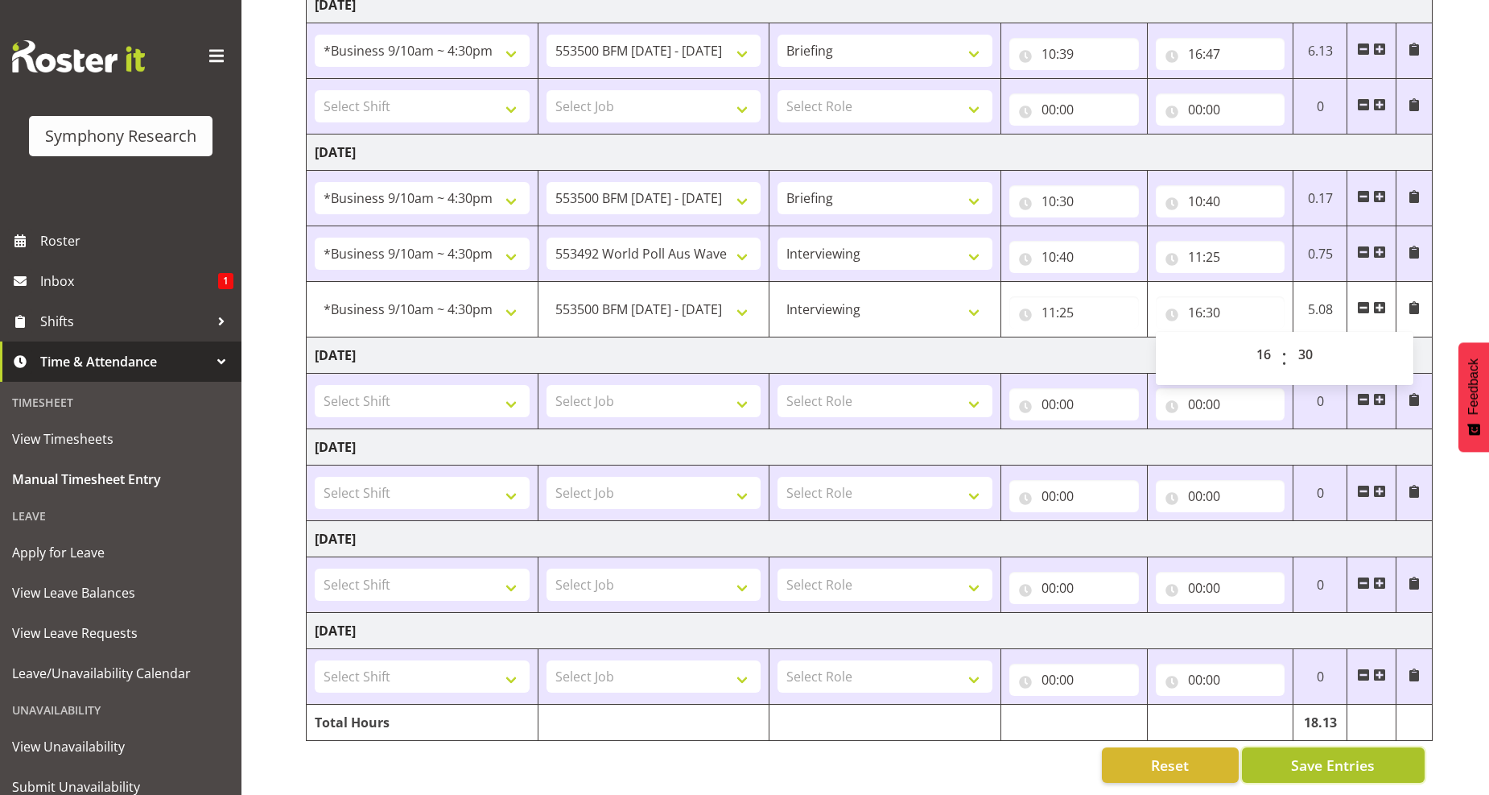
click at [1346, 754] on span "Save Entries" at bounding box center [1333, 764] width 84 height 21
